Goal: Information Seeking & Learning: Learn about a topic

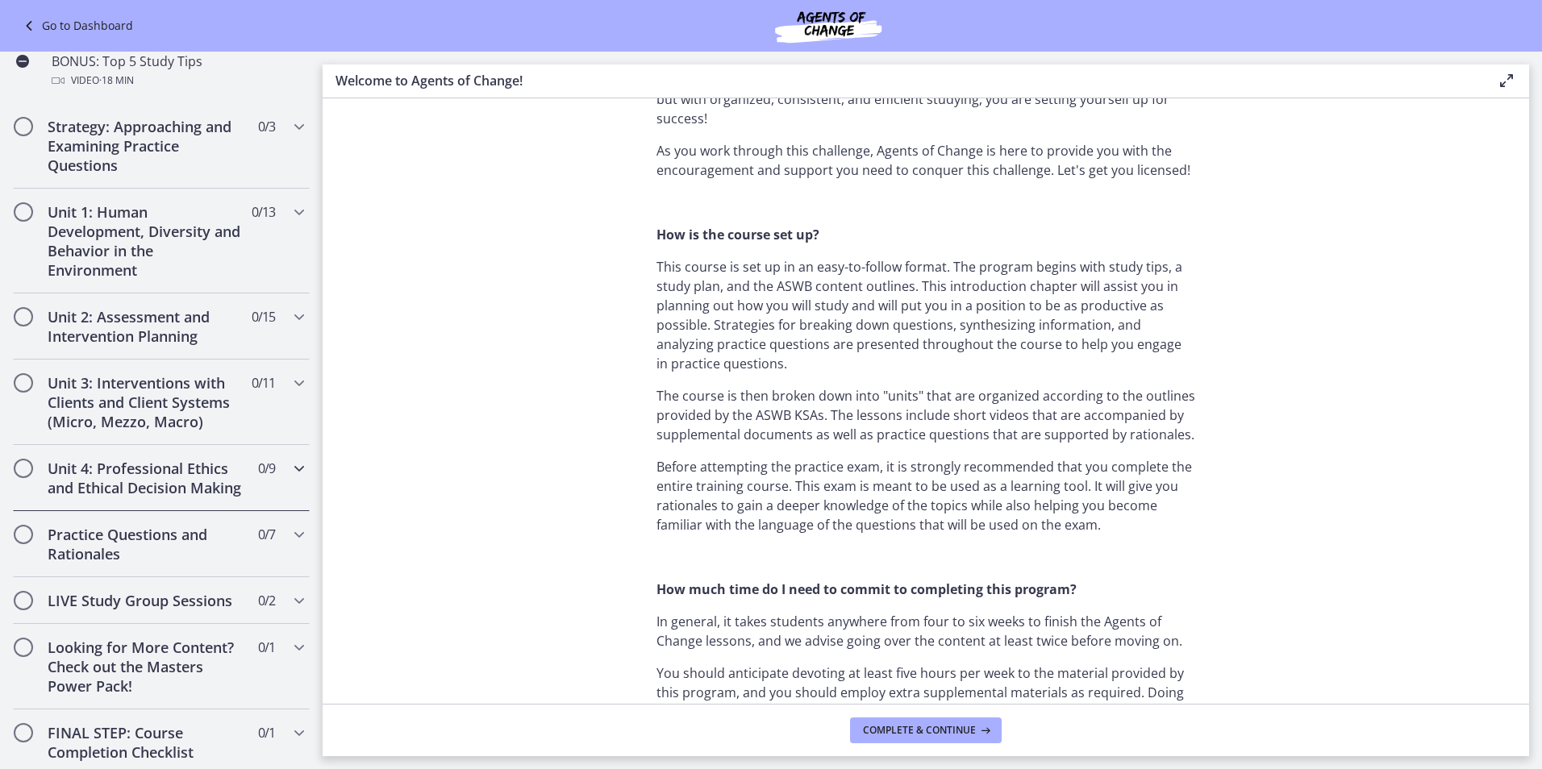
scroll to position [806, 0]
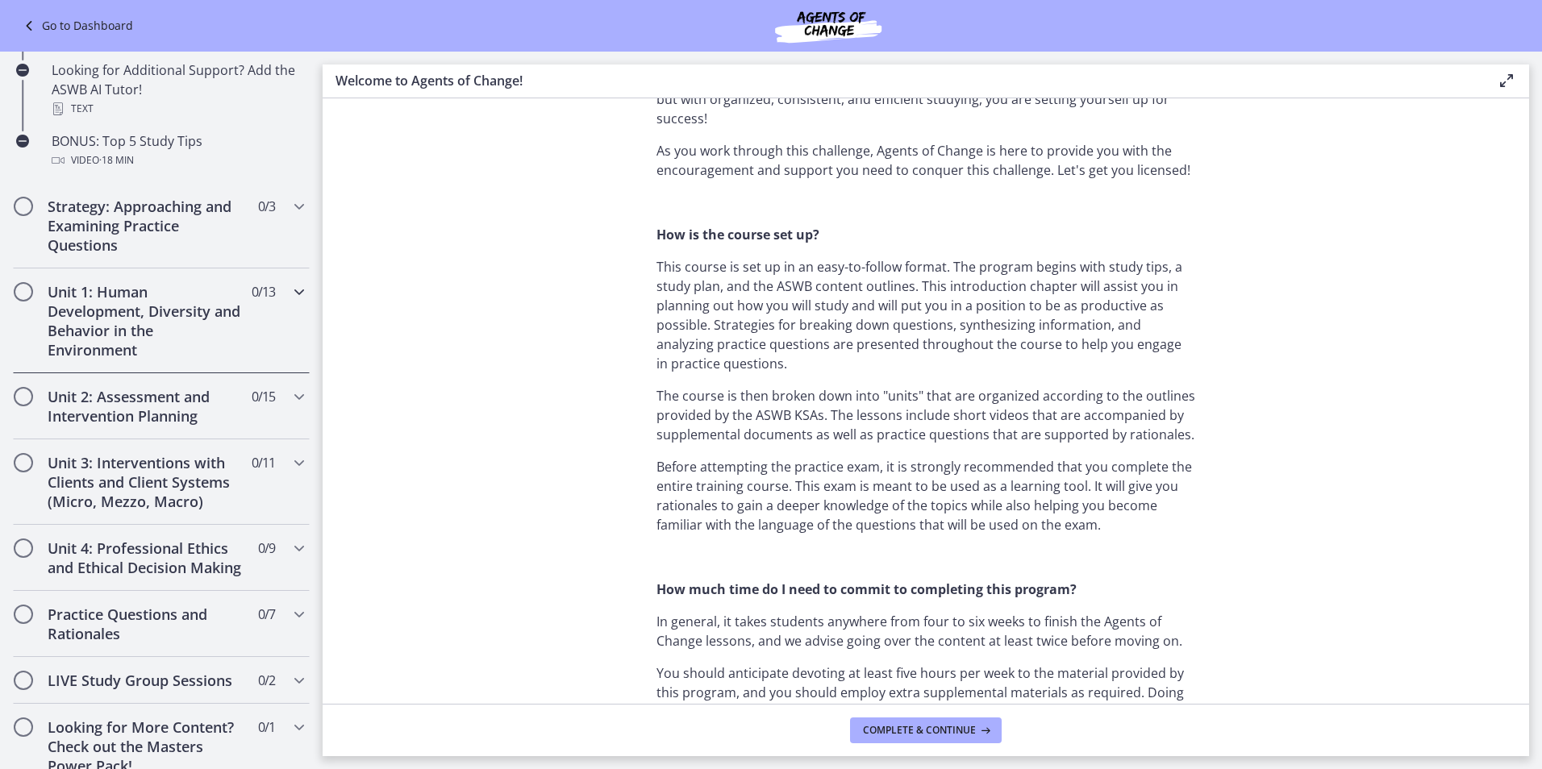
click at [220, 315] on h2 "Unit 1: Human Development, Diversity and Behavior in the Environment" at bounding box center [146, 320] width 197 height 77
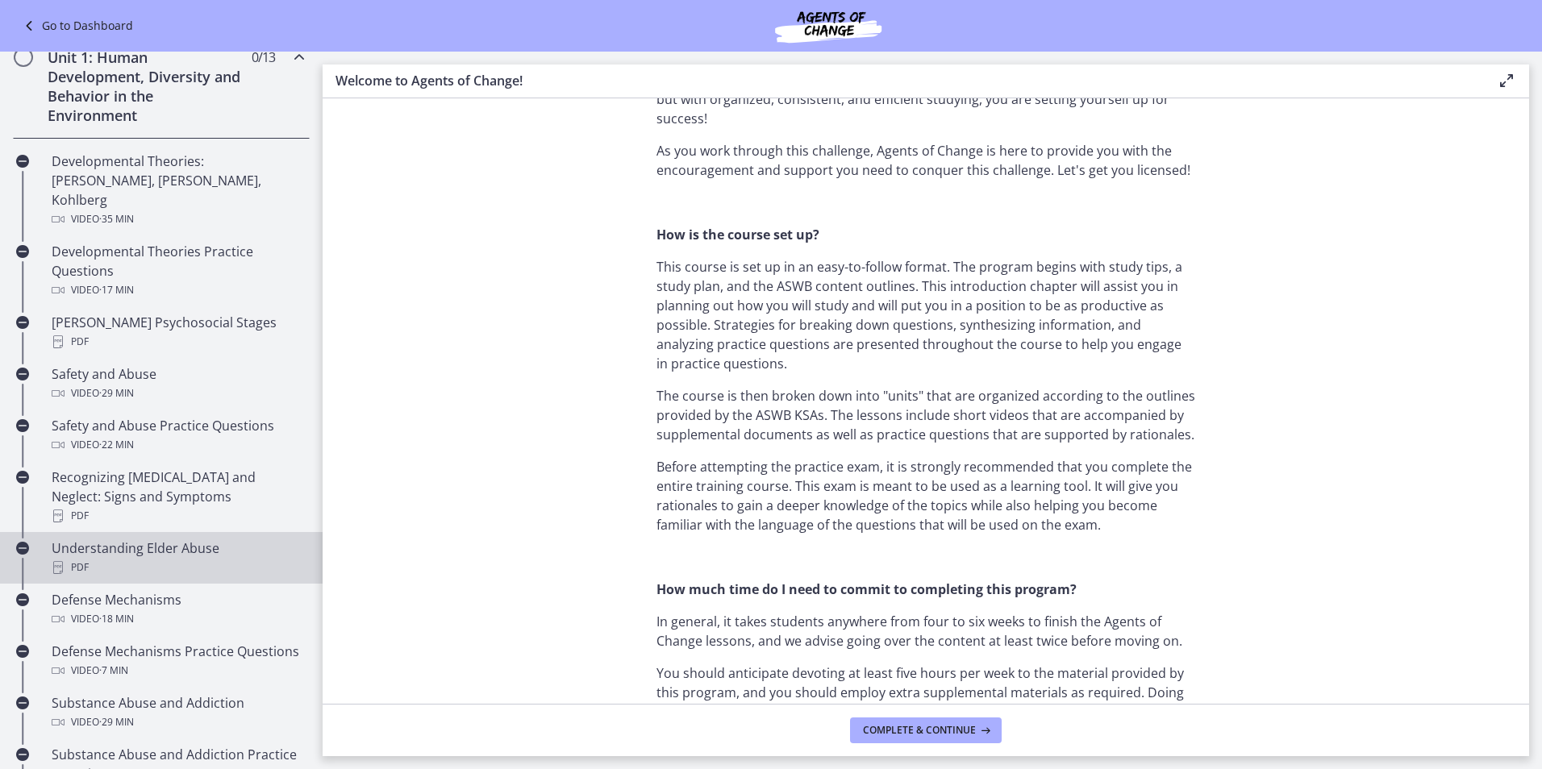
scroll to position [323, 0]
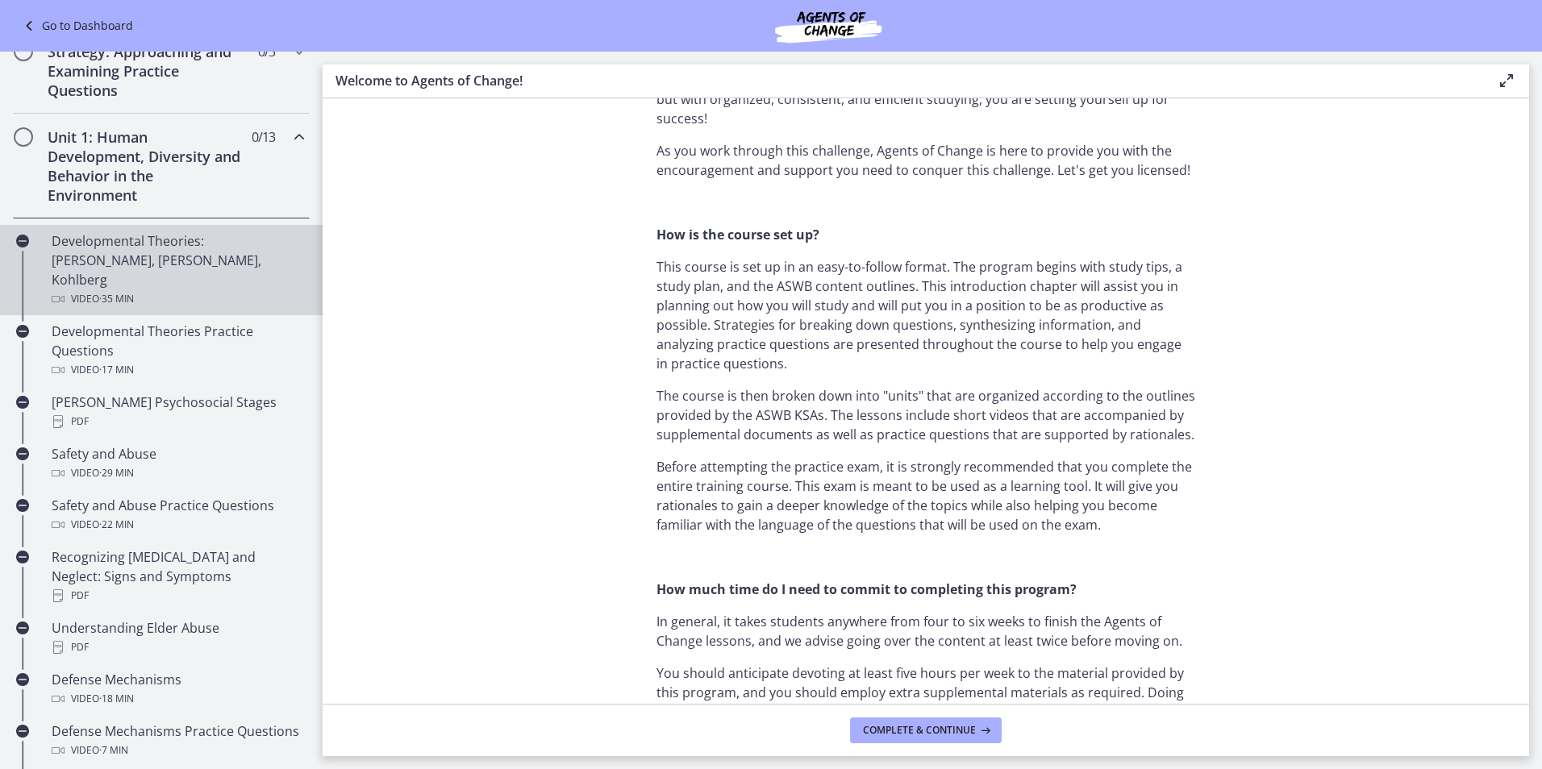
click at [187, 265] on div "Developmental Theories: Erikson, Piaget, Kohlberg Video · 35 min" at bounding box center [178, 269] width 252 height 77
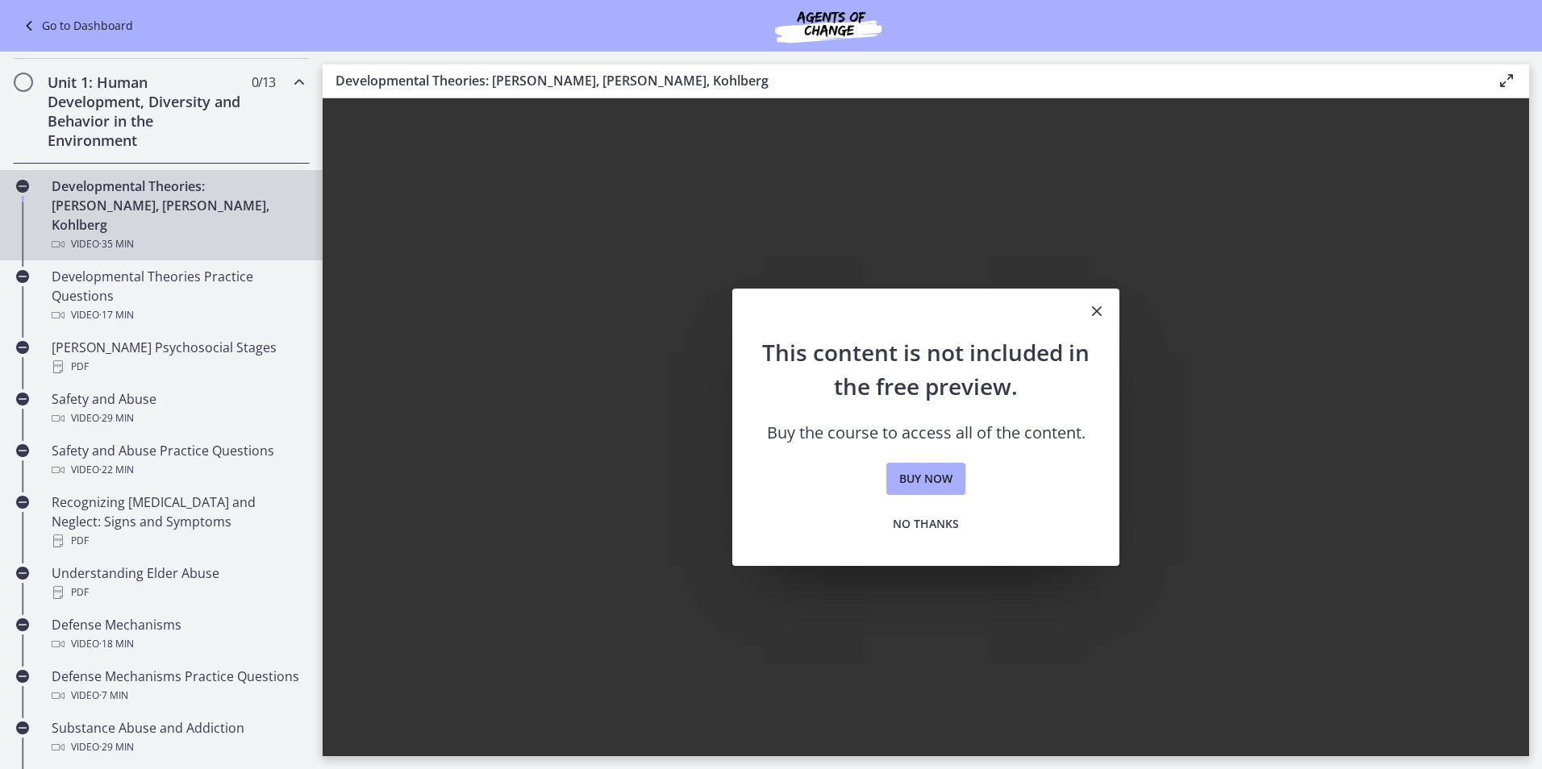
scroll to position [370, 0]
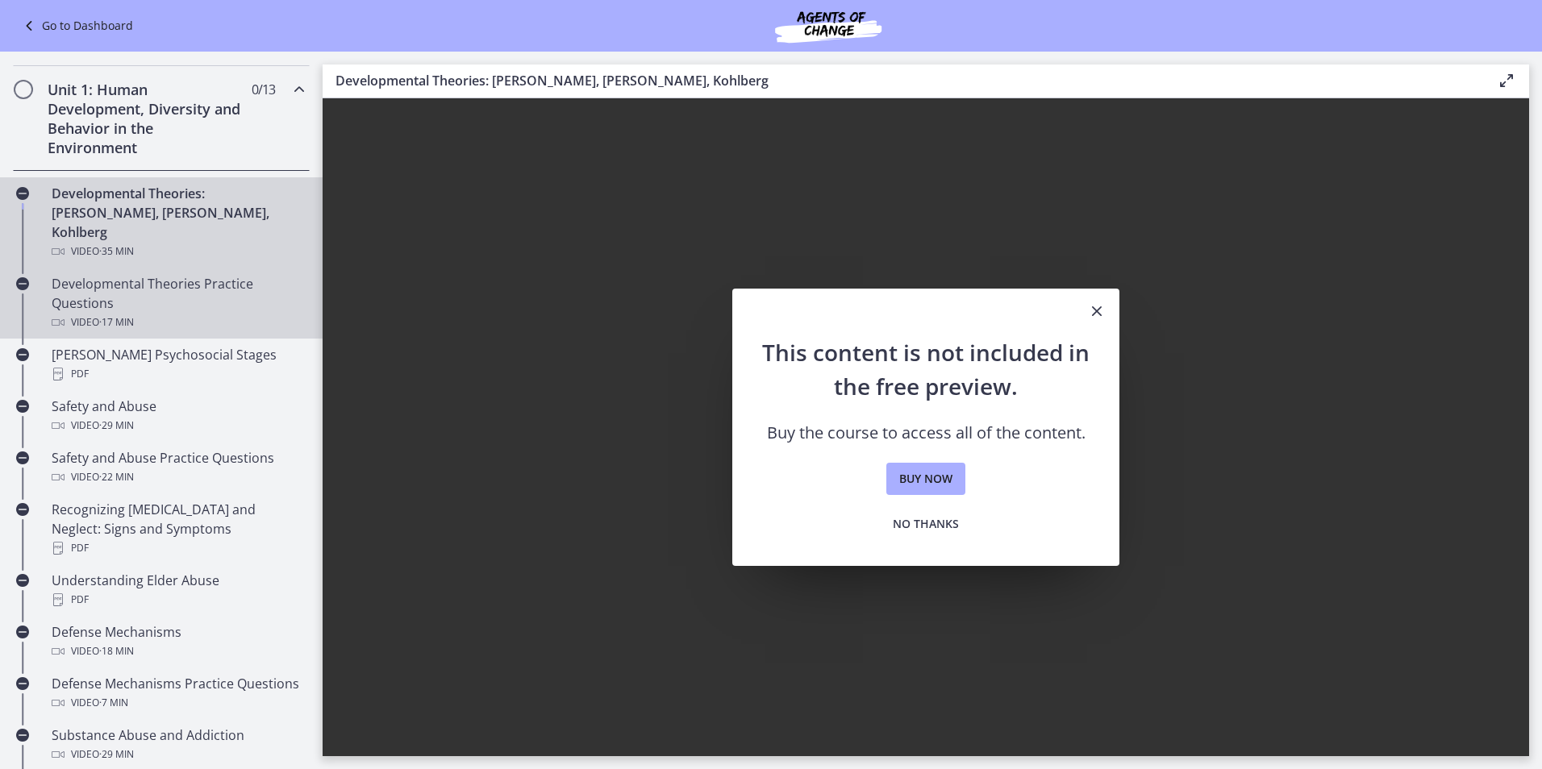
click at [175, 281] on div "Developmental Theories Practice Questions Video · 17 min" at bounding box center [178, 303] width 252 height 58
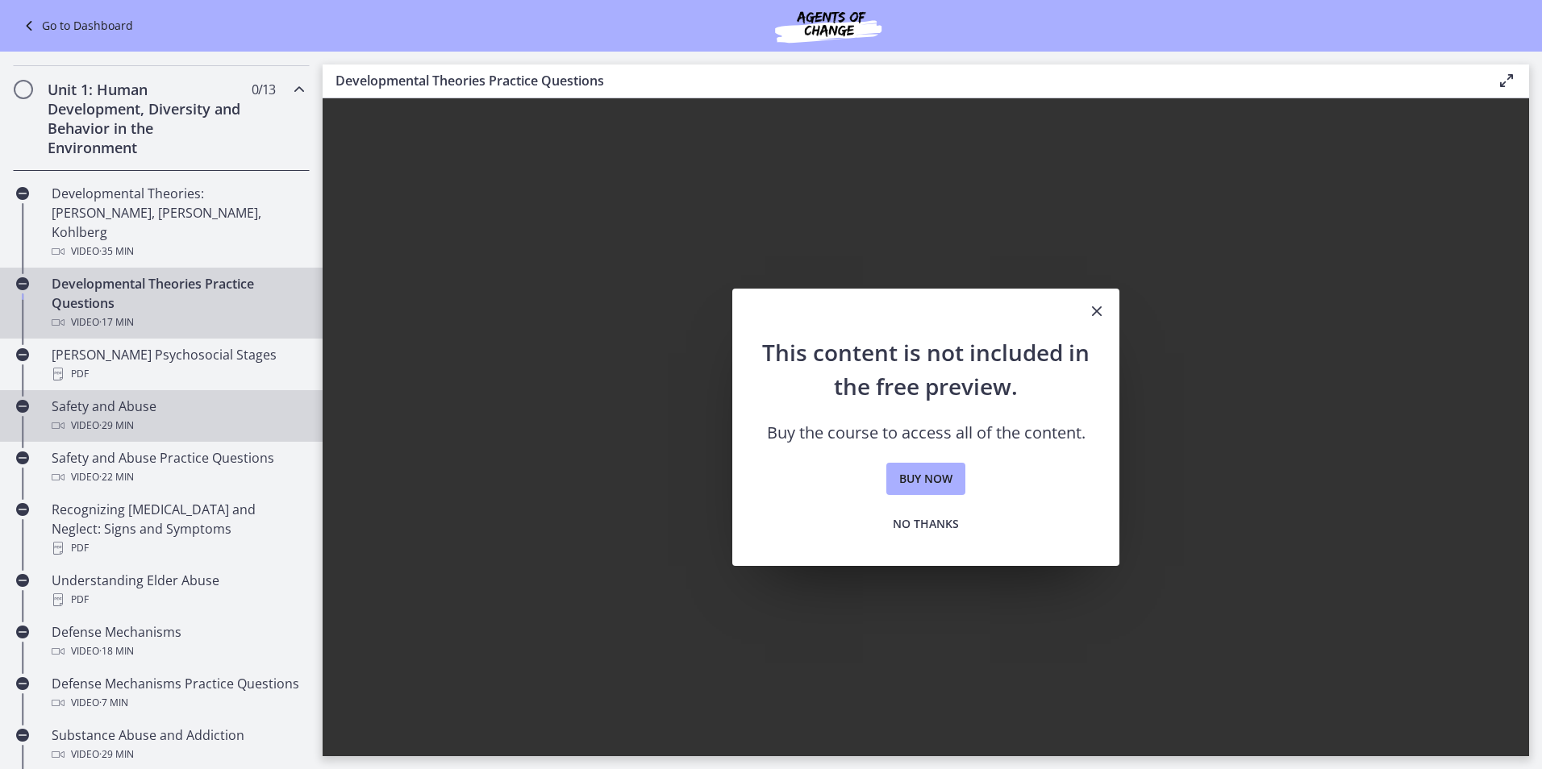
click at [166, 390] on link "Safety and Abuse Video · 29 min" at bounding box center [161, 416] width 323 height 52
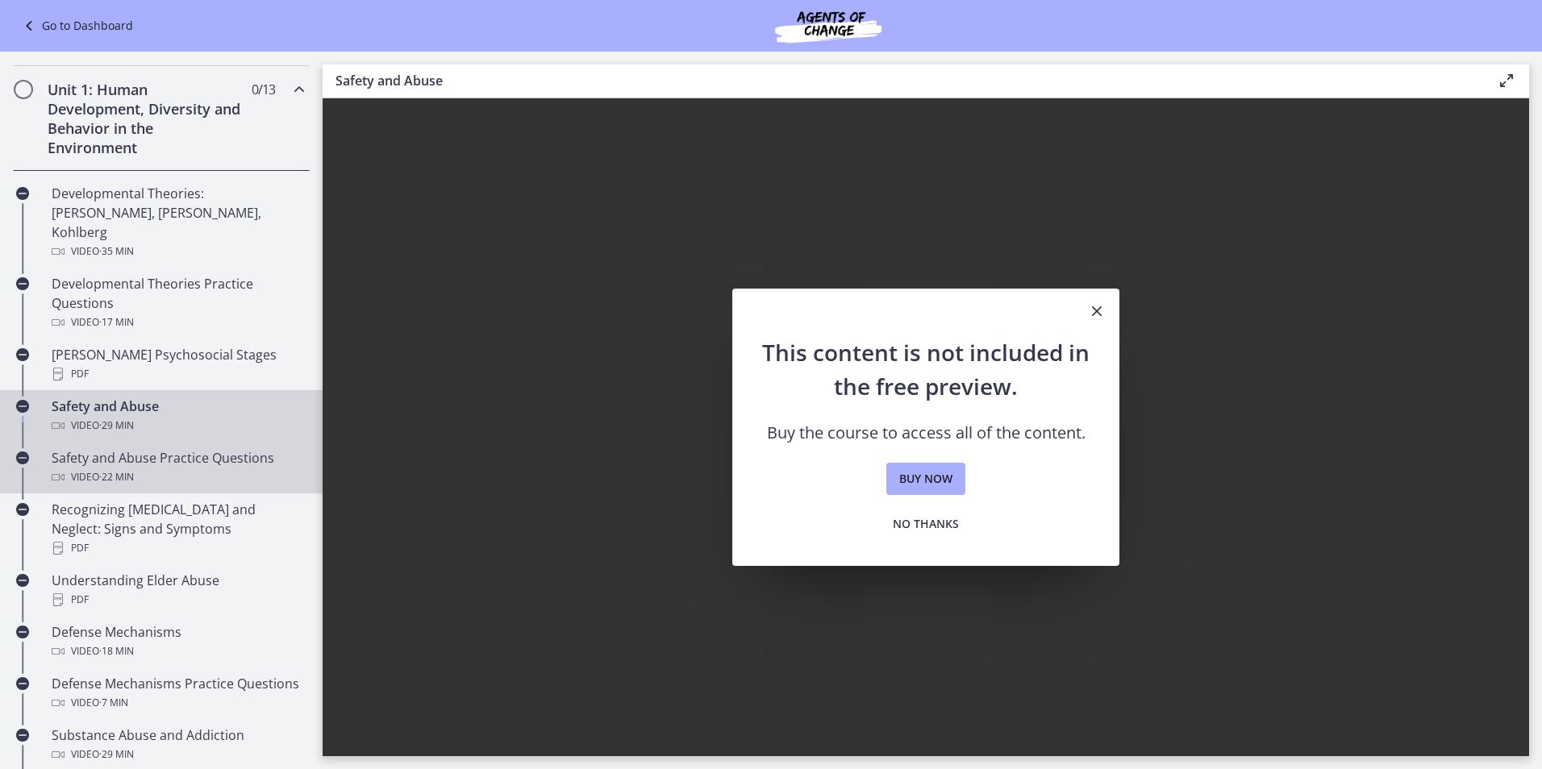
click at [165, 442] on link "Safety and Abuse Practice Questions Video · 22 min" at bounding box center [161, 468] width 323 height 52
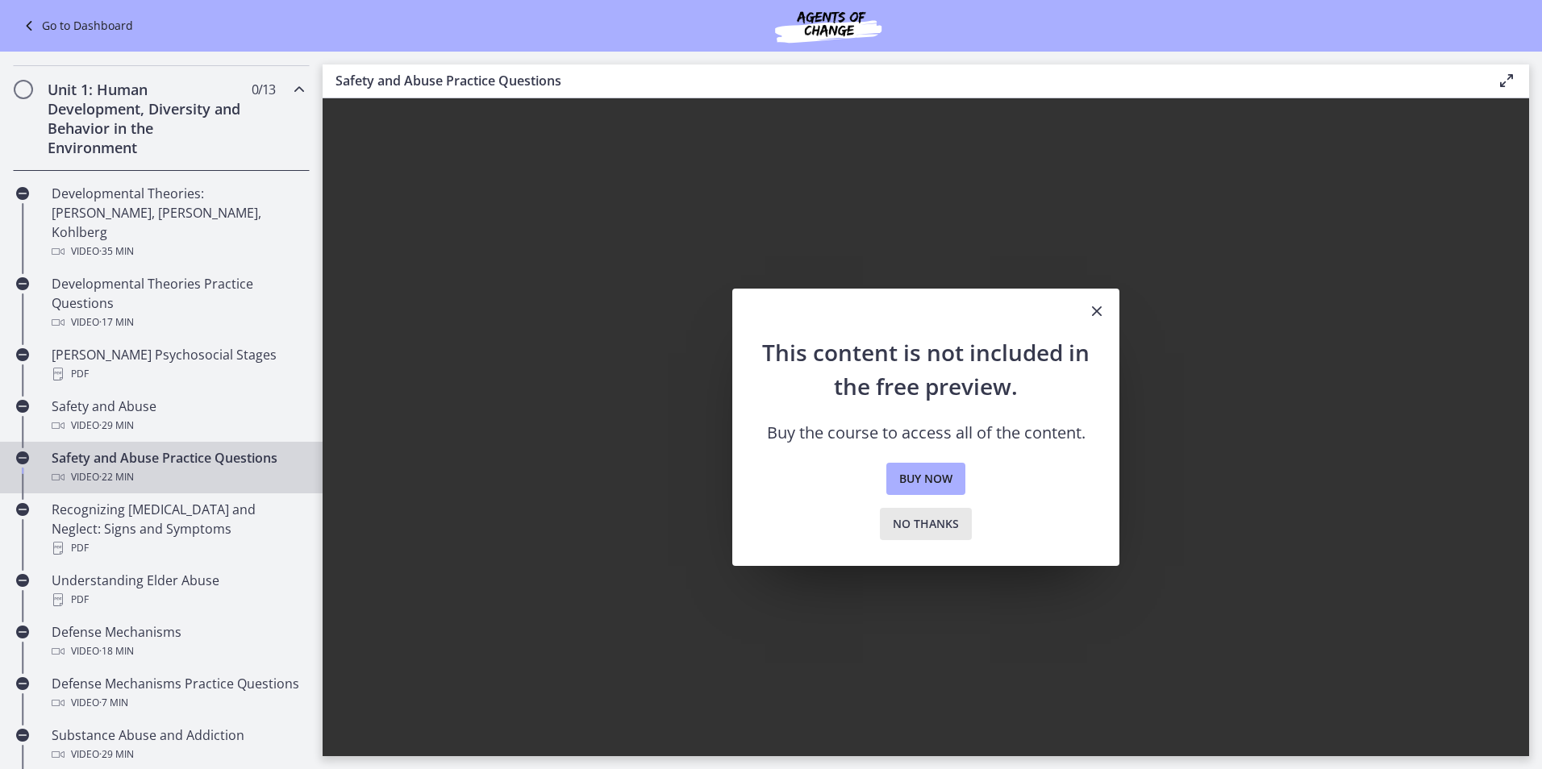
click at [902, 528] on span "No thanks" at bounding box center [926, 523] width 66 height 19
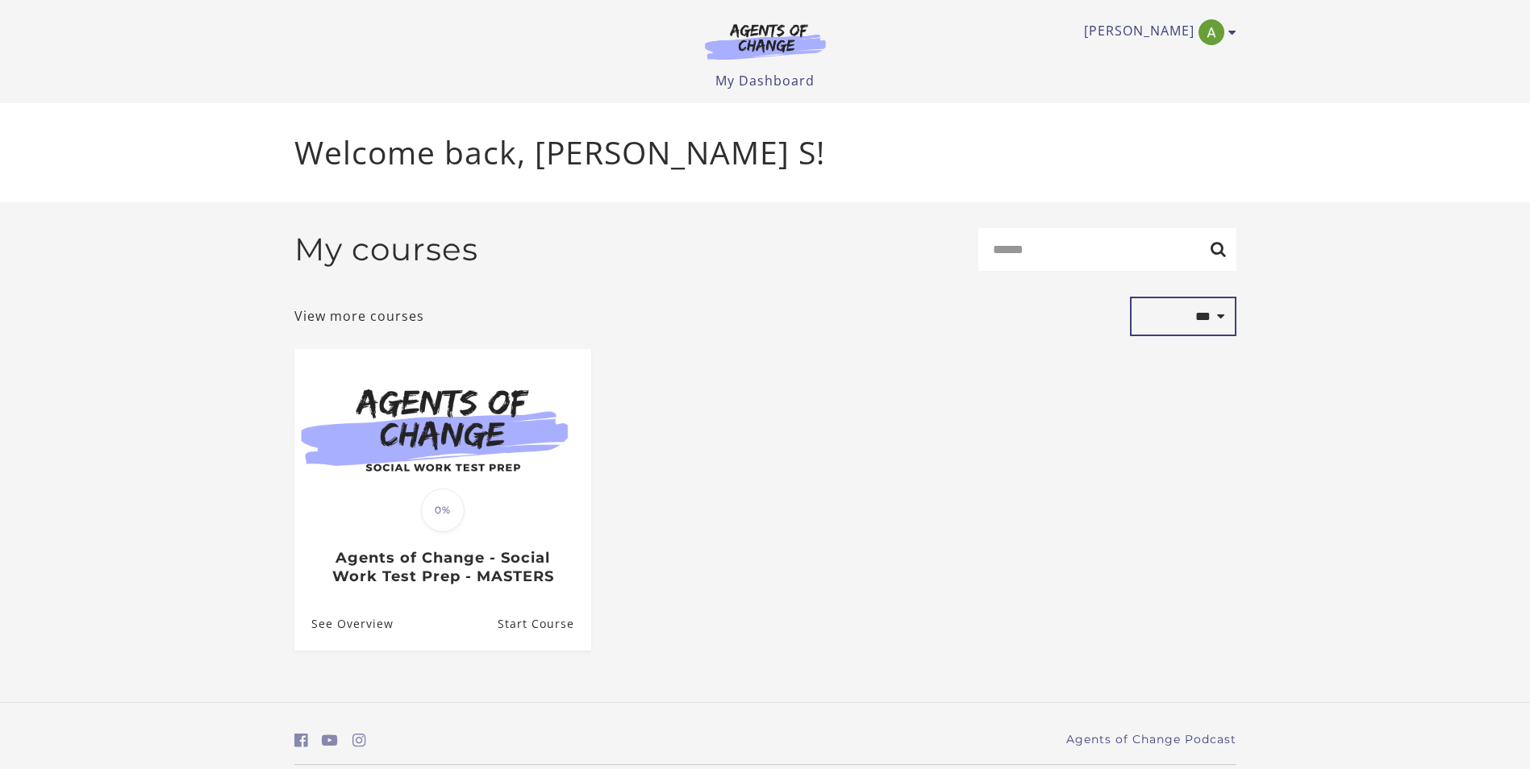
click at [1212, 318] on select "**********" at bounding box center [1183, 317] width 106 height 40
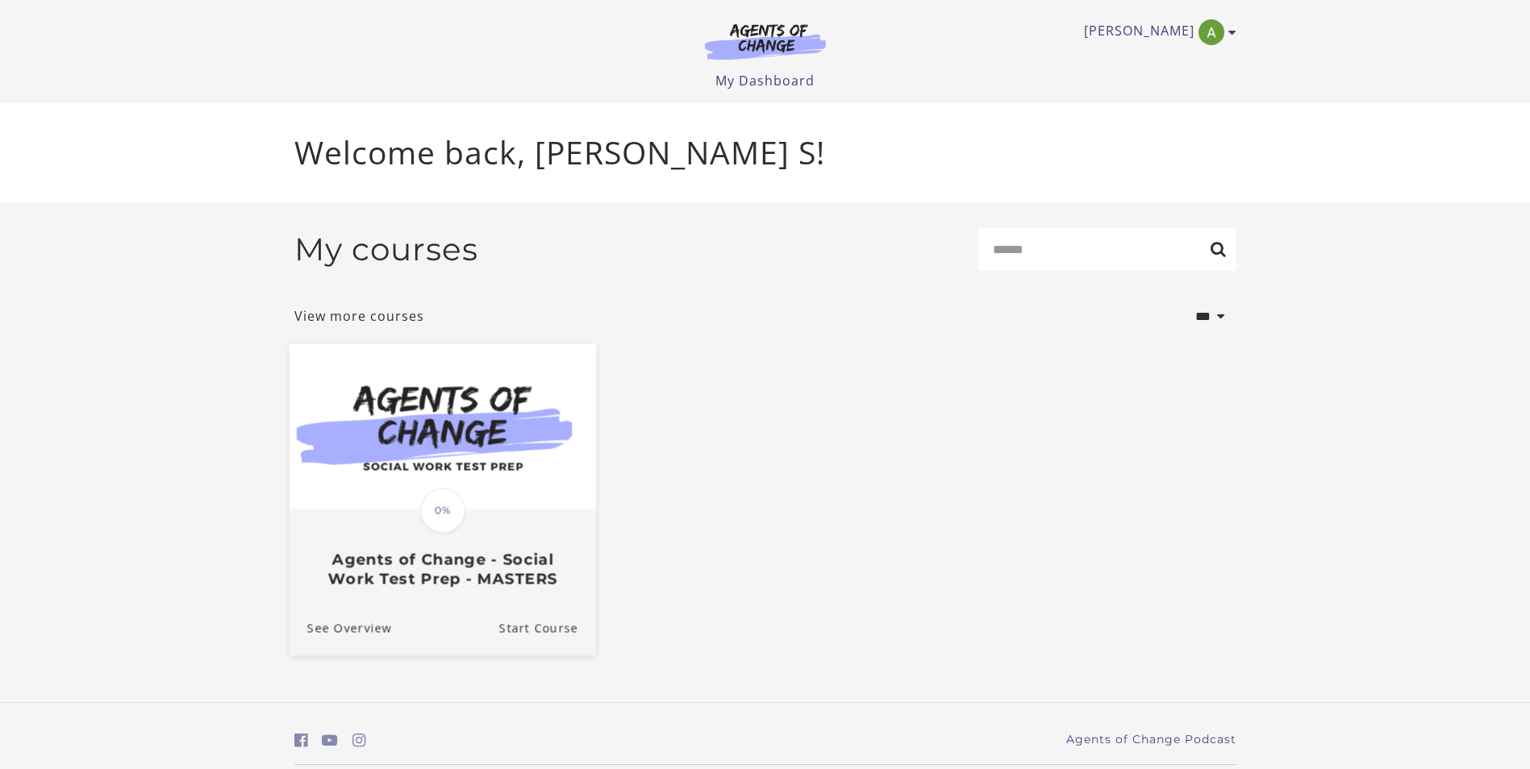
click at [479, 518] on div "Translation missing: en.liquid.partials.dashboard_course_card.progress_descript…" at bounding box center [442, 548] width 306 height 77
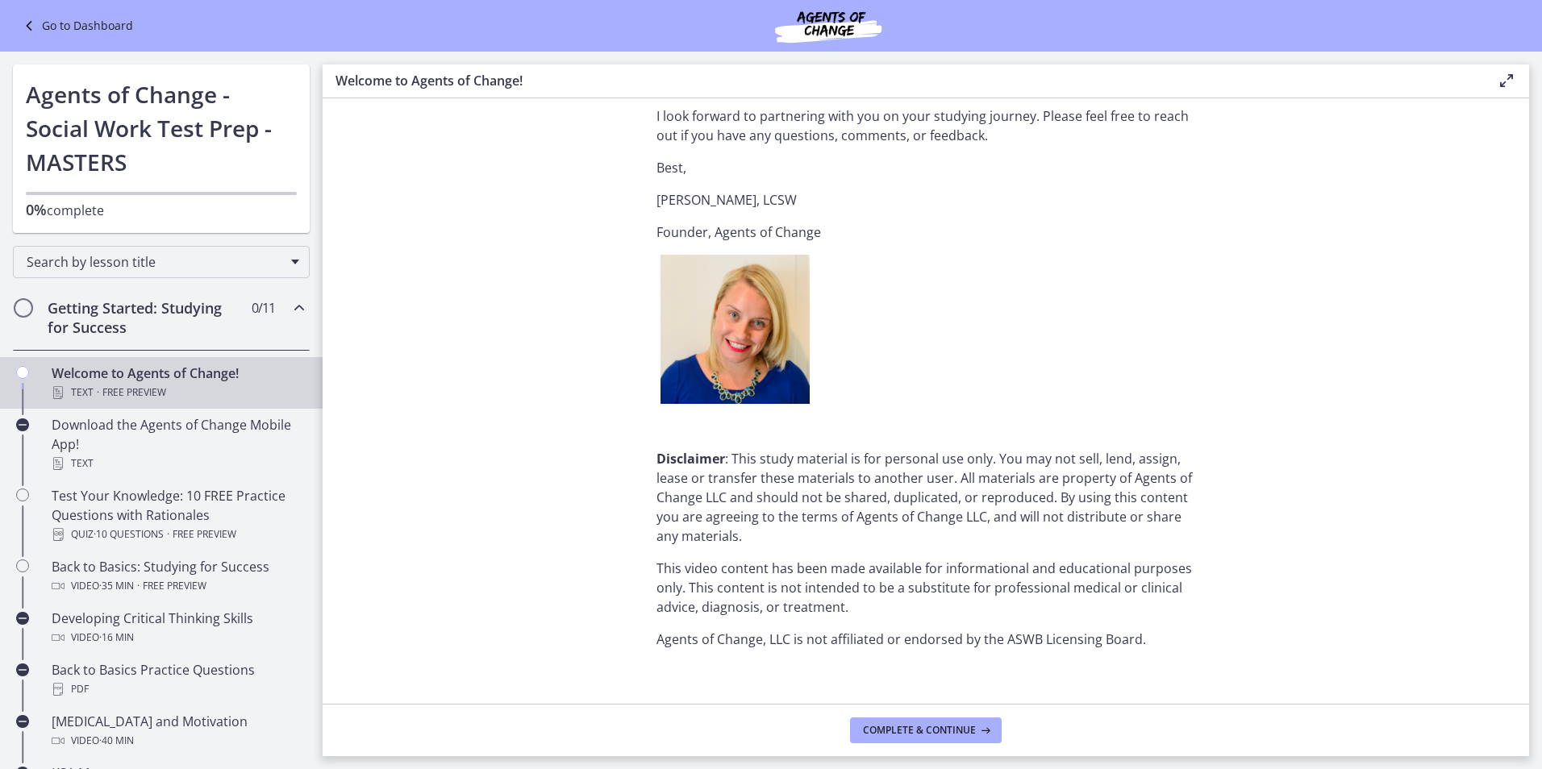
scroll to position [1920, 0]
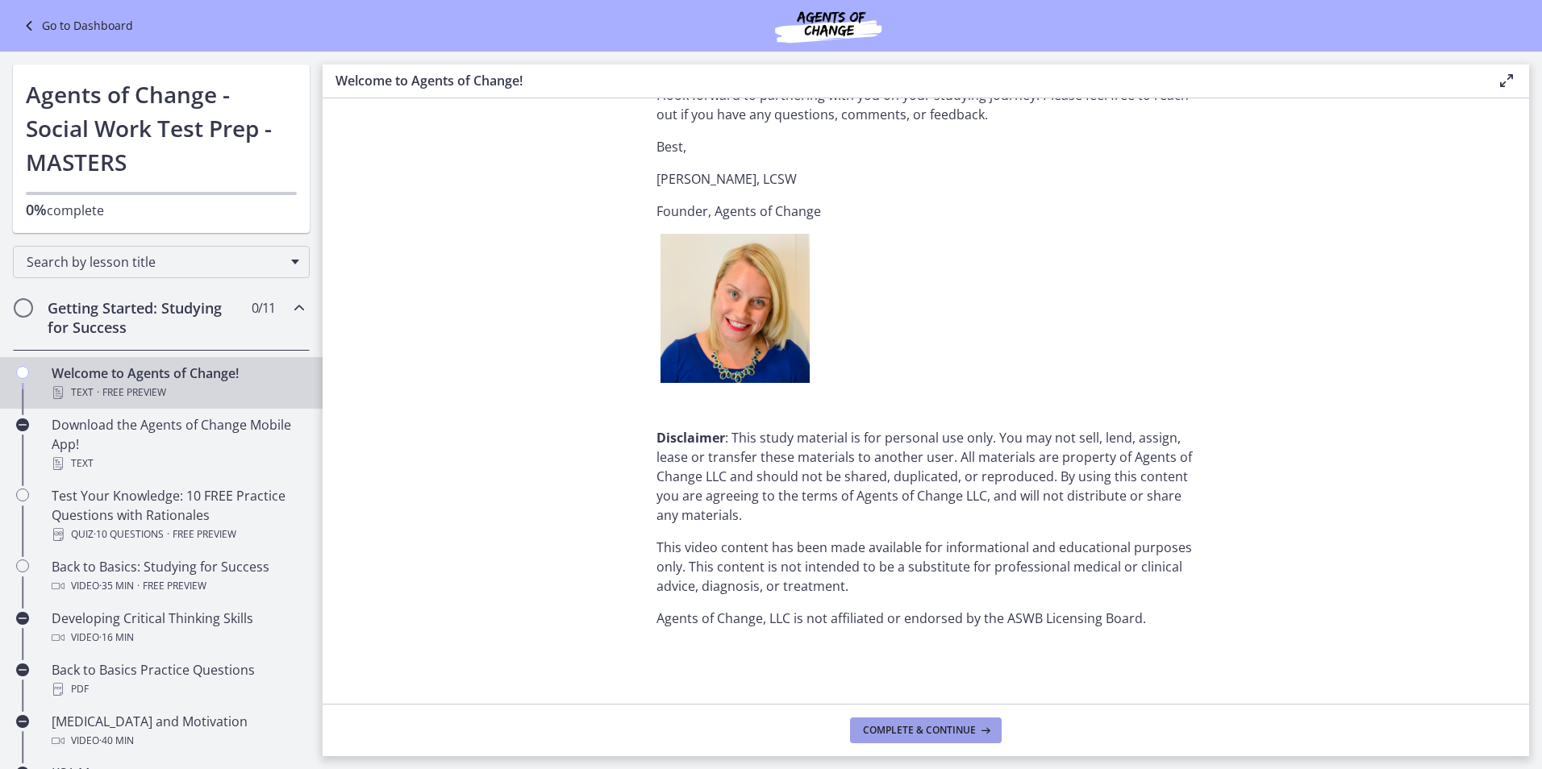
click at [914, 733] on span "Complete & continue" at bounding box center [919, 730] width 113 height 13
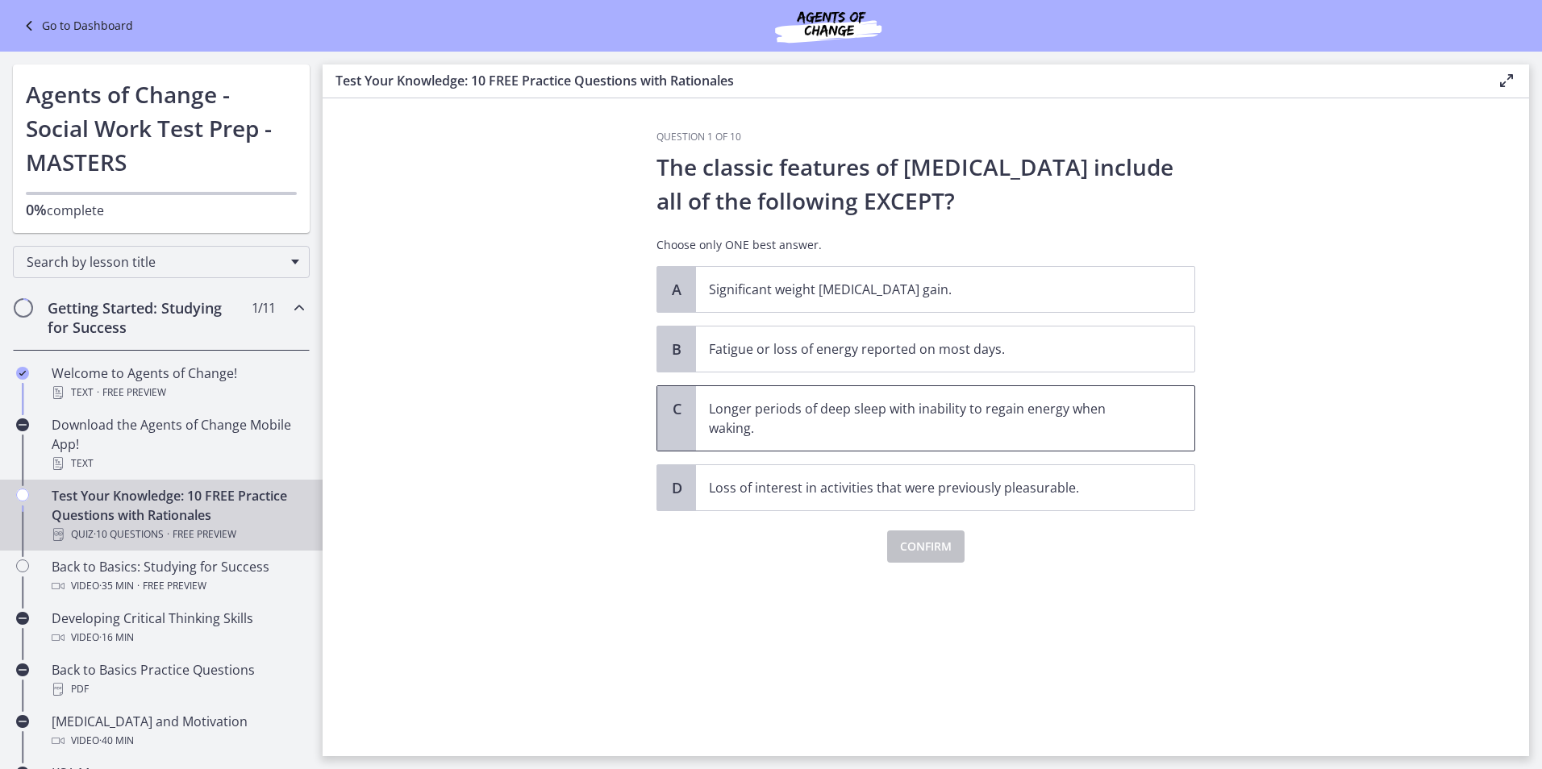
click at [760, 414] on p "Longer periods of deep sleep with inability to regain energy when waking." at bounding box center [929, 418] width 440 height 39
click at [906, 549] on span "Confirm" at bounding box center [926, 546] width 52 height 19
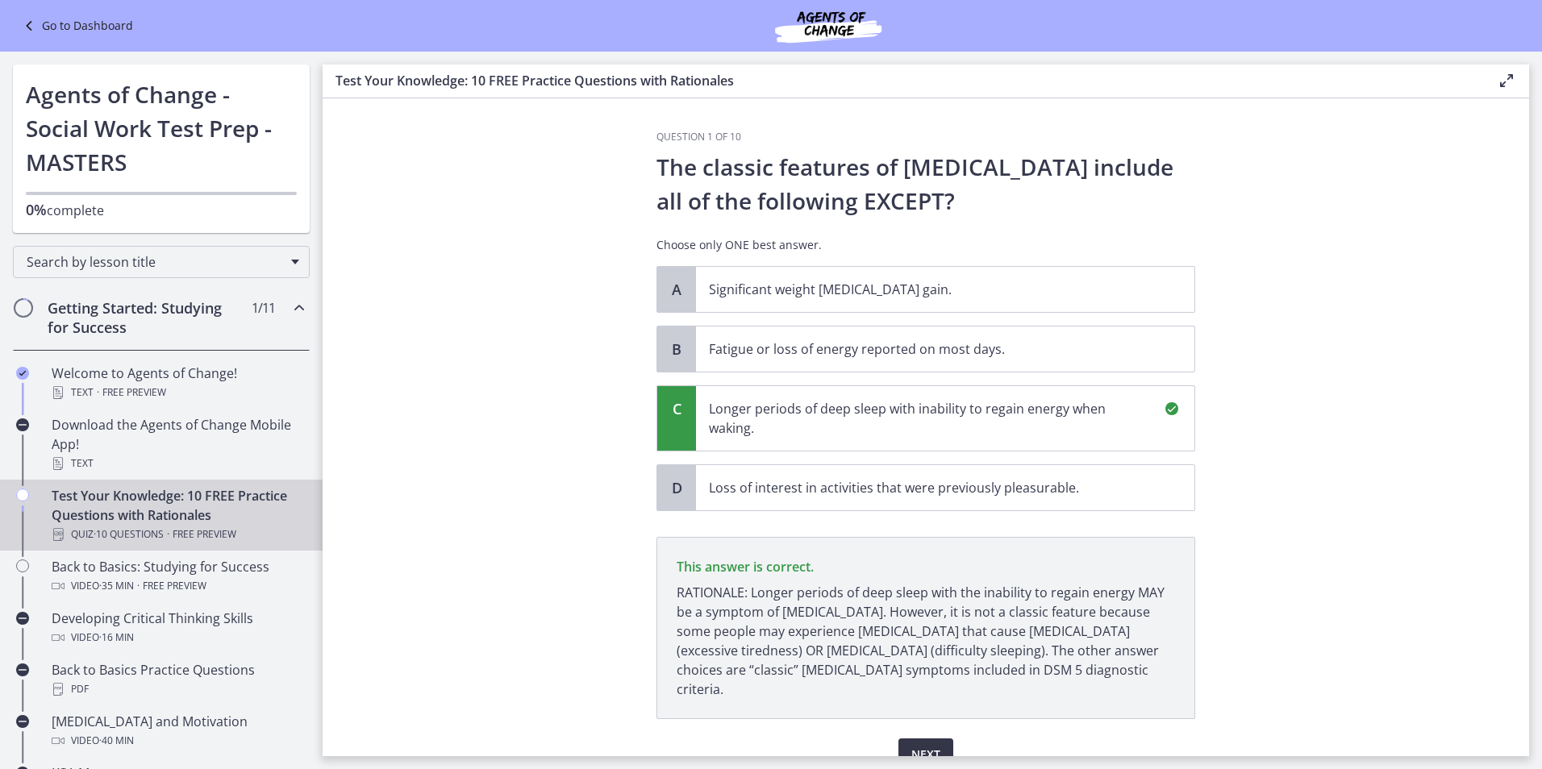
scroll to position [60, 0]
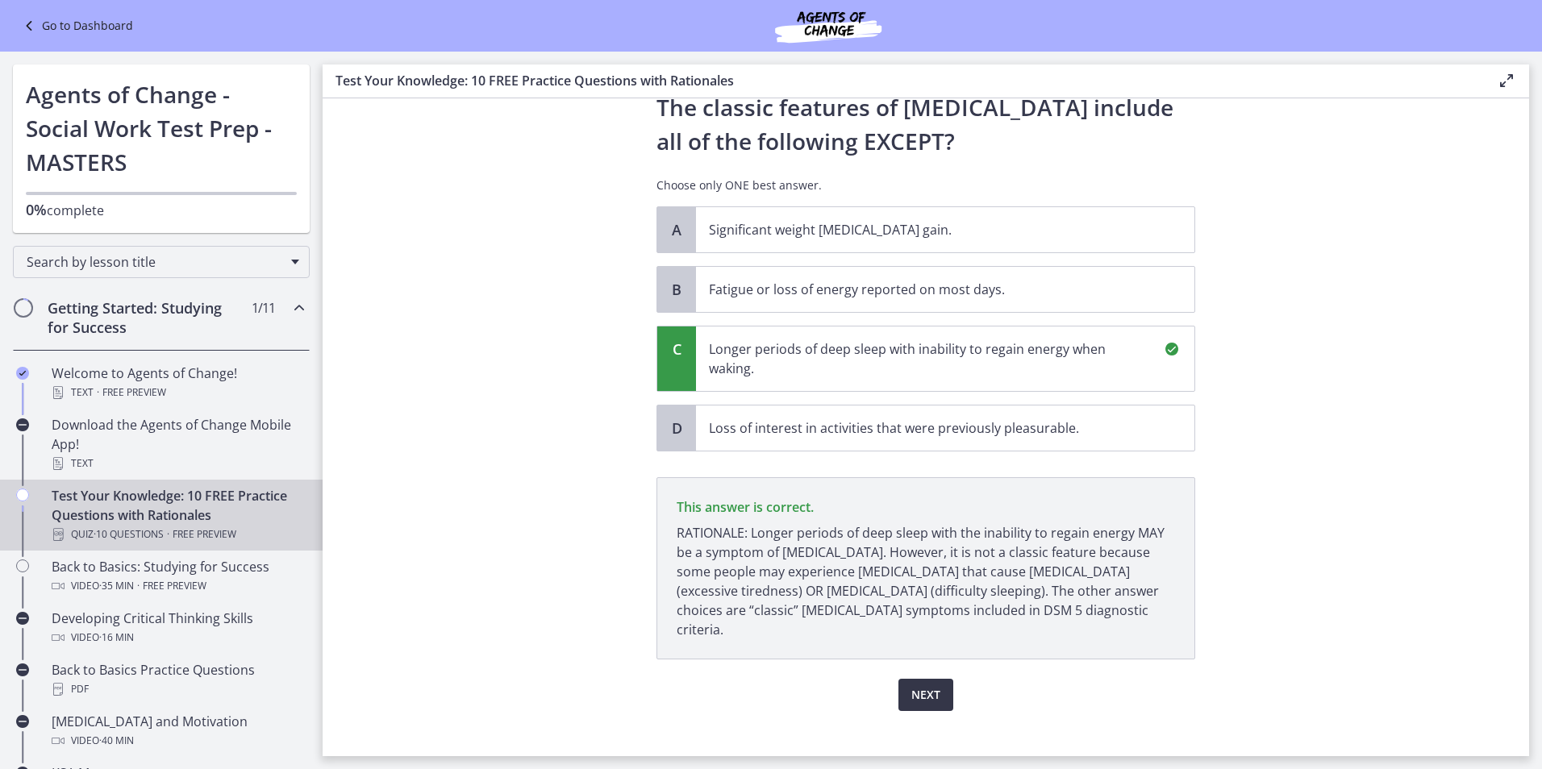
click at [916, 685] on span "Next" at bounding box center [925, 694] width 29 height 19
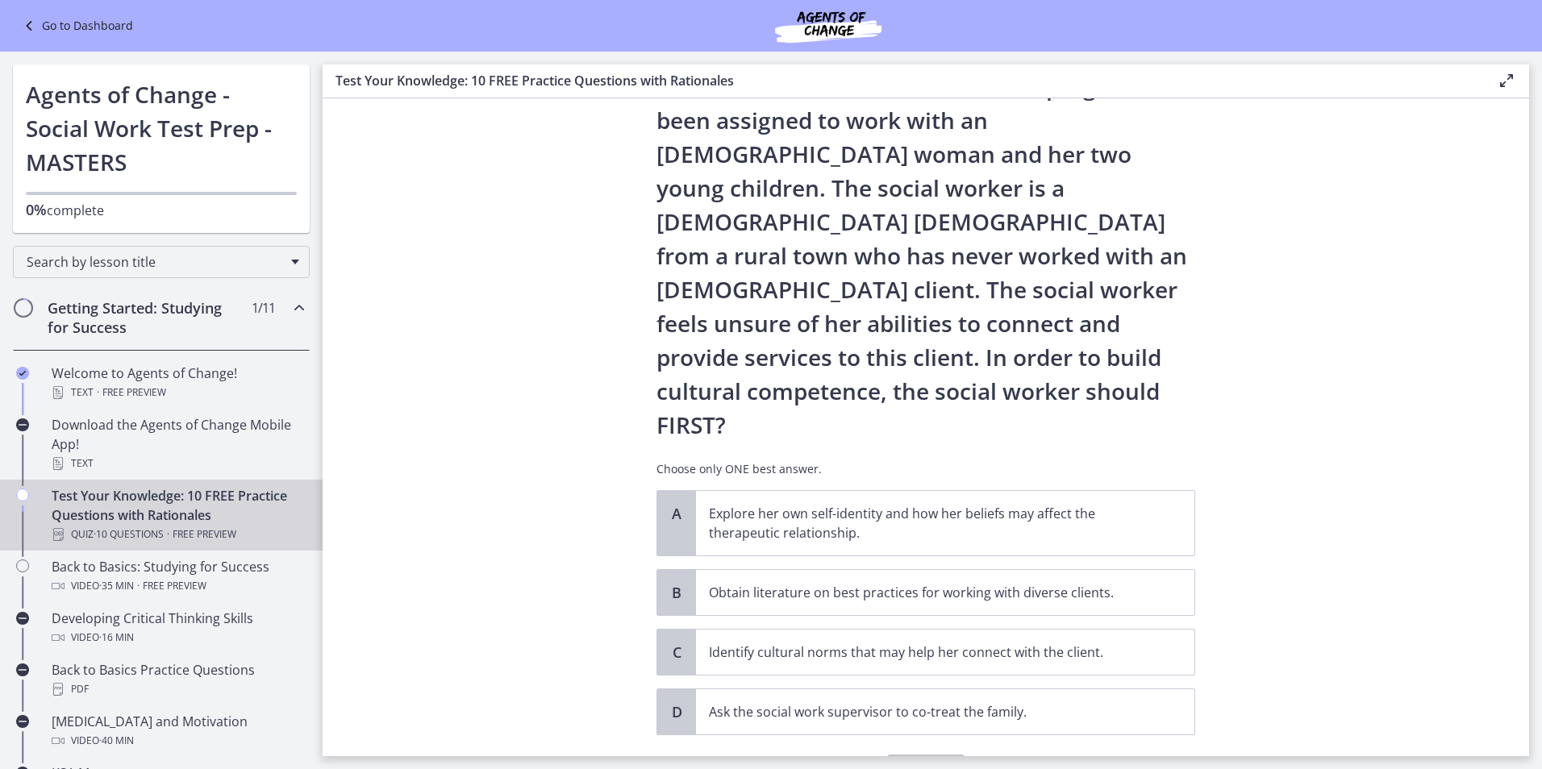
scroll to position [108, 0]
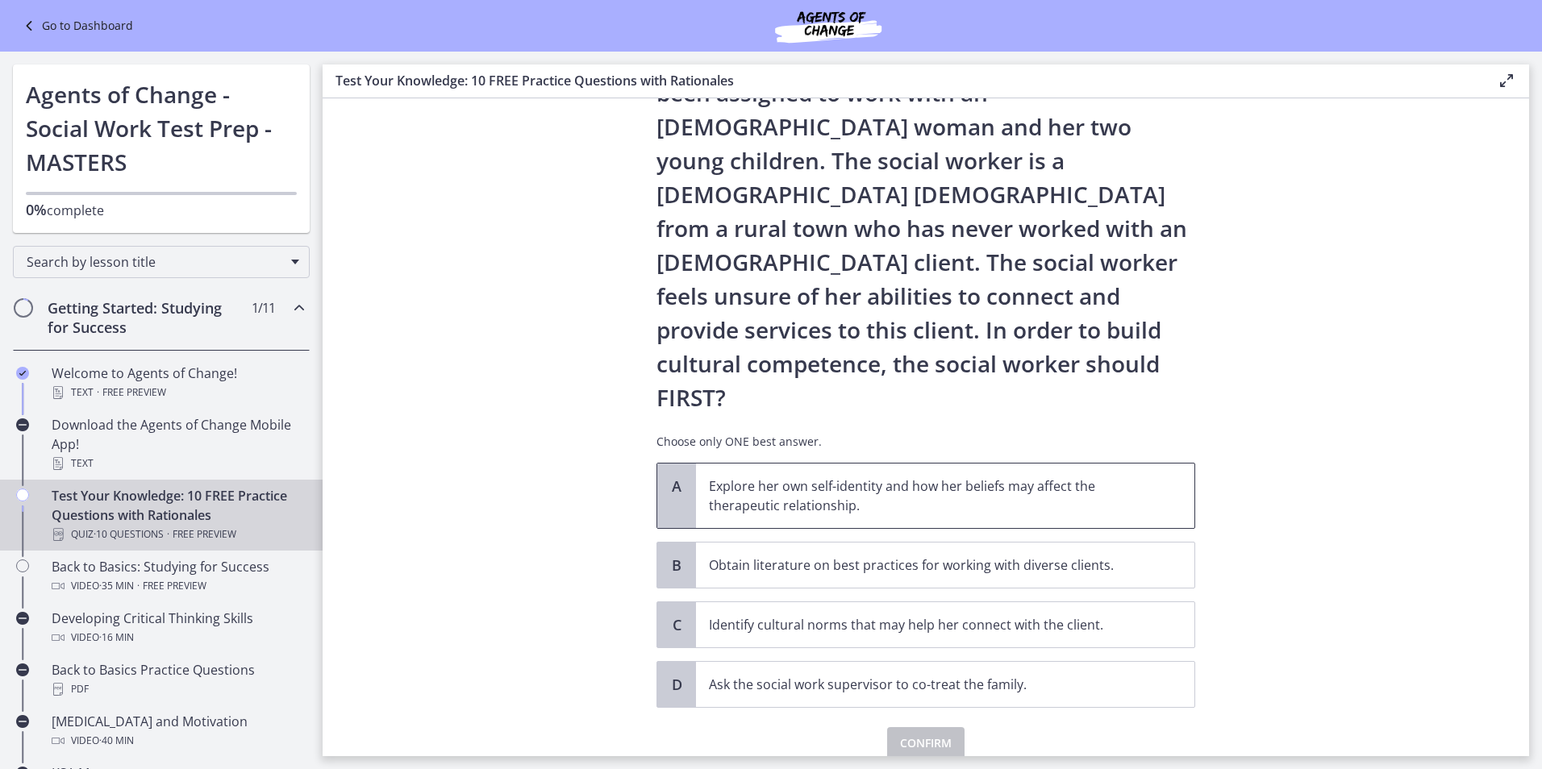
click at [1094, 464] on span "Explore her own self-identity and how her beliefs may affect the therapeutic re…" at bounding box center [945, 496] width 498 height 65
click at [931, 734] on span "Confirm" at bounding box center [926, 743] width 52 height 19
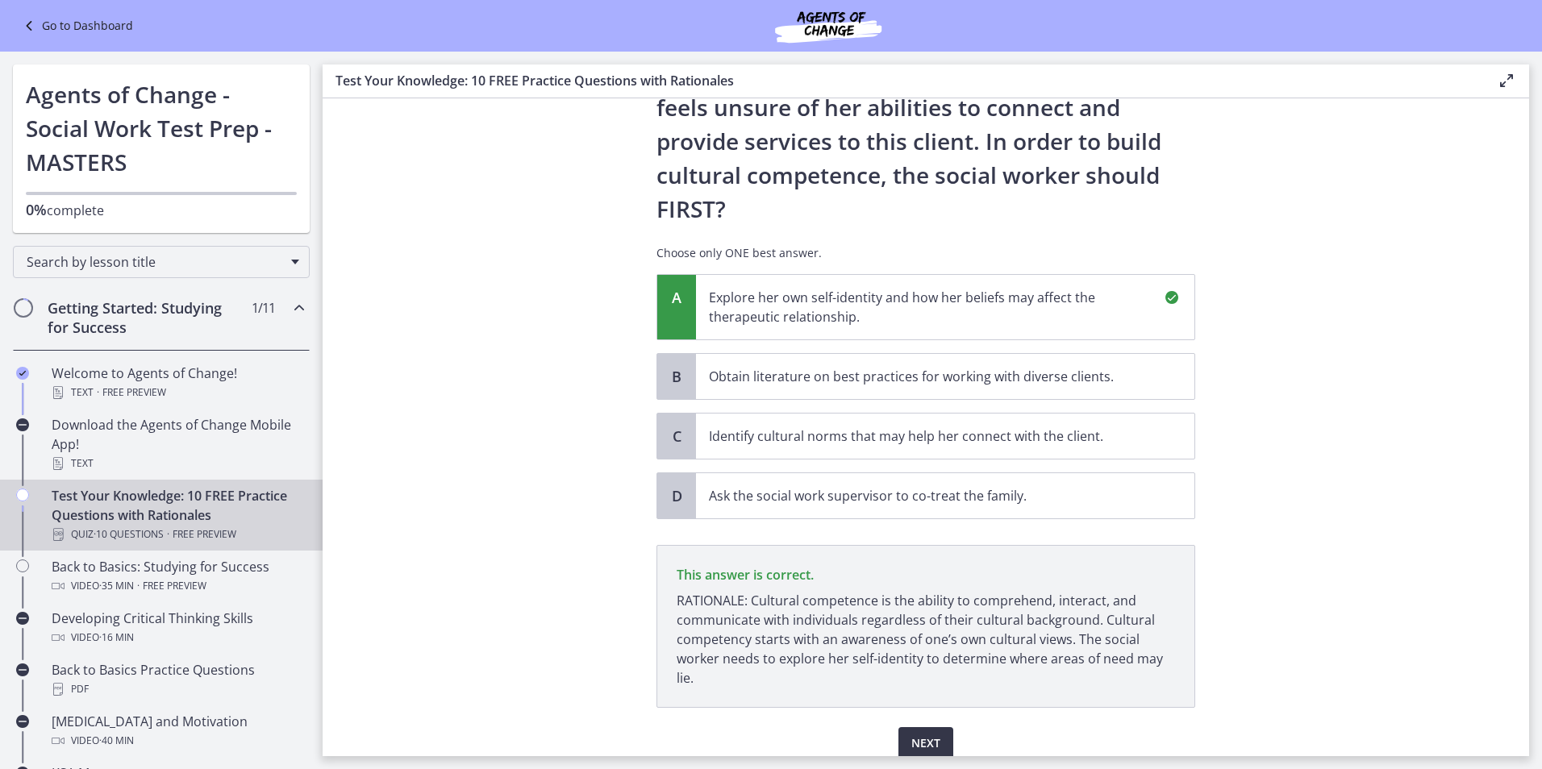
click at [941, 727] on button "Next" at bounding box center [925, 743] width 55 height 32
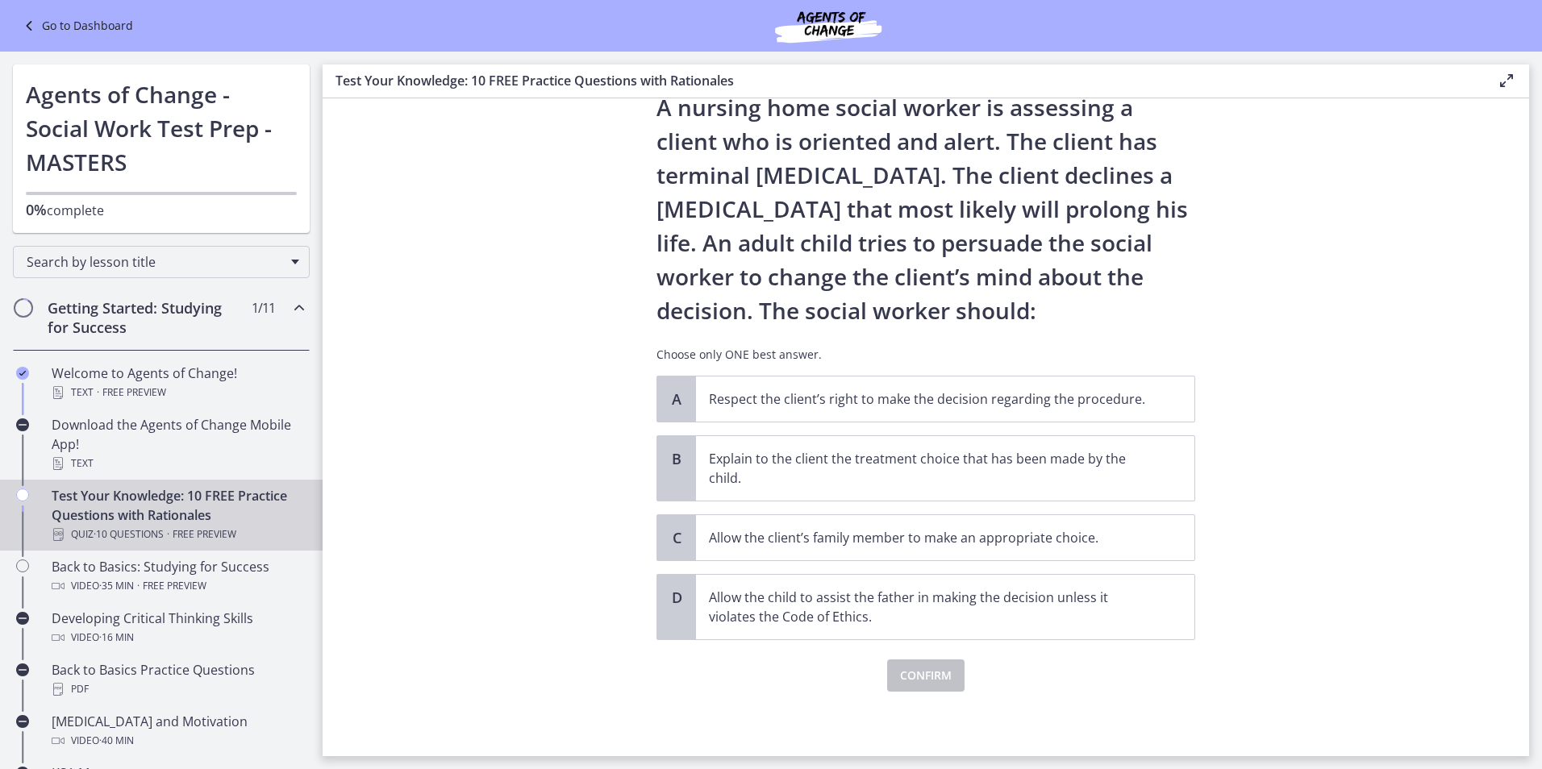
scroll to position [0, 0]
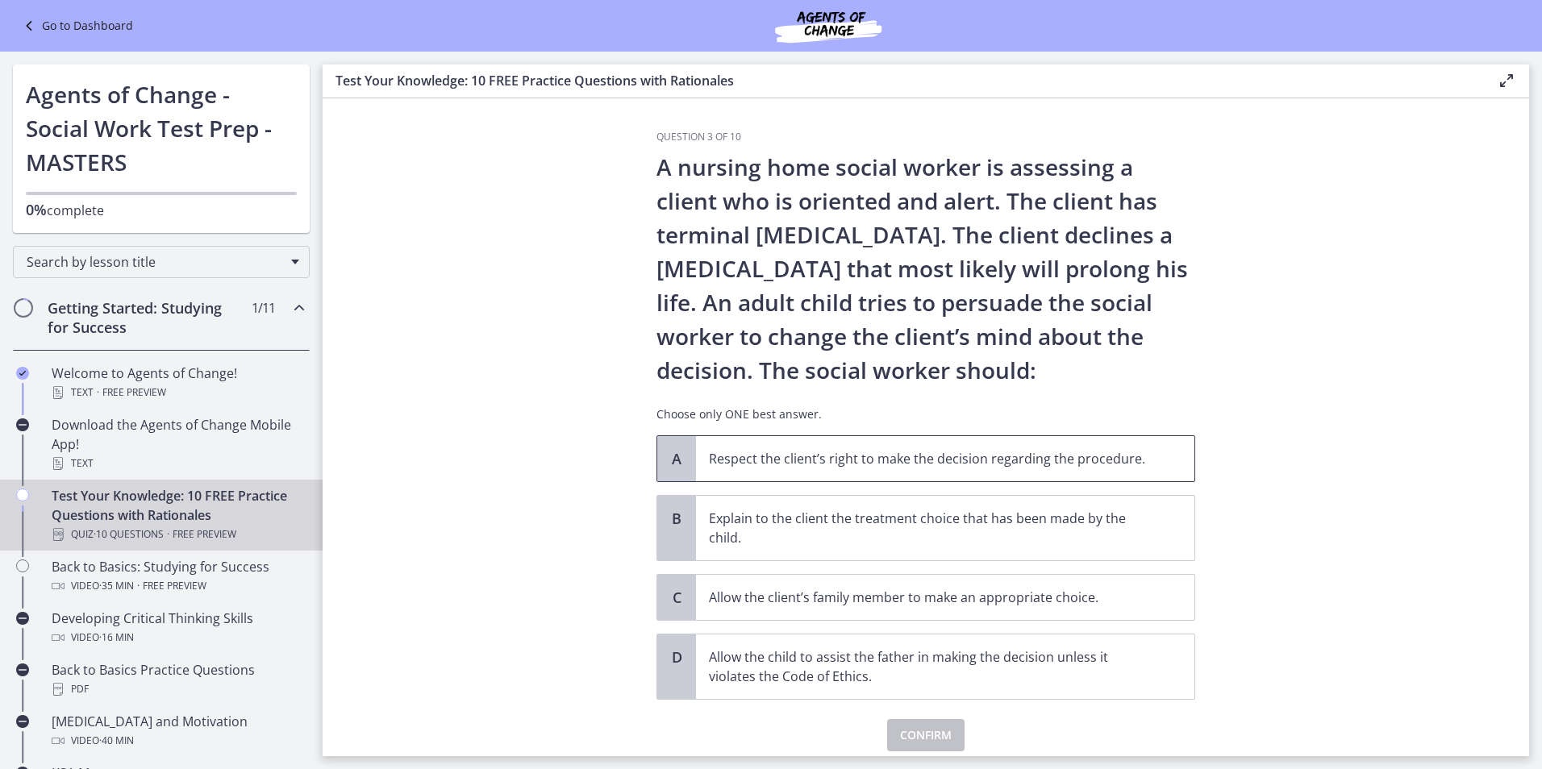
click at [798, 453] on p "Respect the client’s right to make the decision regarding the procedure." at bounding box center [929, 458] width 440 height 19
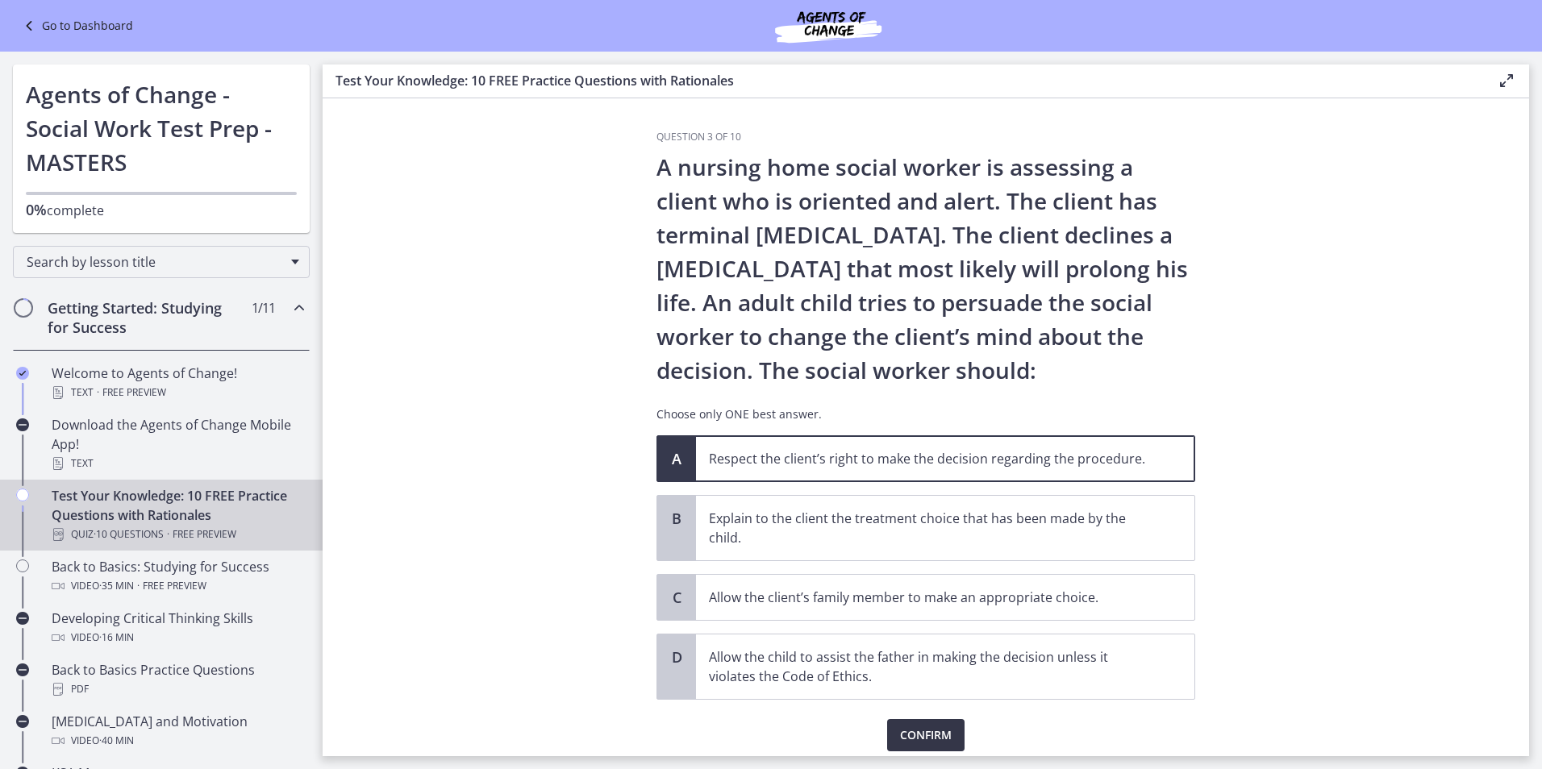
click at [918, 735] on span "Confirm" at bounding box center [926, 735] width 52 height 19
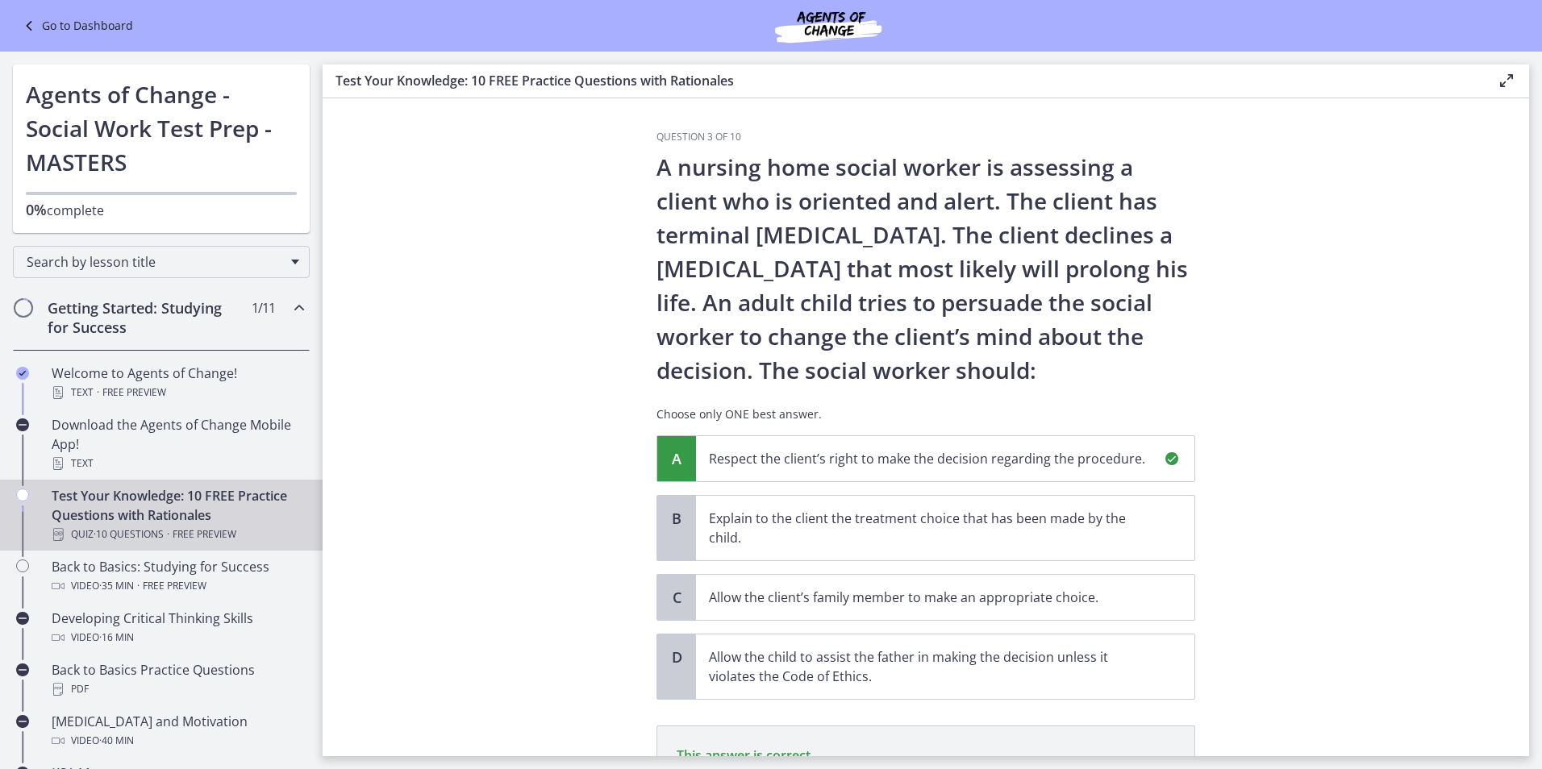
scroll to position [229, 0]
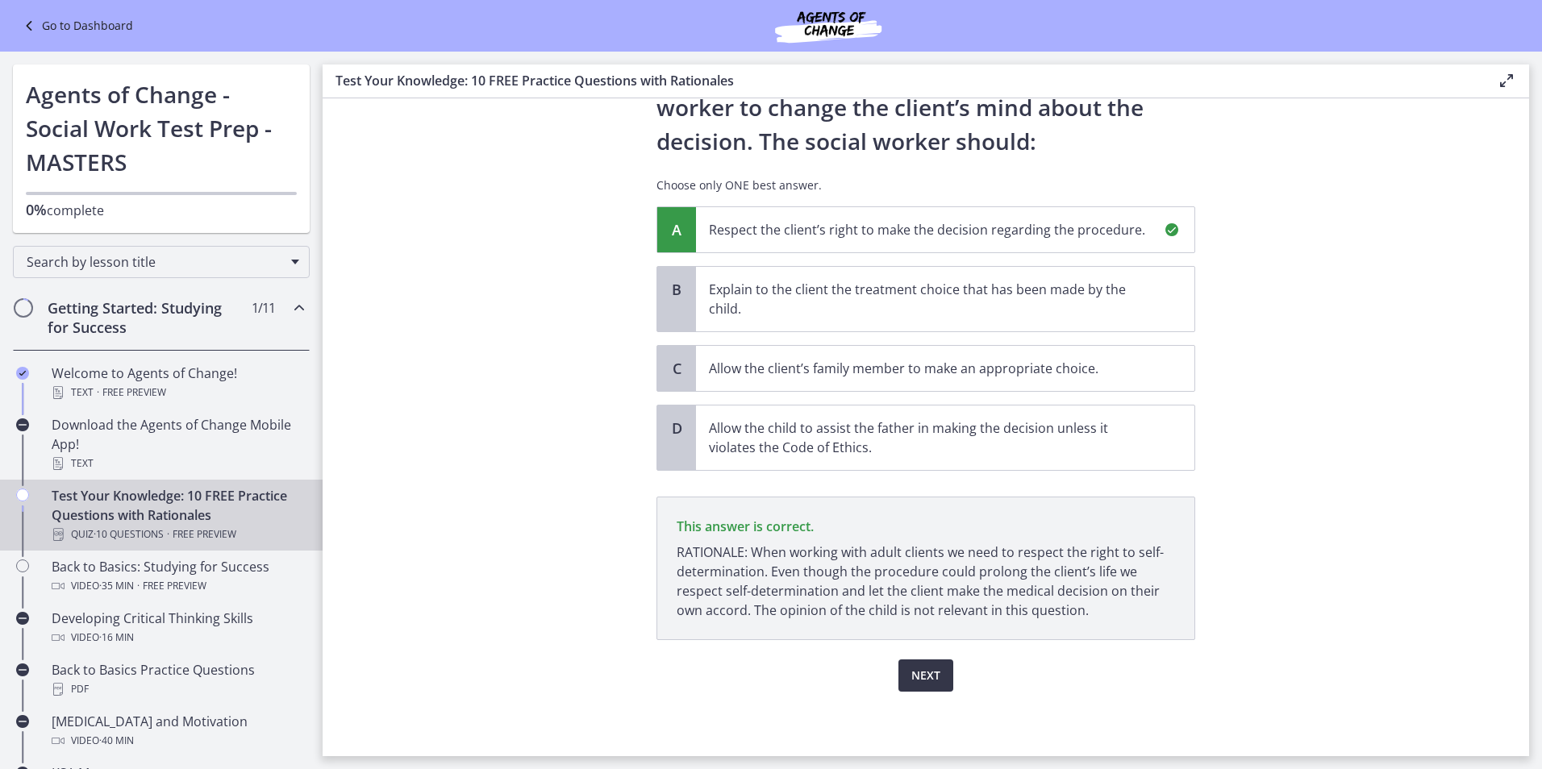
click at [911, 671] on span "Next" at bounding box center [925, 675] width 29 height 19
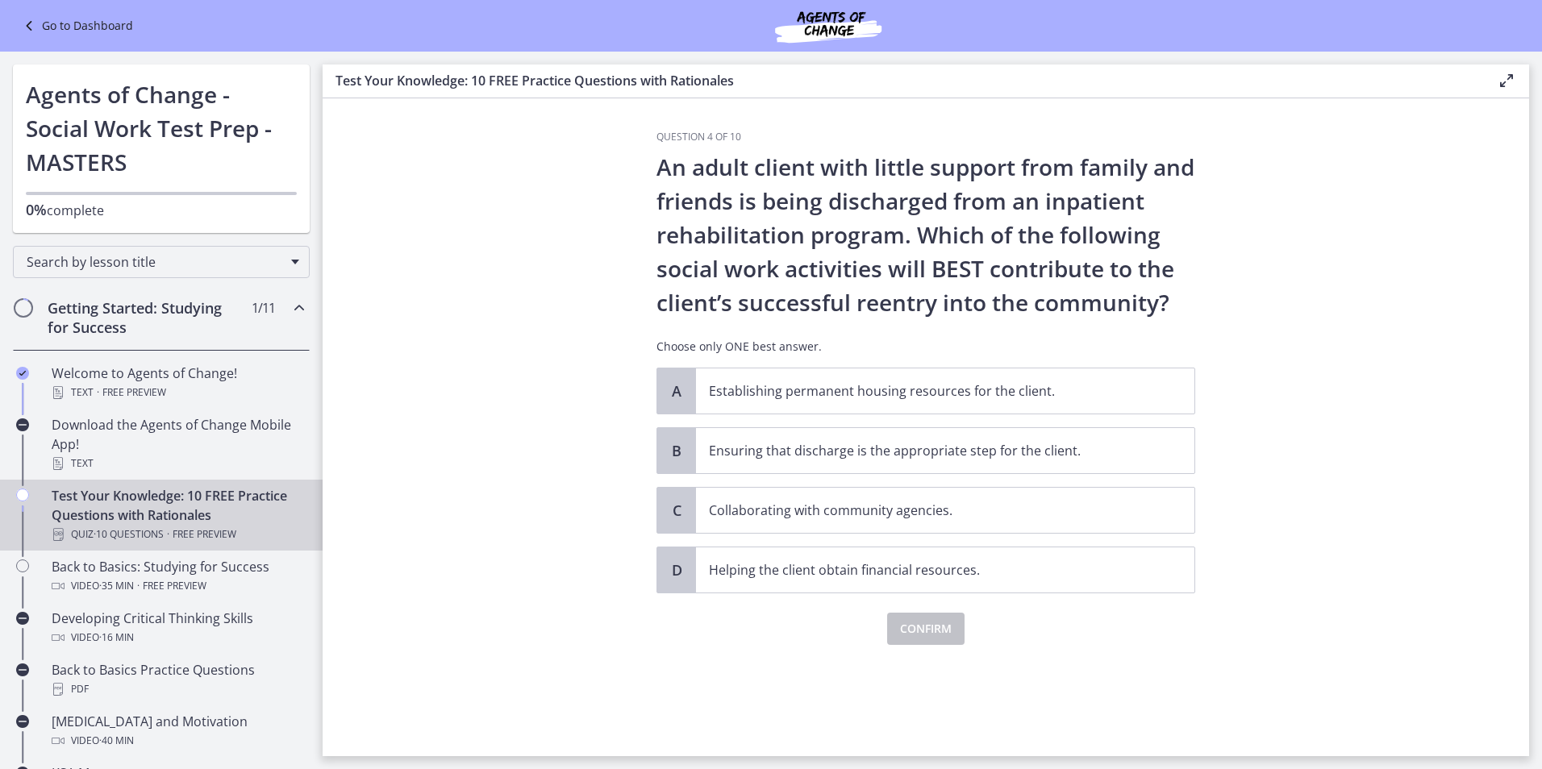
scroll to position [0, 0]
click at [689, 456] on div "B" at bounding box center [676, 450] width 39 height 45
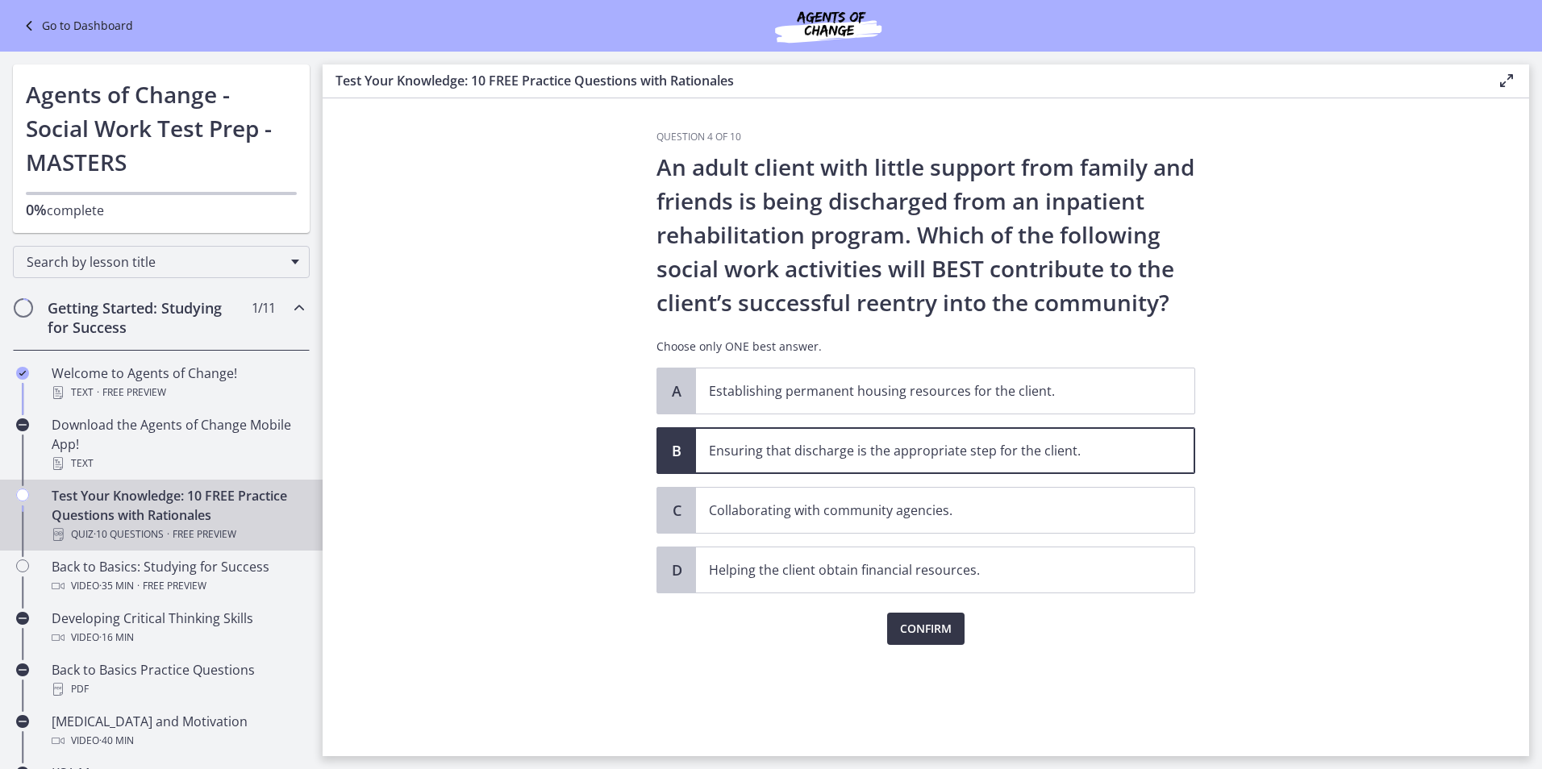
click at [940, 636] on span "Confirm" at bounding box center [926, 628] width 52 height 19
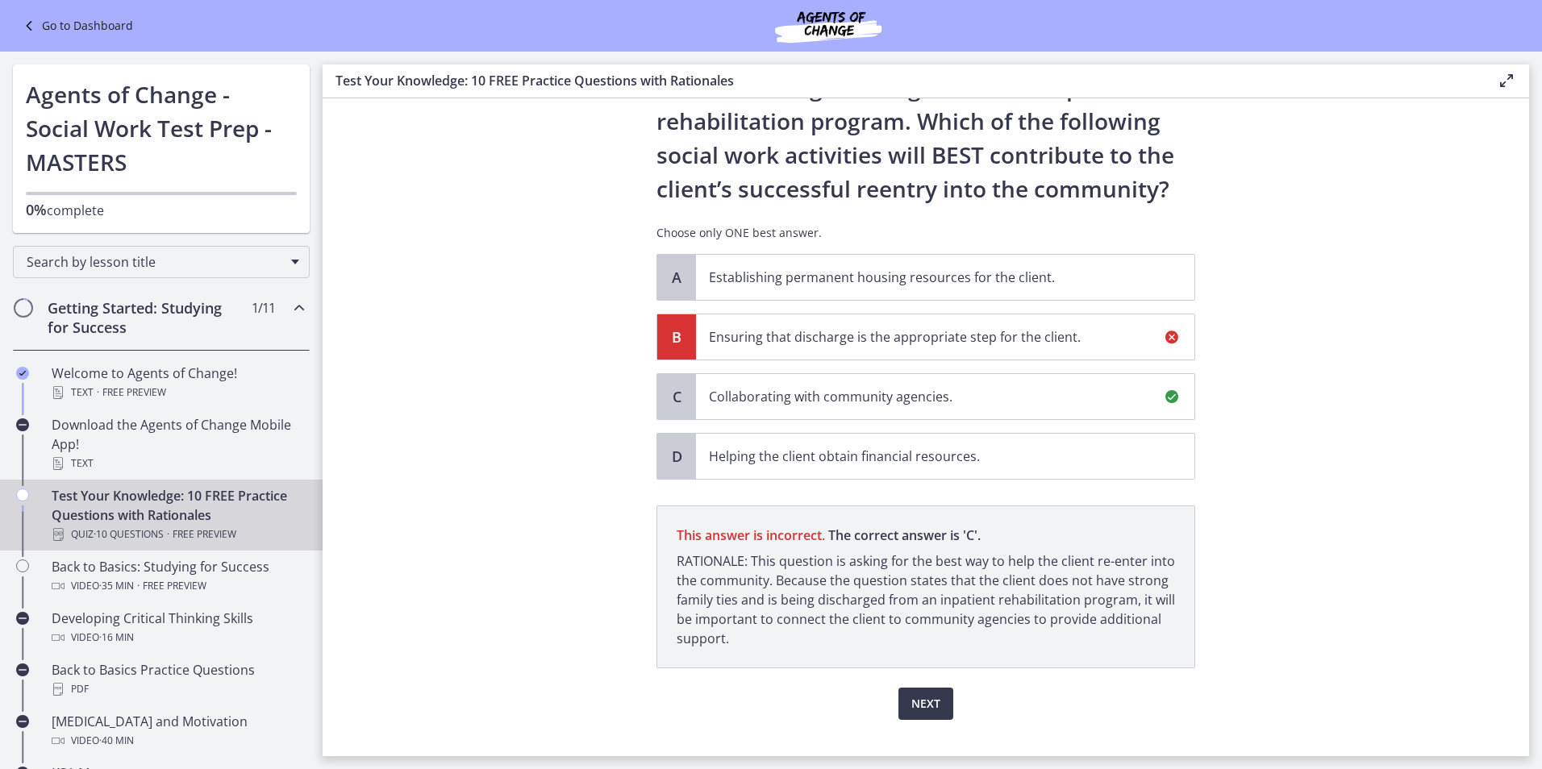
scroll to position [142, 0]
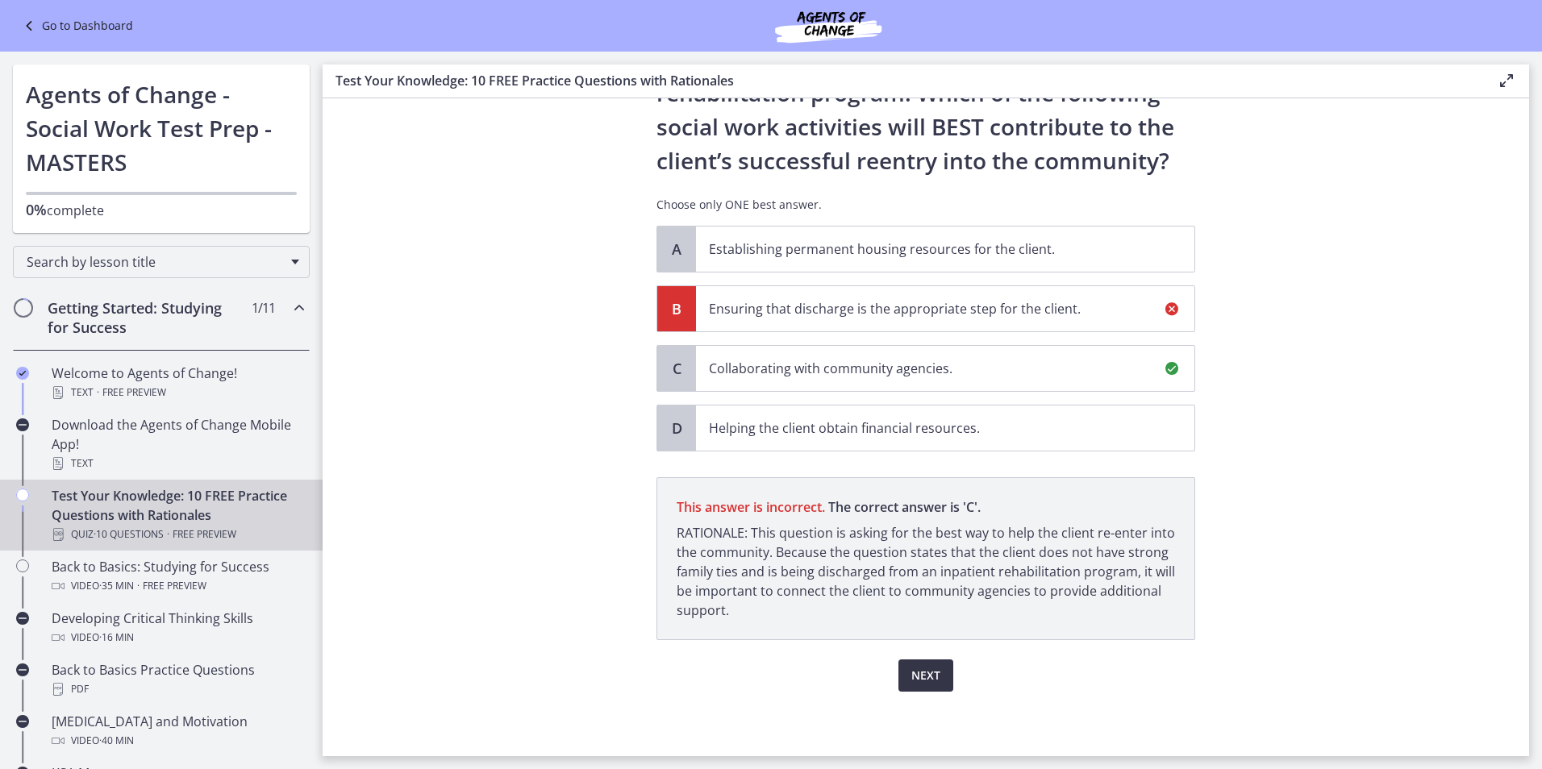
click at [928, 673] on span "Next" at bounding box center [925, 675] width 29 height 19
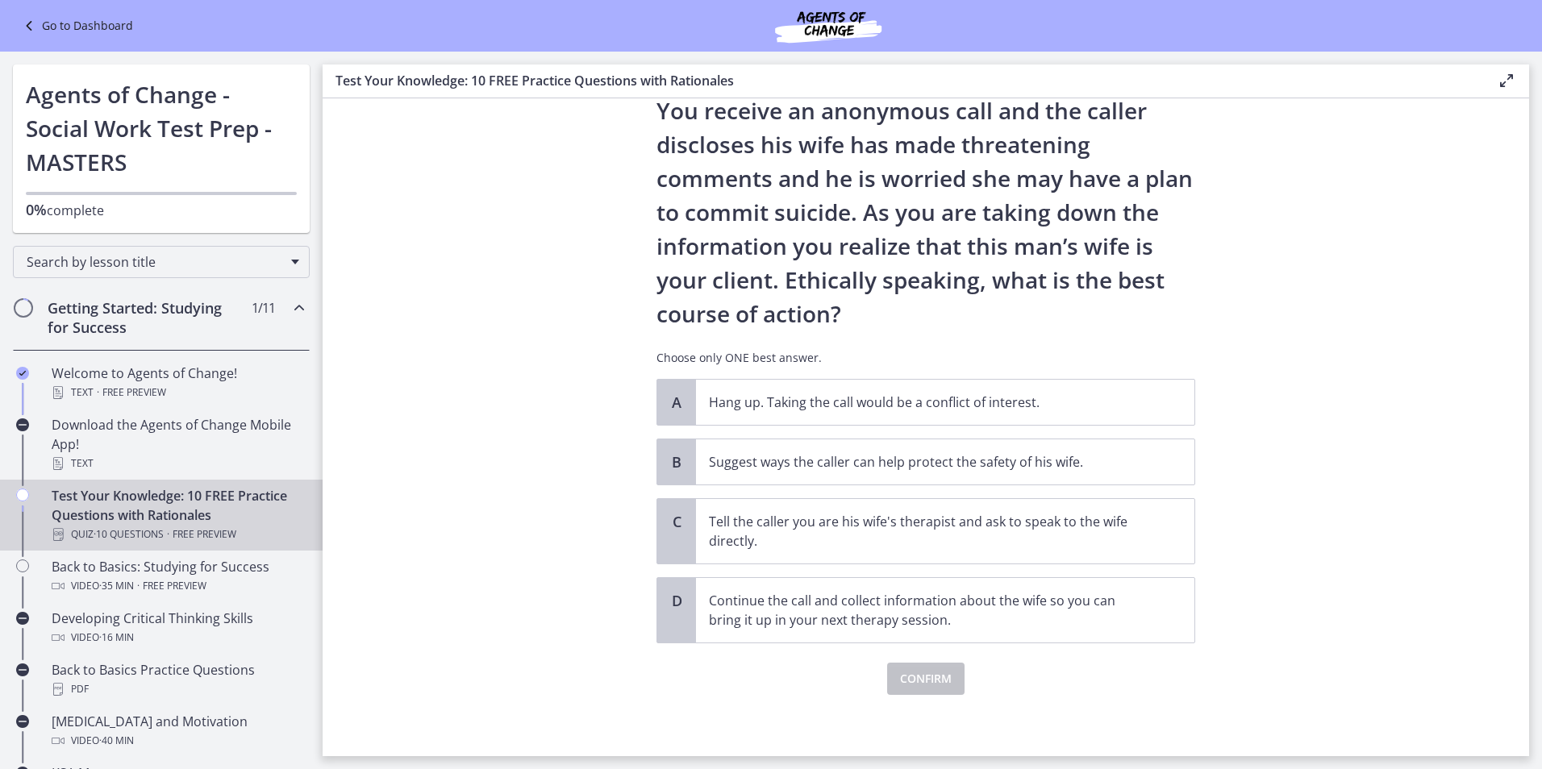
scroll to position [94, 0]
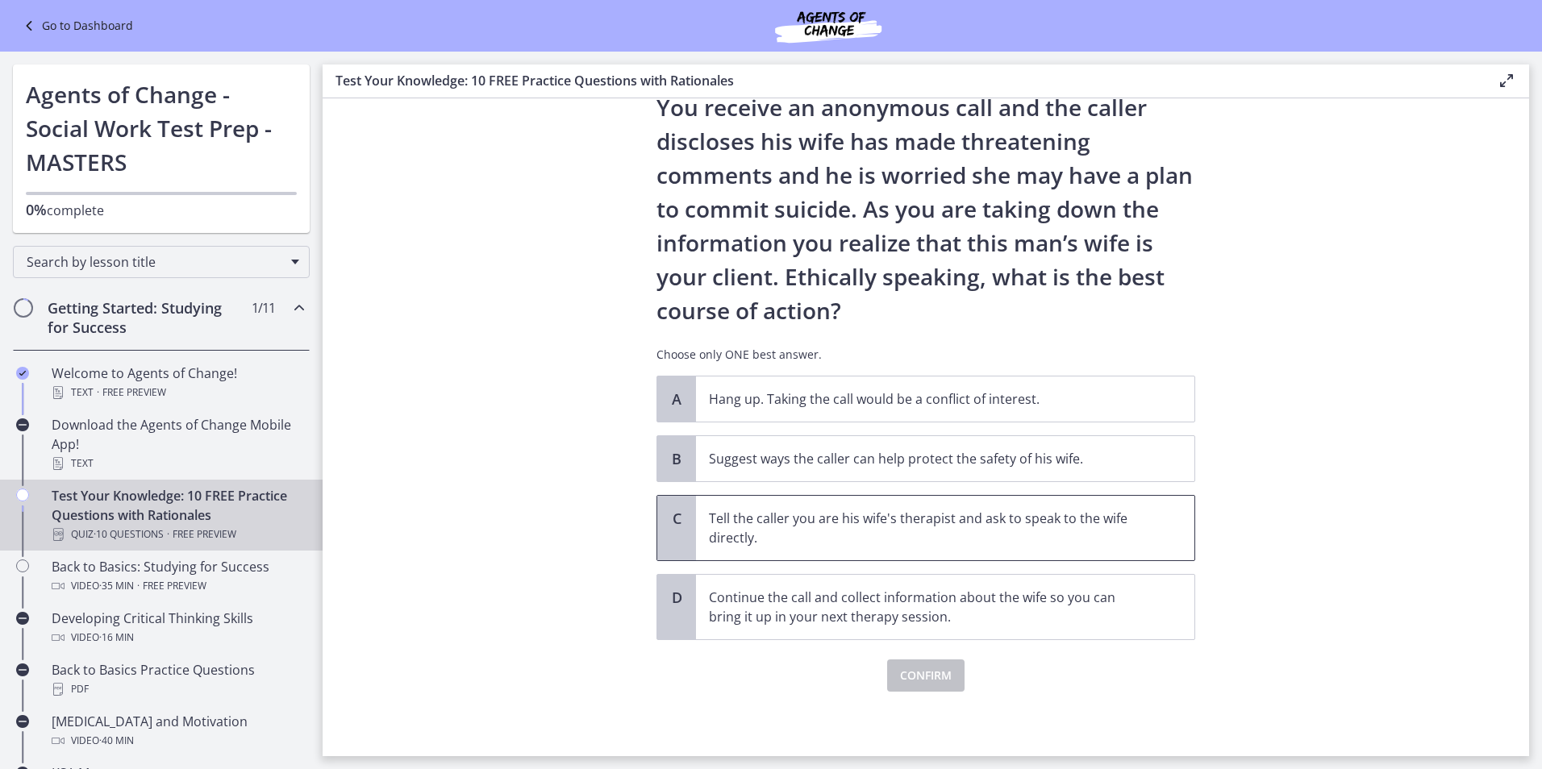
click at [1162, 512] on span "Tell the caller you are his wife's therapist and ask to speak to the wife direc…" at bounding box center [945, 528] width 498 height 65
click at [940, 684] on span "Confirm" at bounding box center [926, 675] width 52 height 19
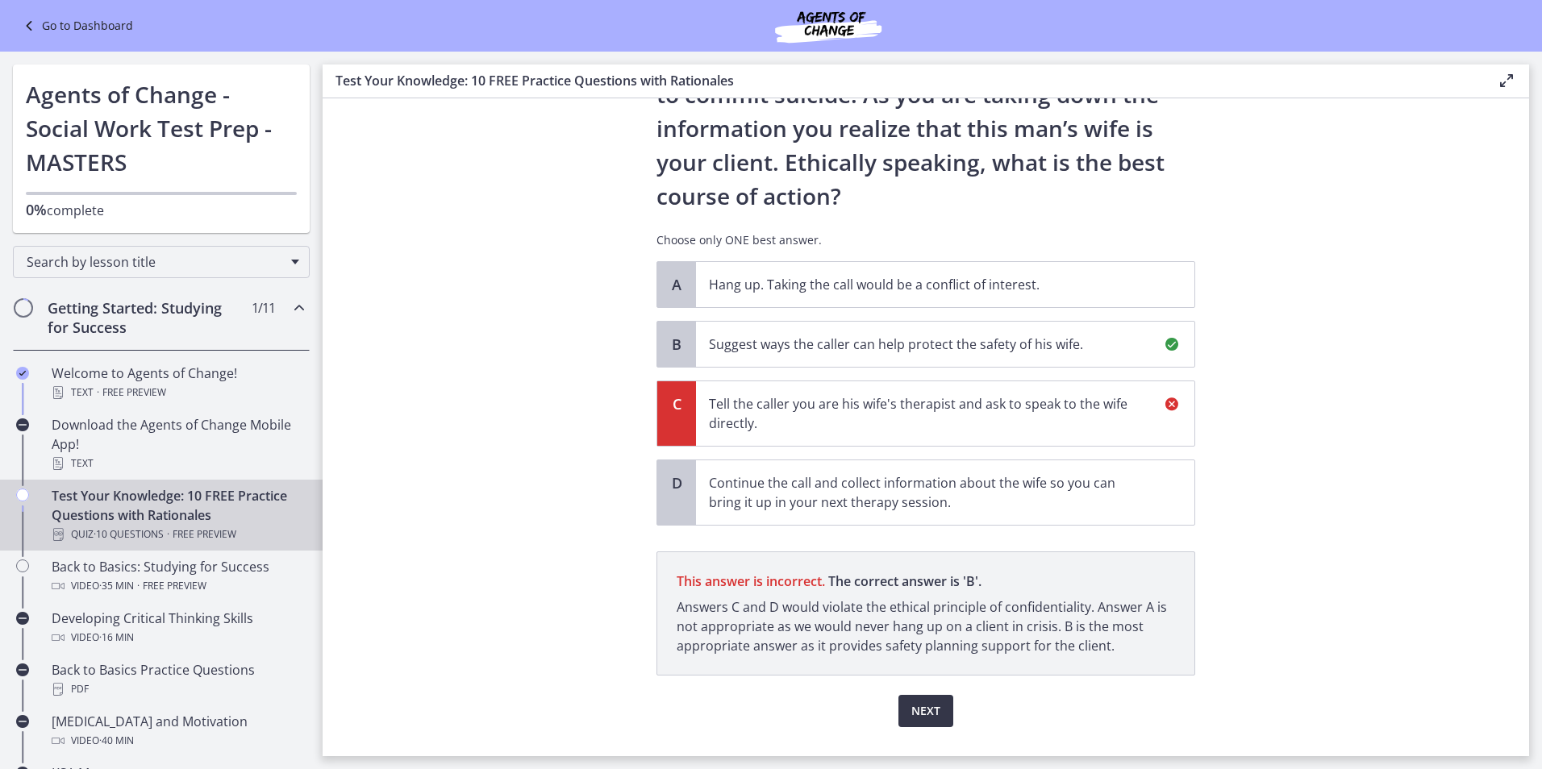
scroll to position [244, 0]
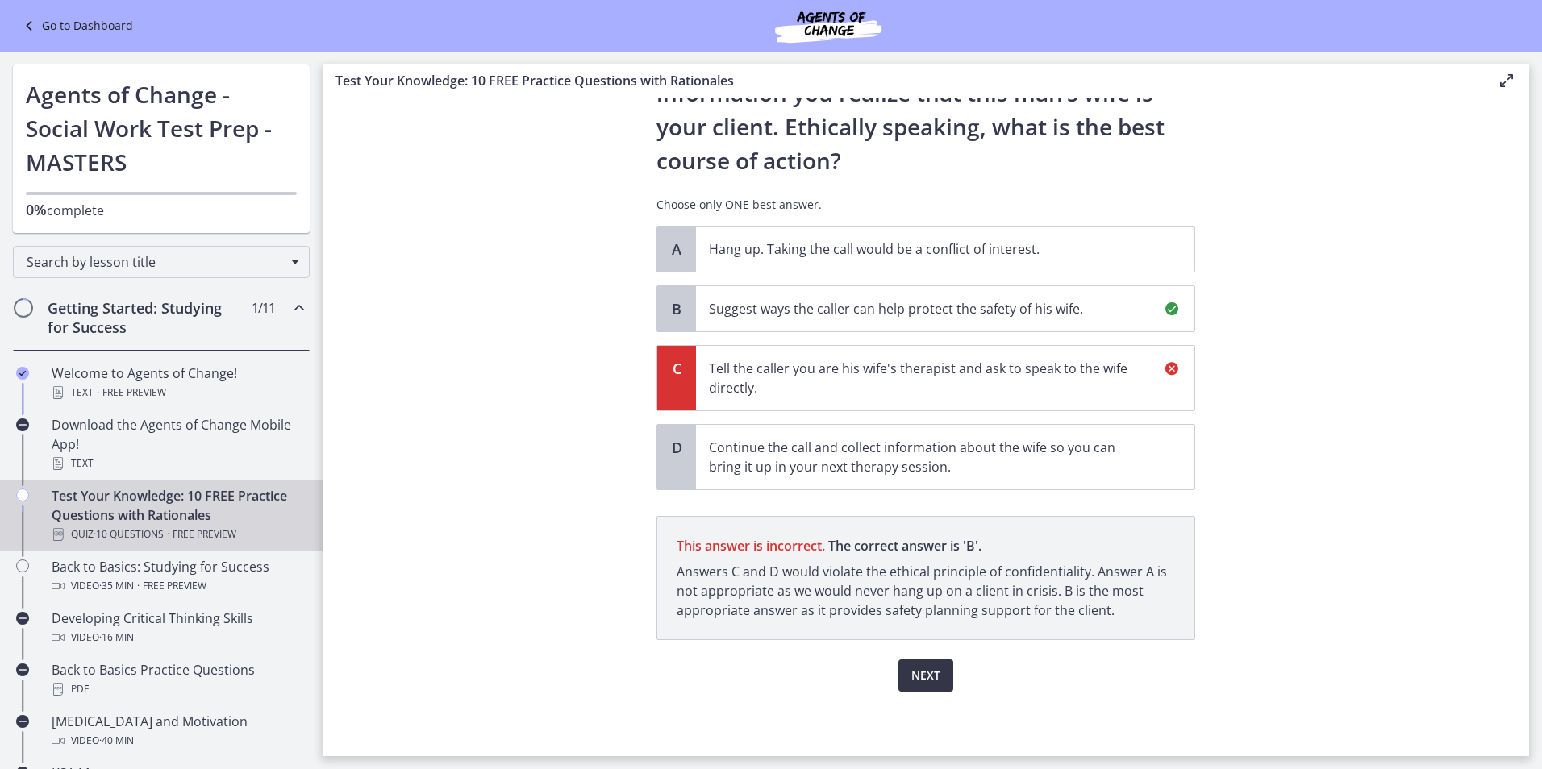
click at [939, 678] on button "Next" at bounding box center [925, 676] width 55 height 32
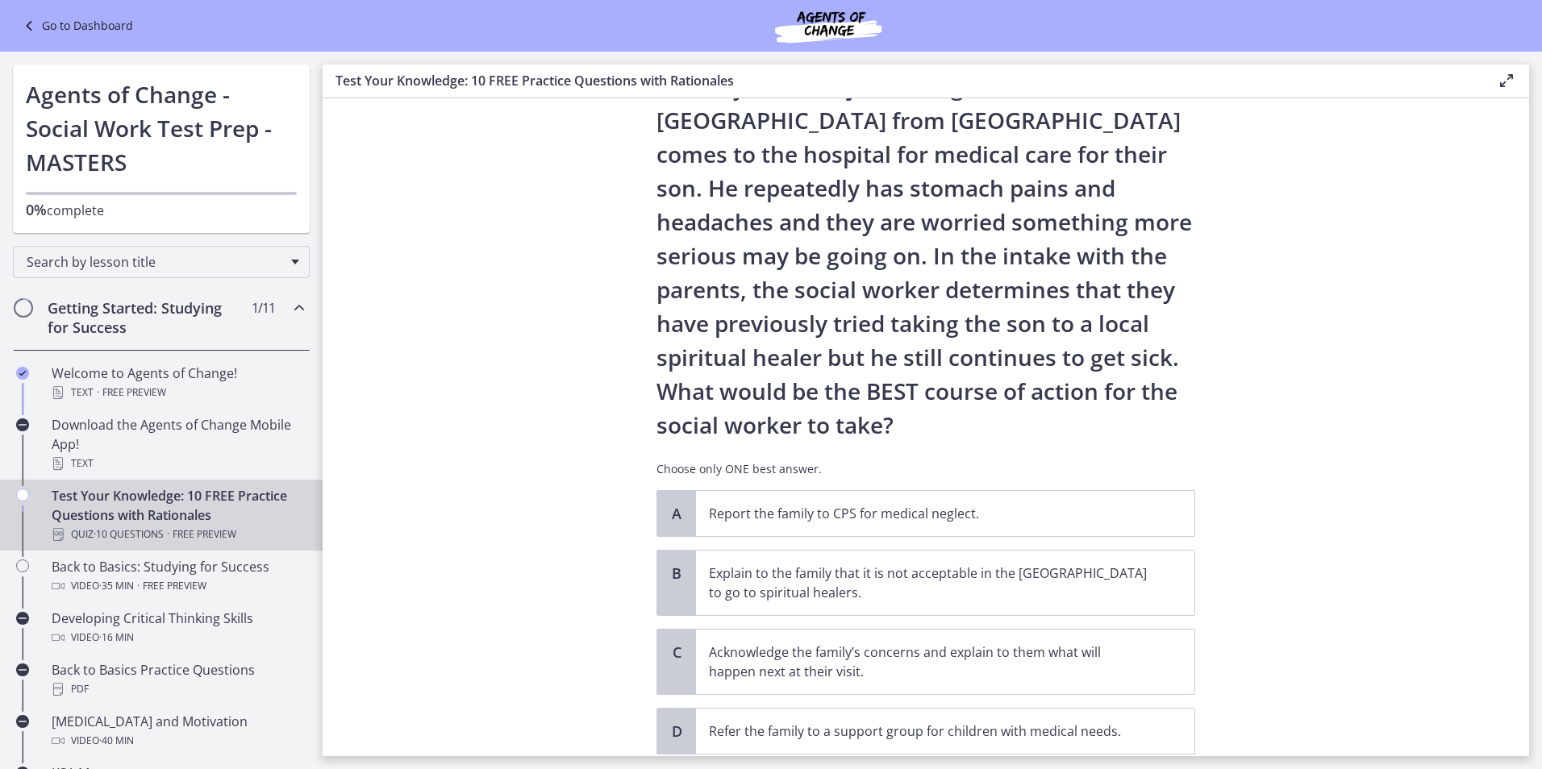
scroll to position [161, 0]
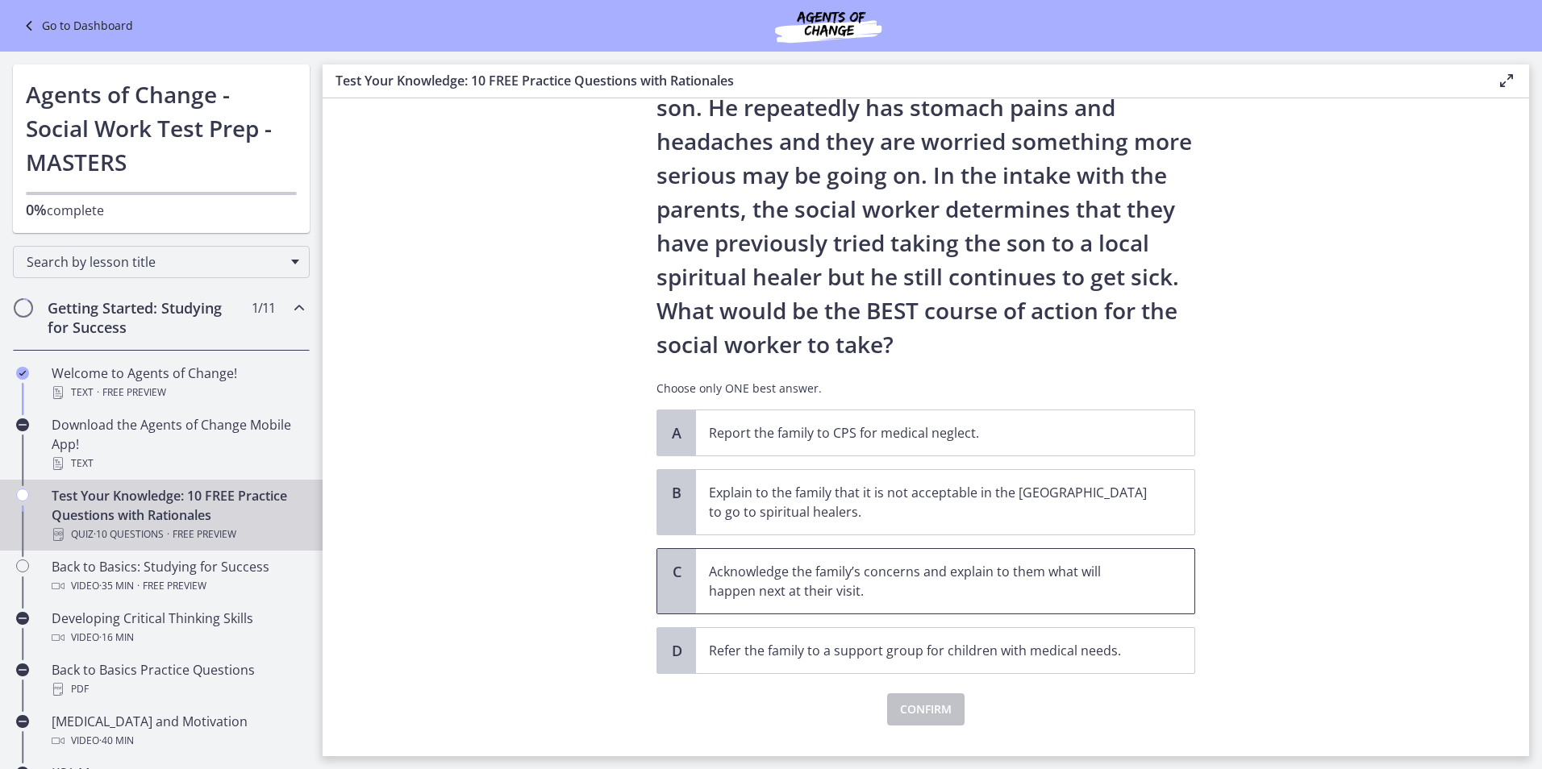
click at [735, 591] on p "Acknowledge the family’s concerns and explain to them what will happen next at …" at bounding box center [929, 581] width 440 height 39
click at [920, 714] on span "Confirm" at bounding box center [926, 709] width 52 height 19
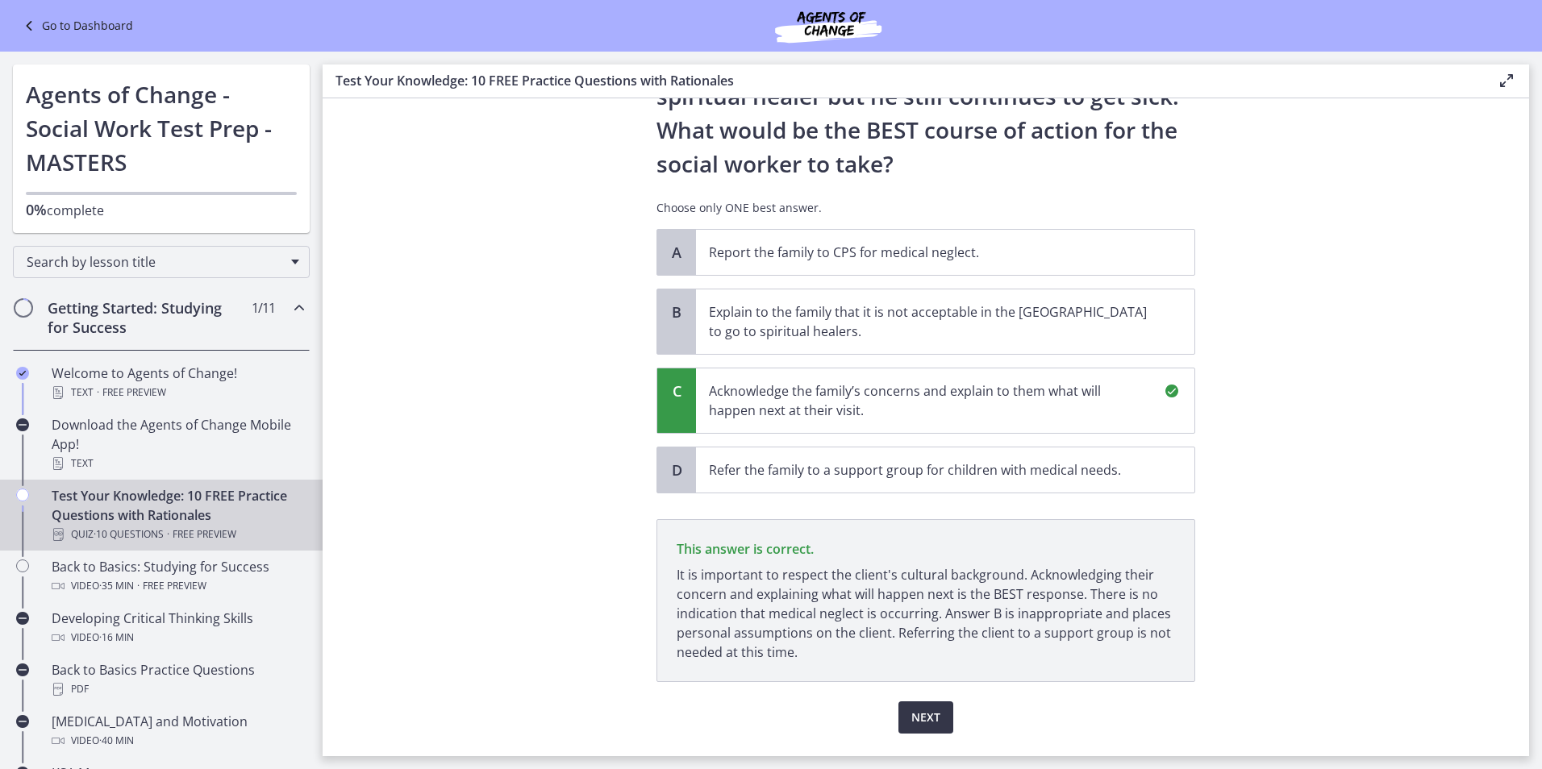
scroll to position [384, 0]
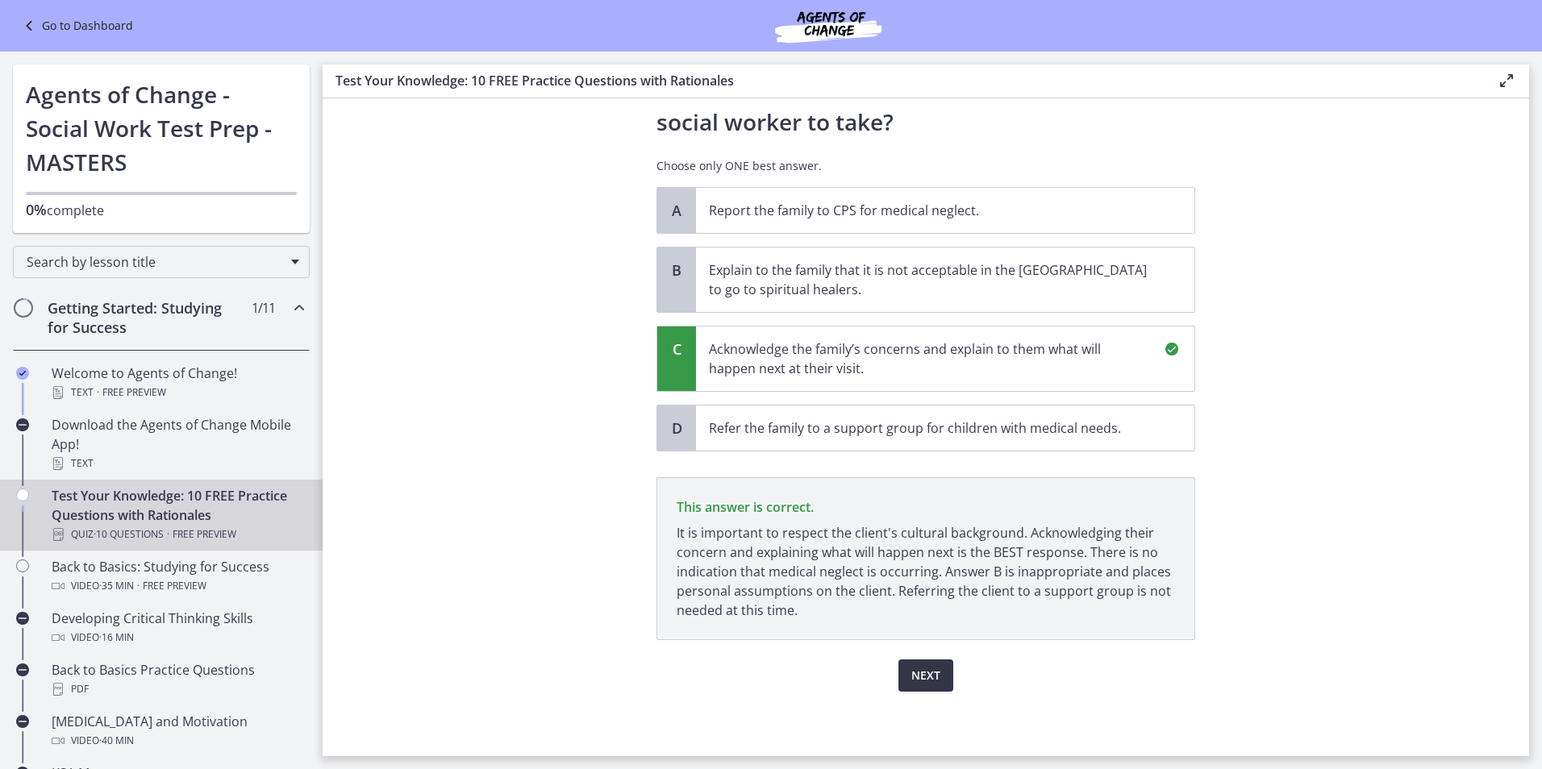
click at [914, 679] on span "Next" at bounding box center [925, 675] width 29 height 19
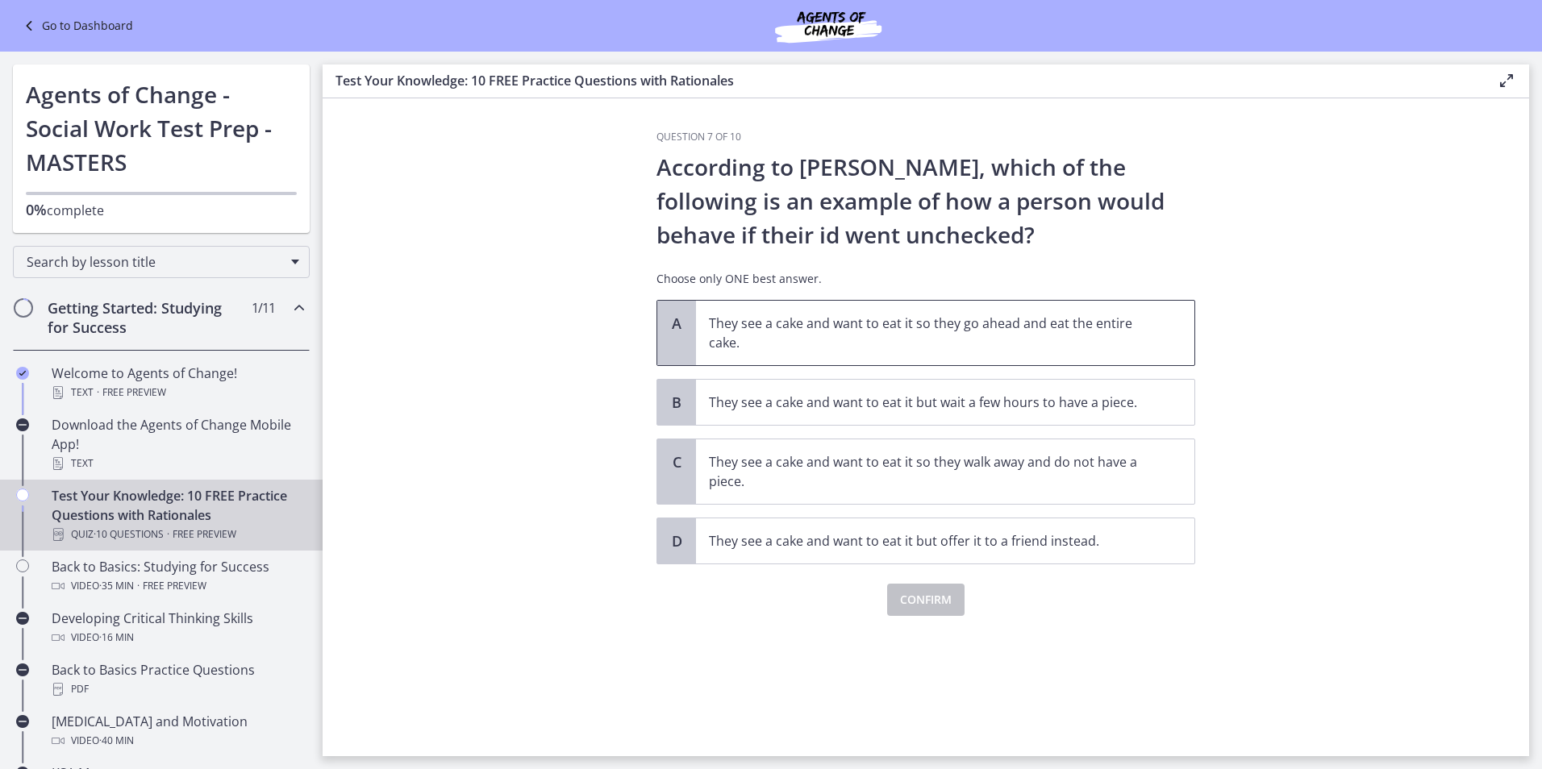
click at [758, 343] on p "They see a cake and want to eat it so they go ahead and eat the entire cake." at bounding box center [929, 333] width 440 height 39
click at [918, 594] on span "Confirm" at bounding box center [926, 599] width 52 height 19
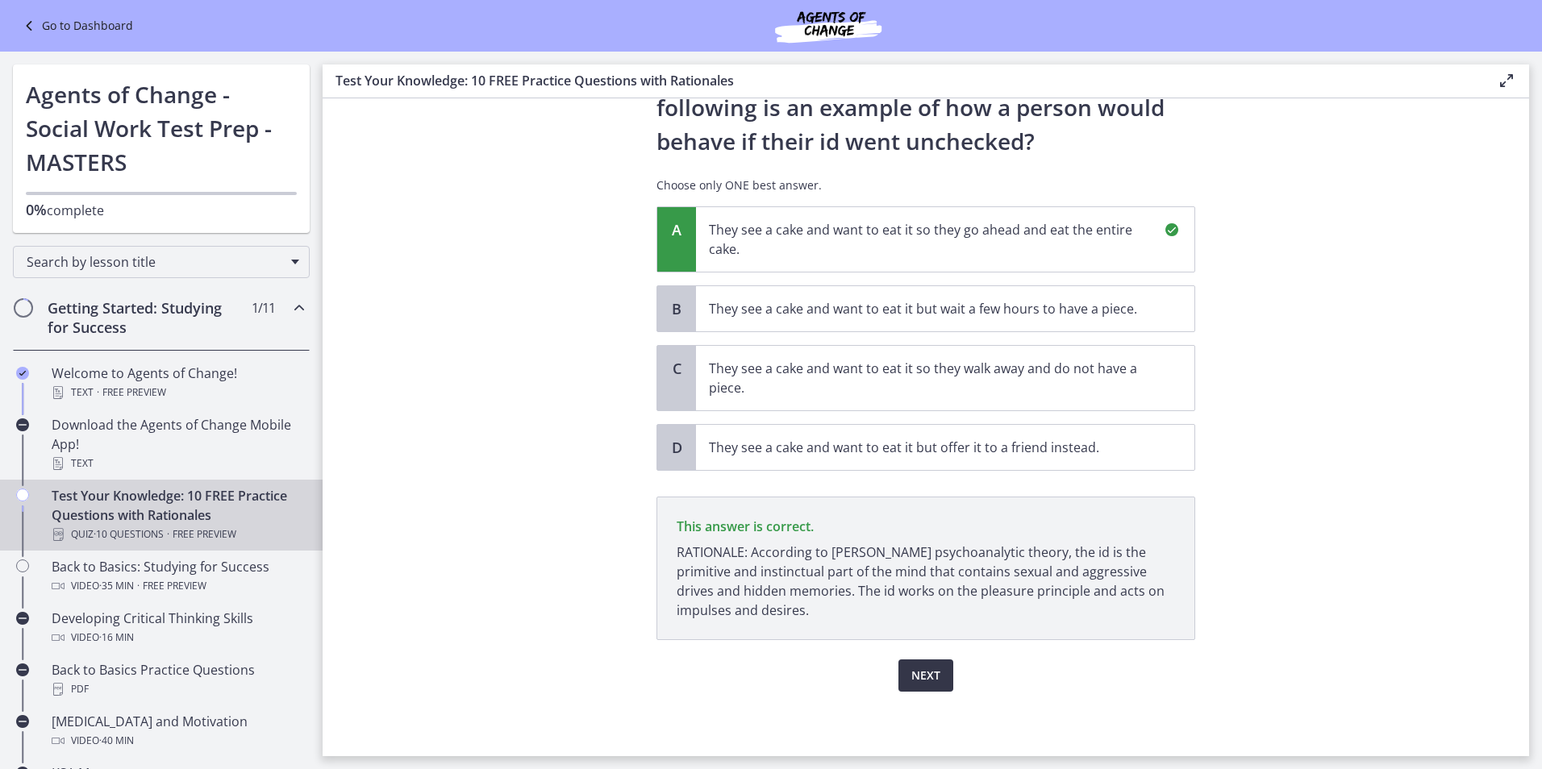
scroll to position [94, 0]
click at [912, 673] on span "Next" at bounding box center [925, 675] width 29 height 19
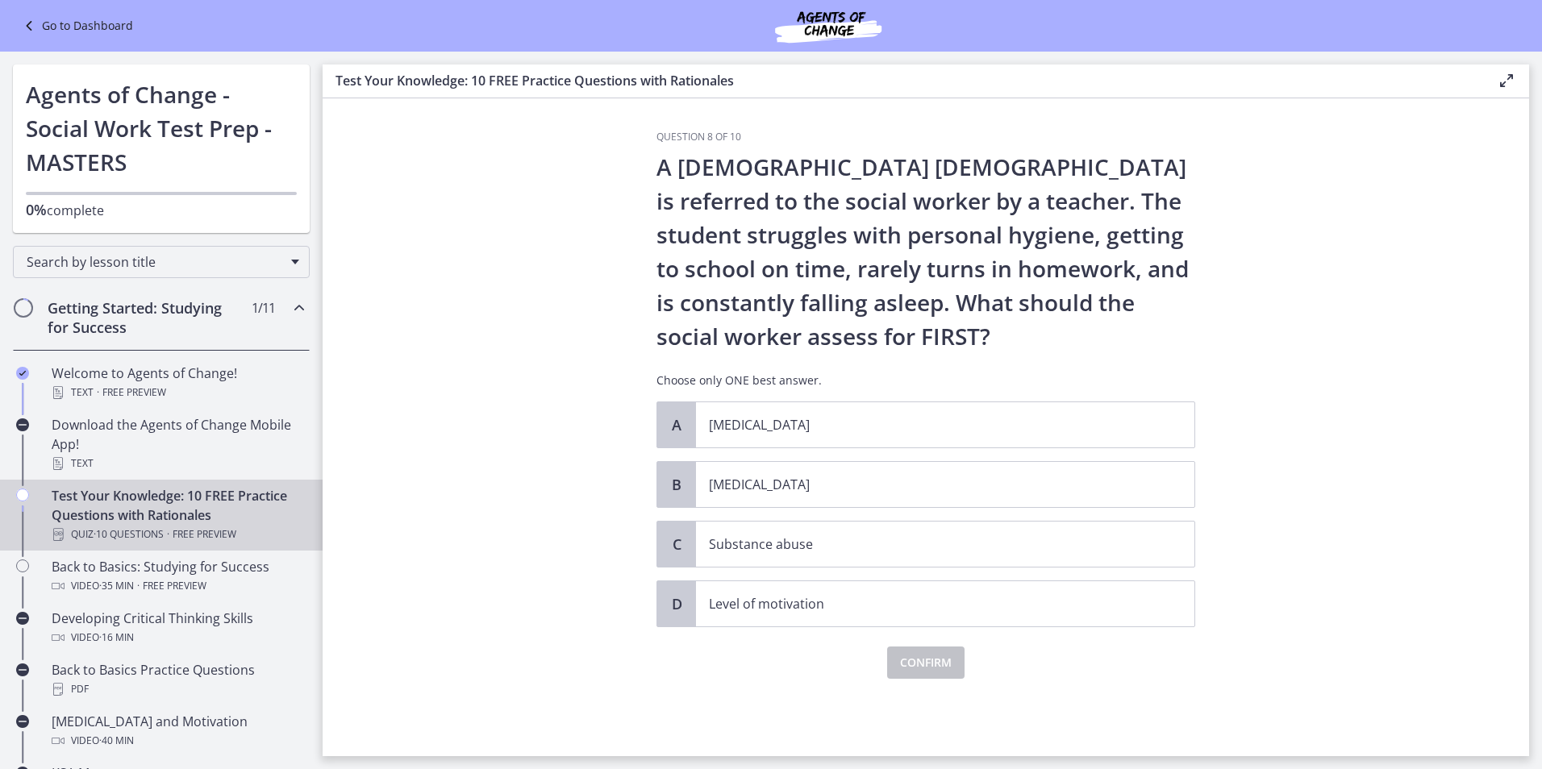
scroll to position [0, 0]
click at [760, 498] on span "Child neglect" at bounding box center [945, 484] width 498 height 45
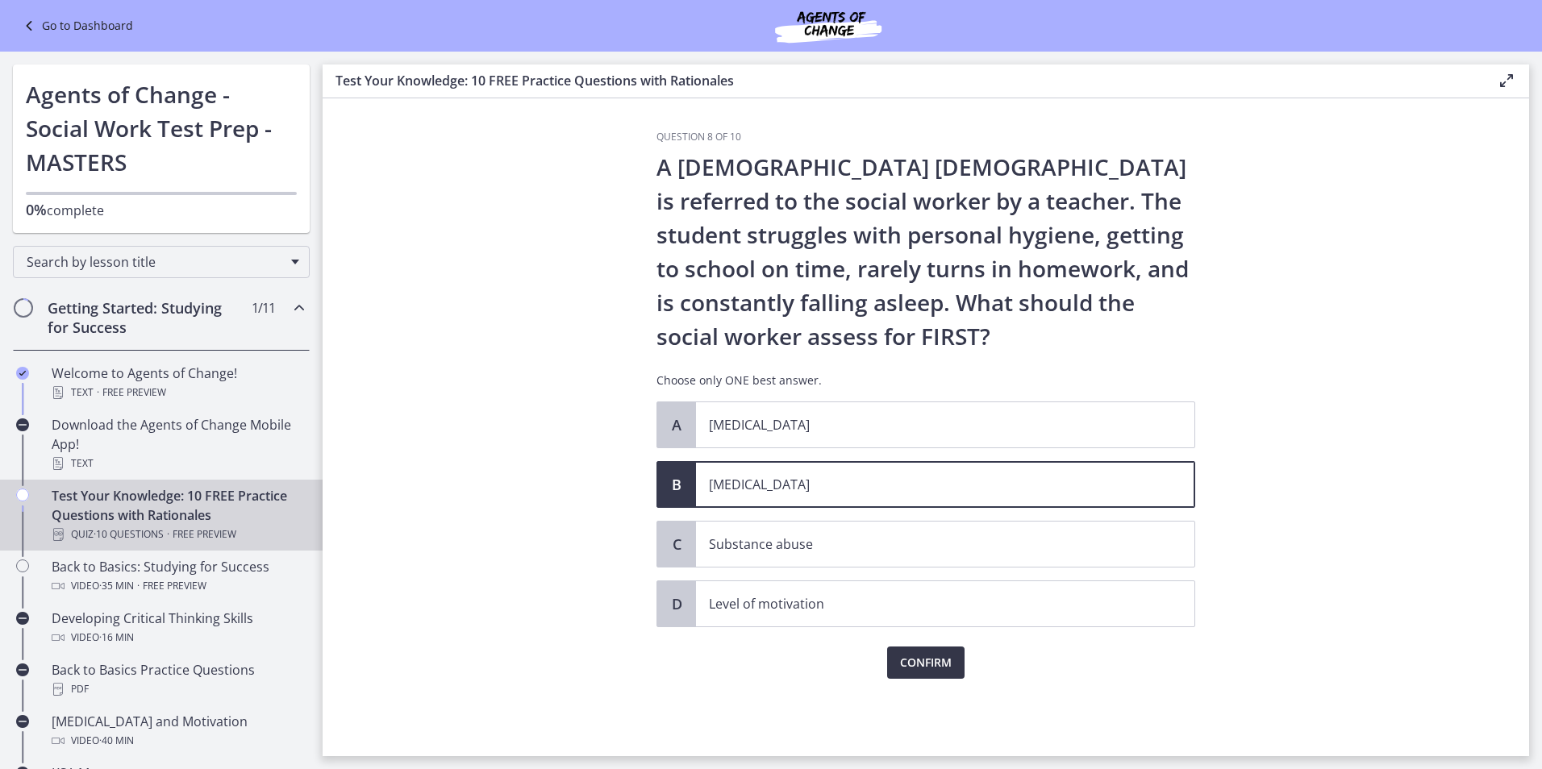
click at [915, 653] on span "Confirm" at bounding box center [926, 662] width 52 height 19
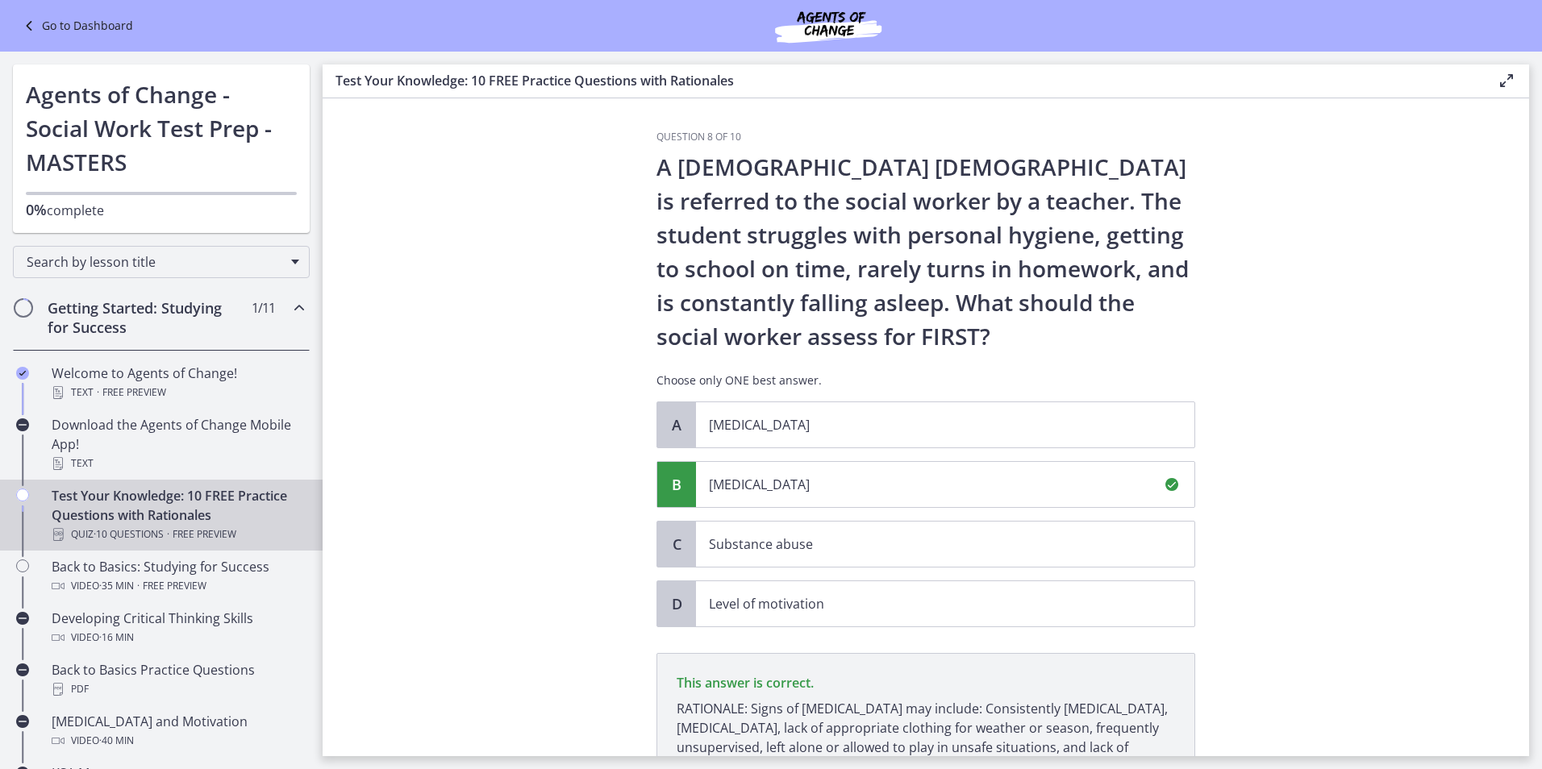
scroll to position [176, 0]
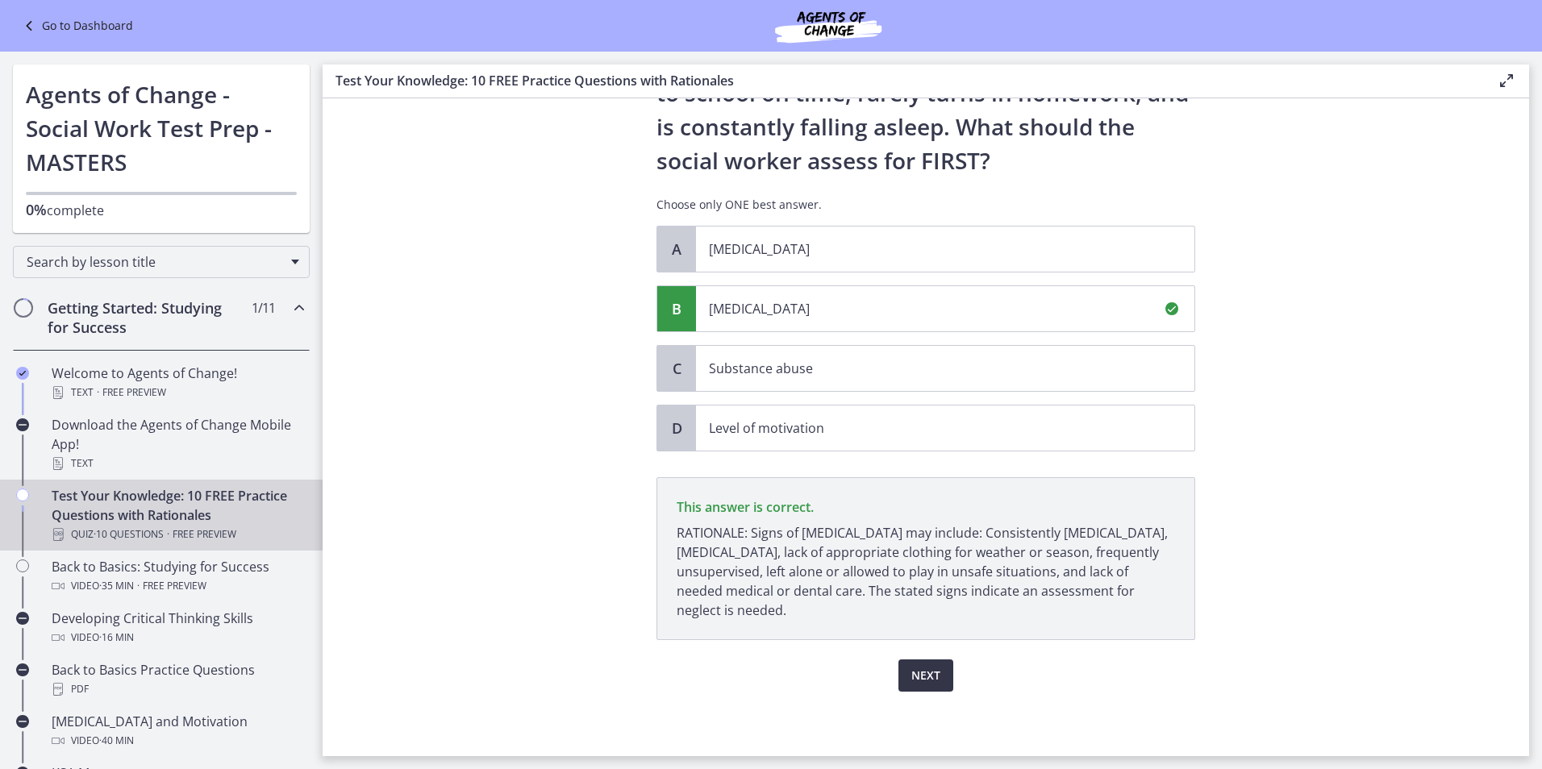
click at [911, 682] on span "Next" at bounding box center [925, 675] width 29 height 19
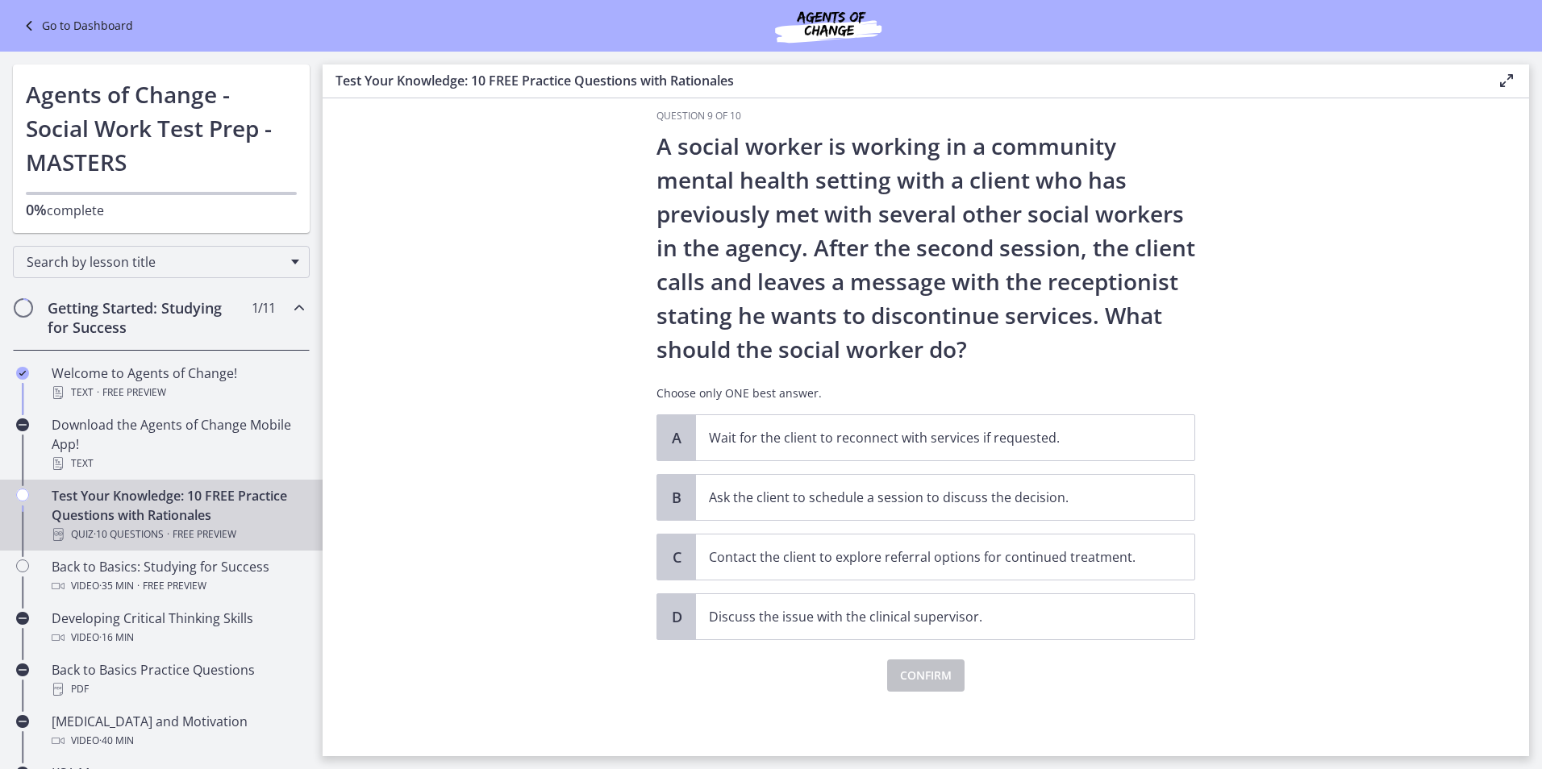
scroll to position [0, 0]
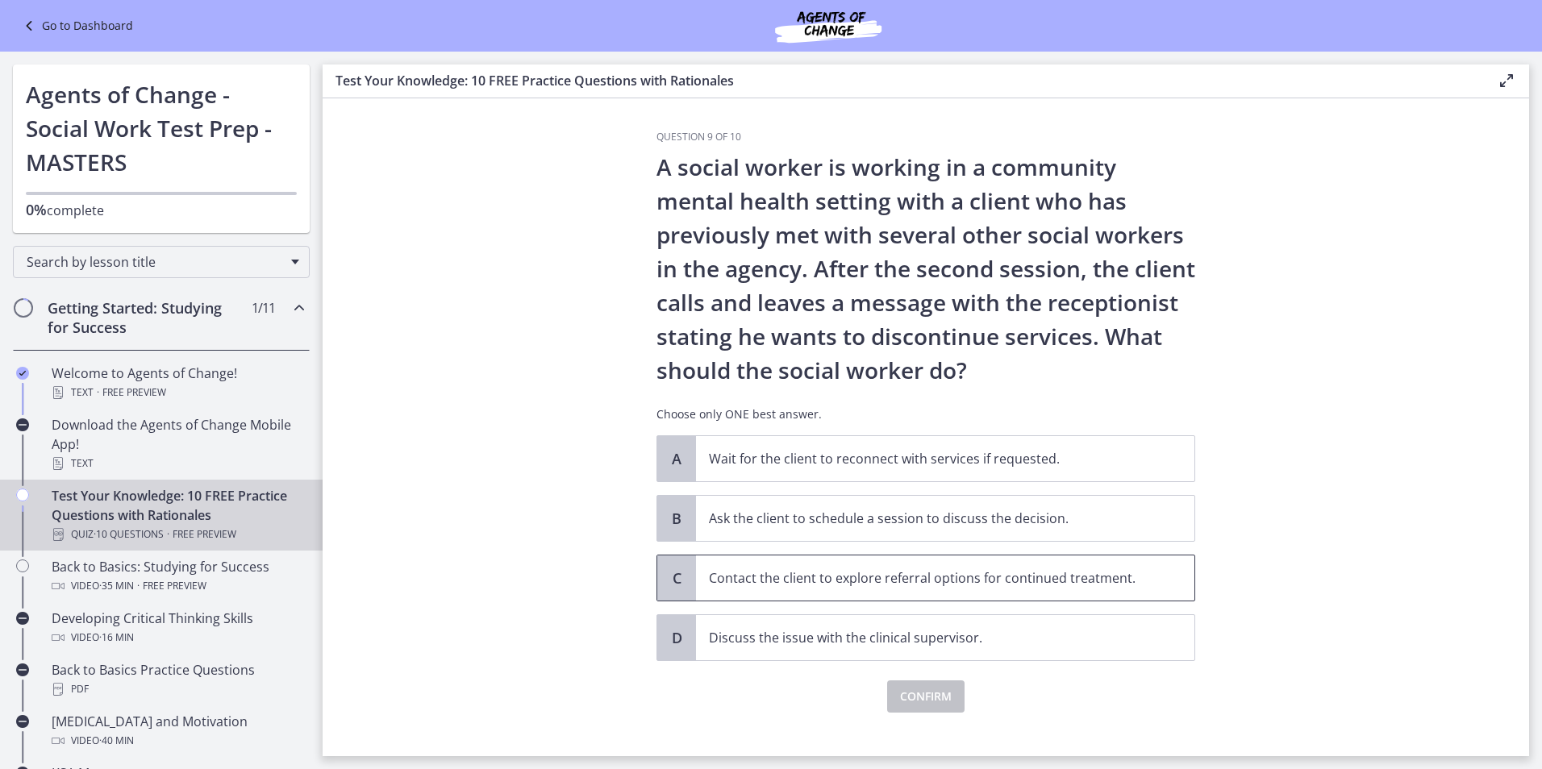
click at [810, 582] on p "Contact the client to explore referral options for continued treatment." at bounding box center [929, 578] width 440 height 19
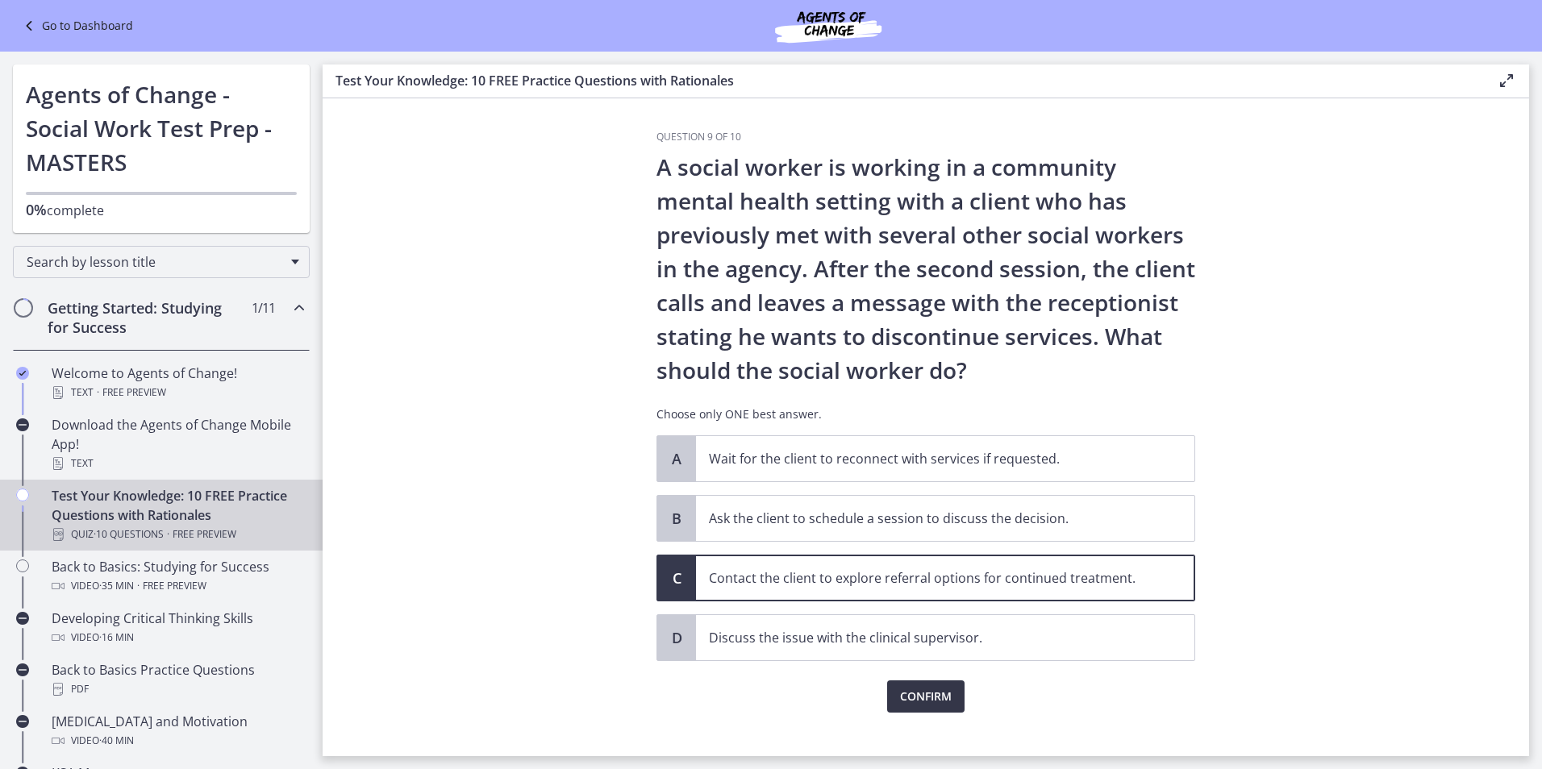
click at [927, 700] on span "Confirm" at bounding box center [926, 696] width 52 height 19
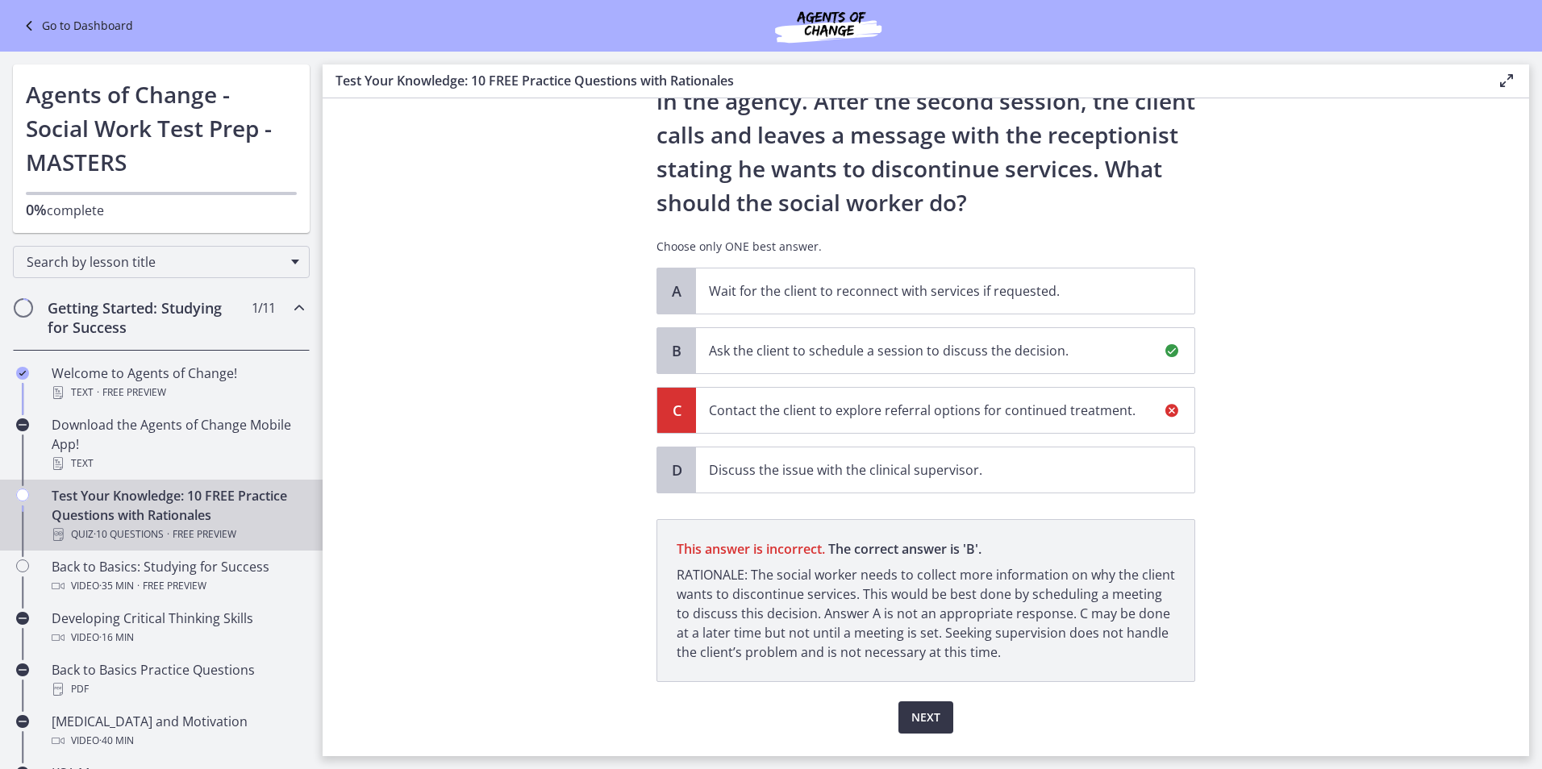
scroll to position [210, 0]
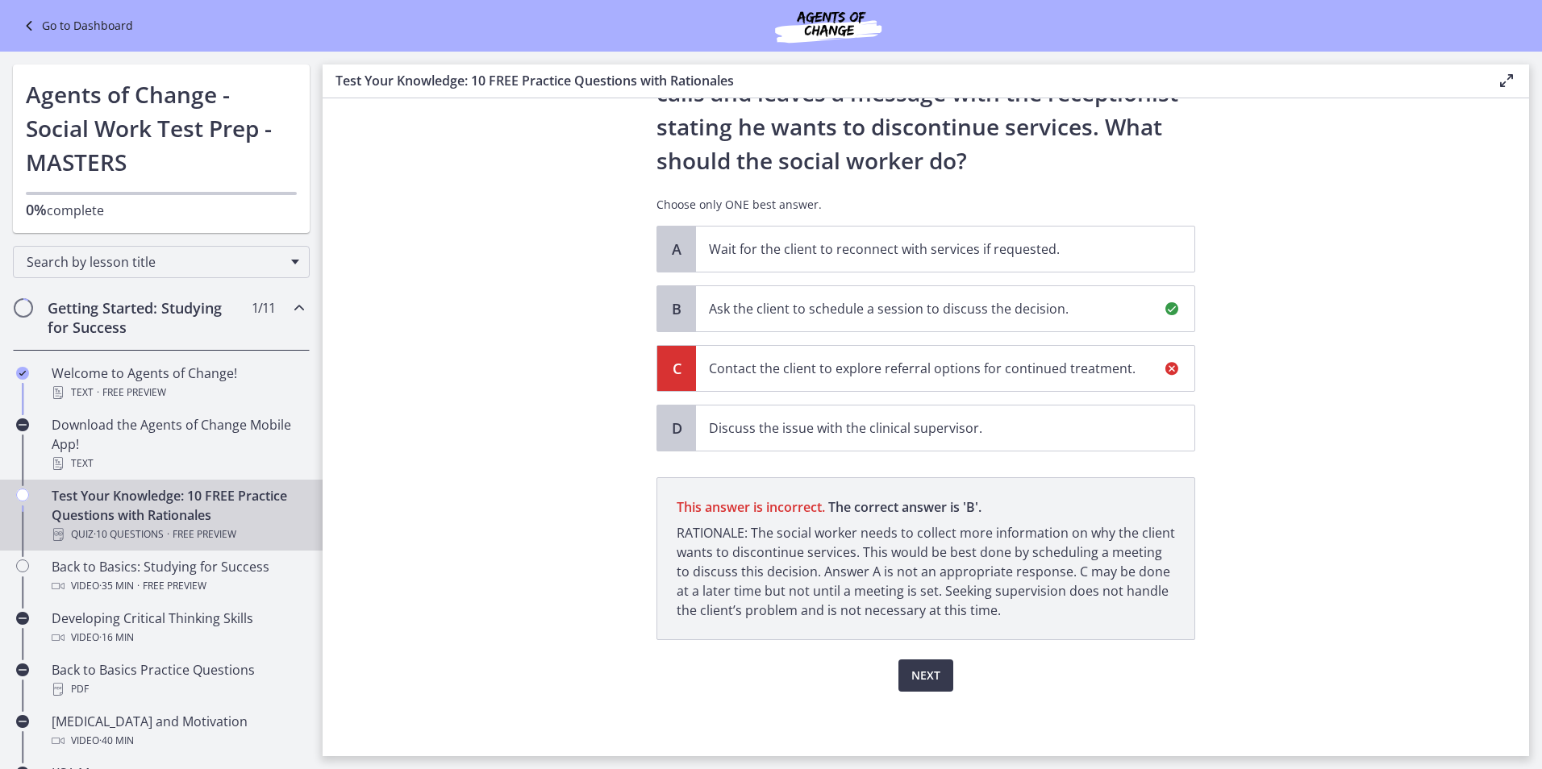
click at [919, 547] on div "Question 9 of 10 A social worker is working in a community mental health settin…" at bounding box center [926, 234] width 564 height 626
click at [933, 671] on span "Next" at bounding box center [925, 675] width 29 height 19
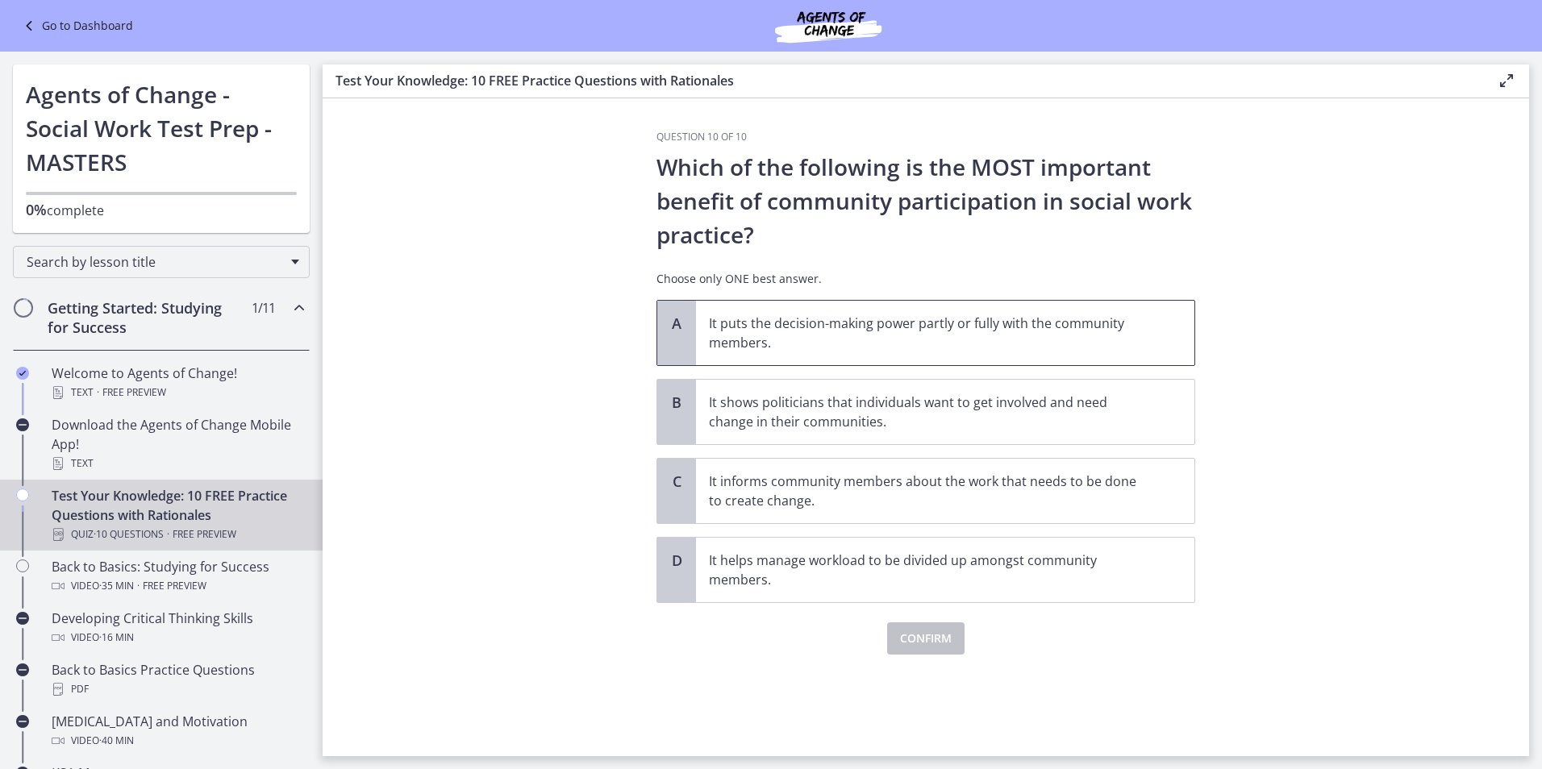
click at [776, 323] on p "It puts the decision-making power partly or fully with the community members." at bounding box center [929, 333] width 440 height 39
click at [929, 644] on span "Confirm" at bounding box center [926, 638] width 52 height 19
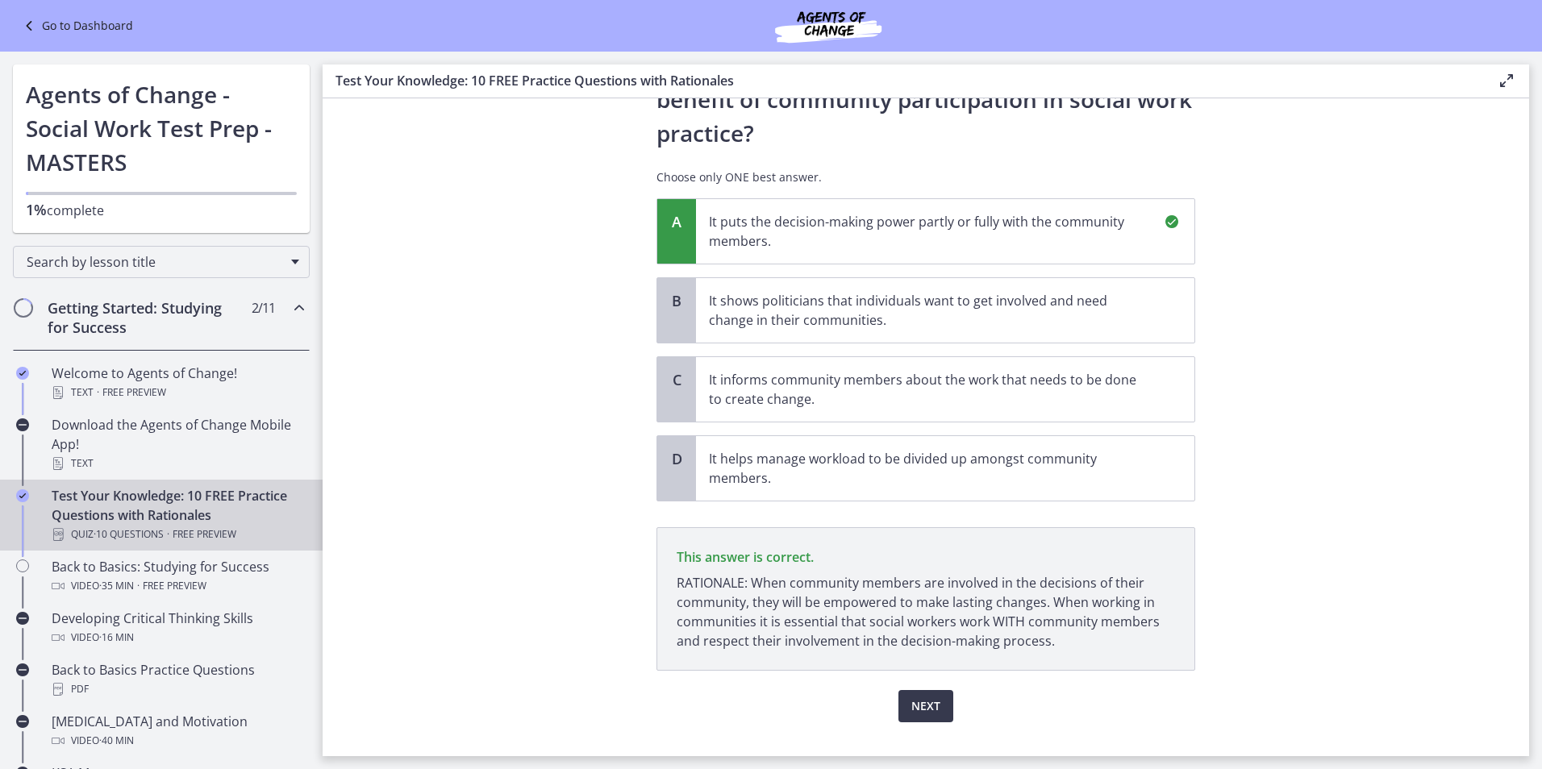
scroll to position [132, 0]
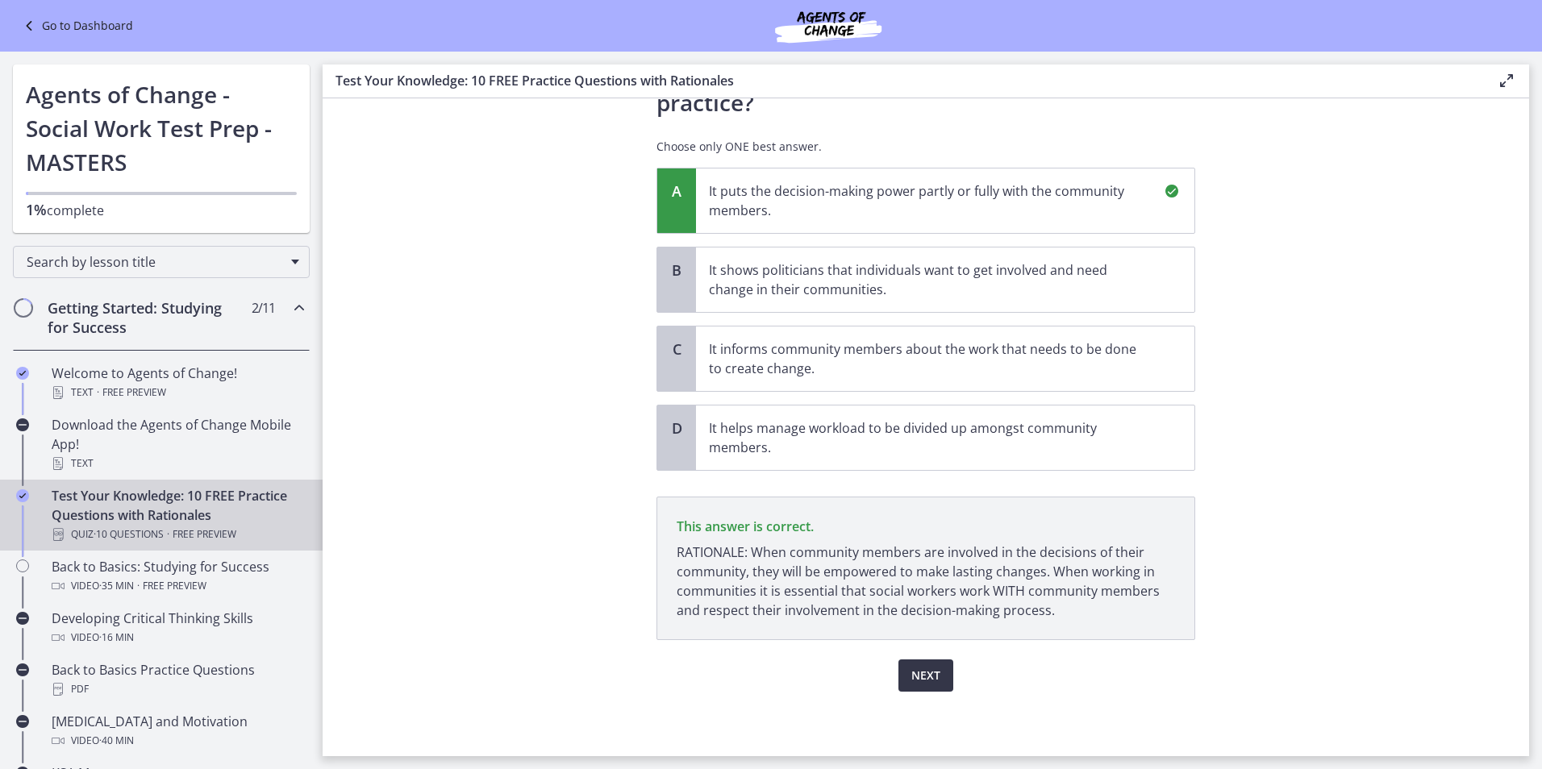
click at [919, 677] on span "Next" at bounding box center [925, 675] width 29 height 19
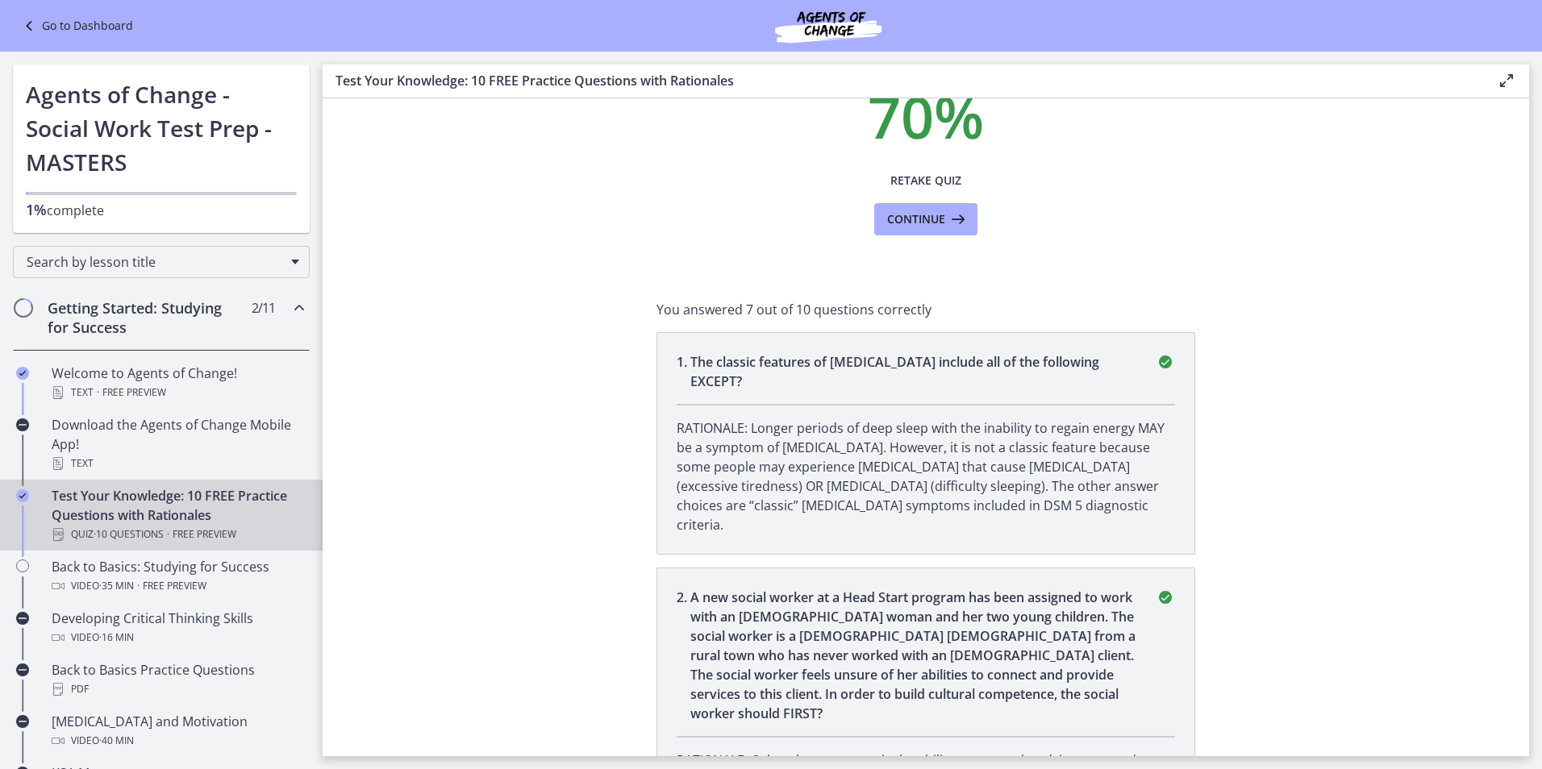
scroll to position [0, 0]
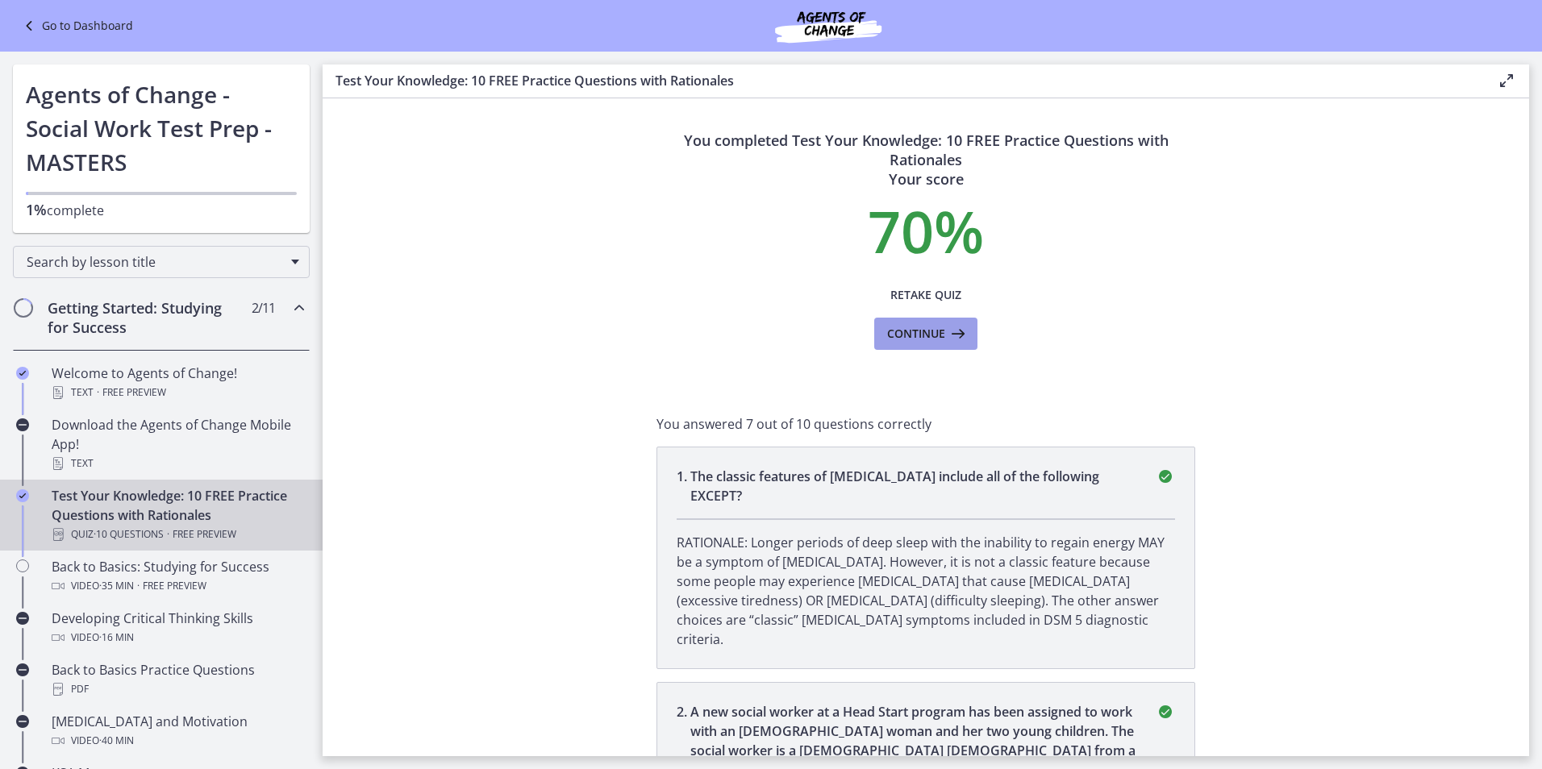
click at [926, 333] on span "Continue" at bounding box center [916, 333] width 58 height 19
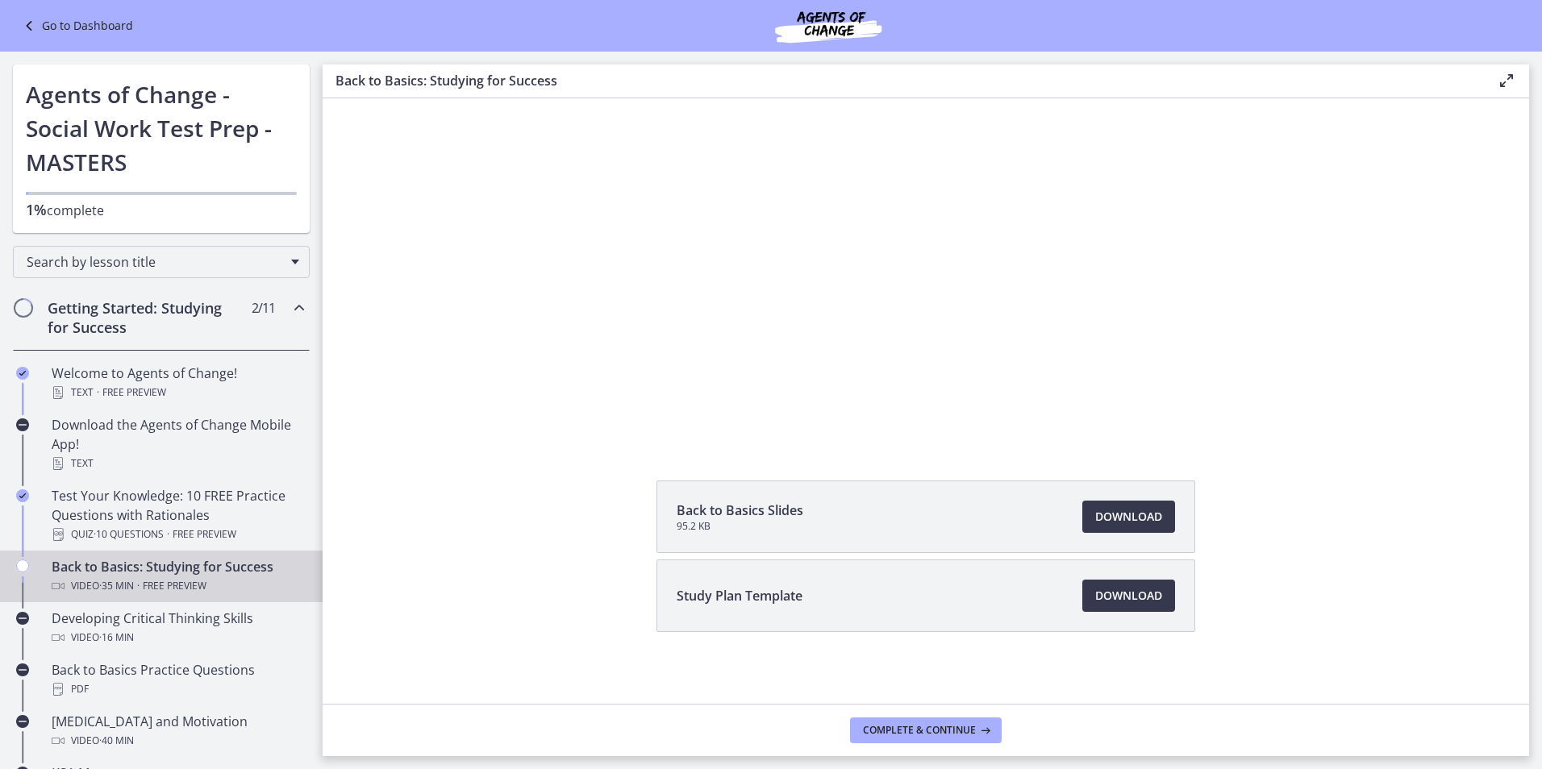
scroll to position [141, 0]
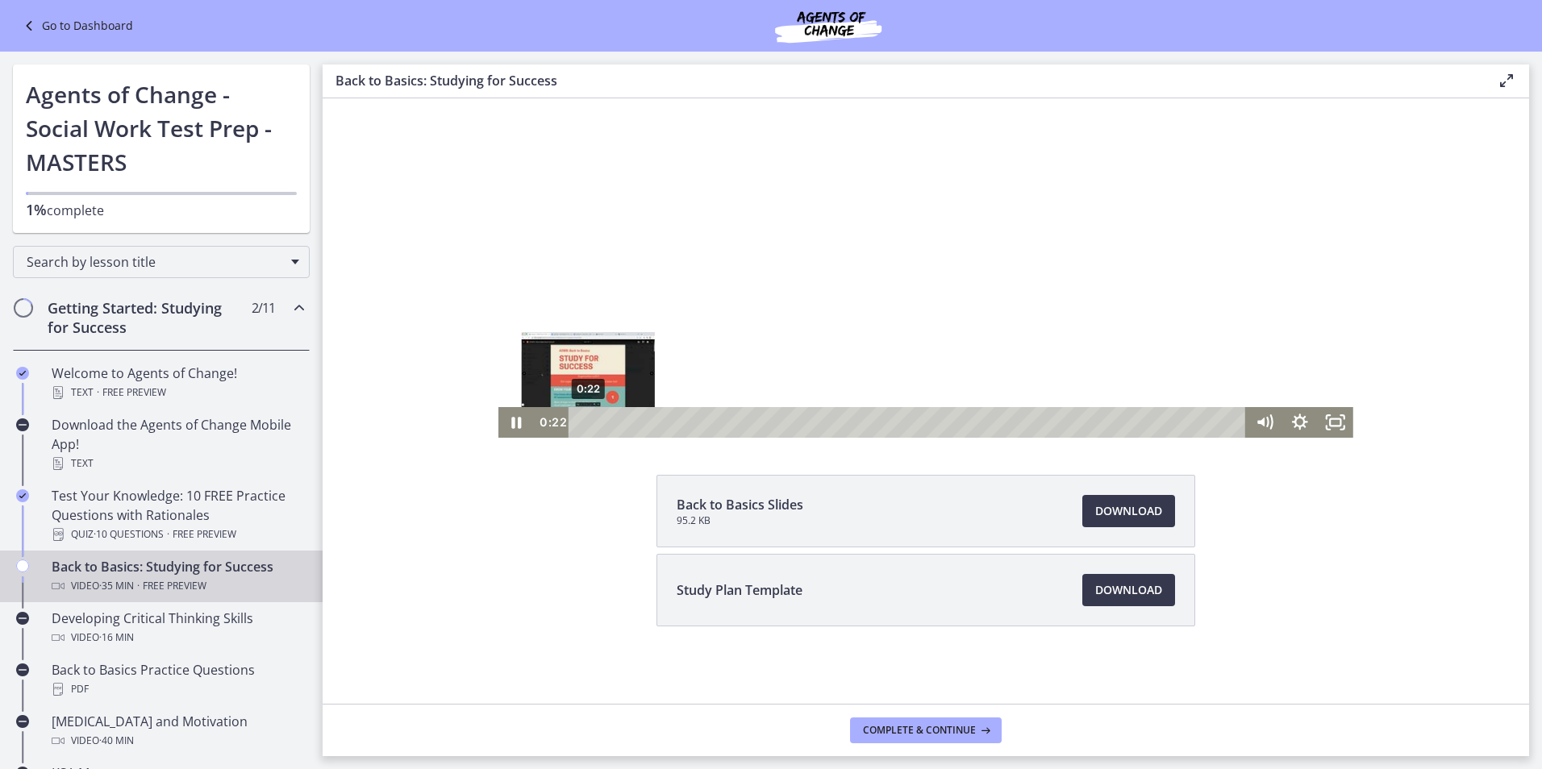
click at [582, 419] on div "0:22" at bounding box center [909, 422] width 656 height 31
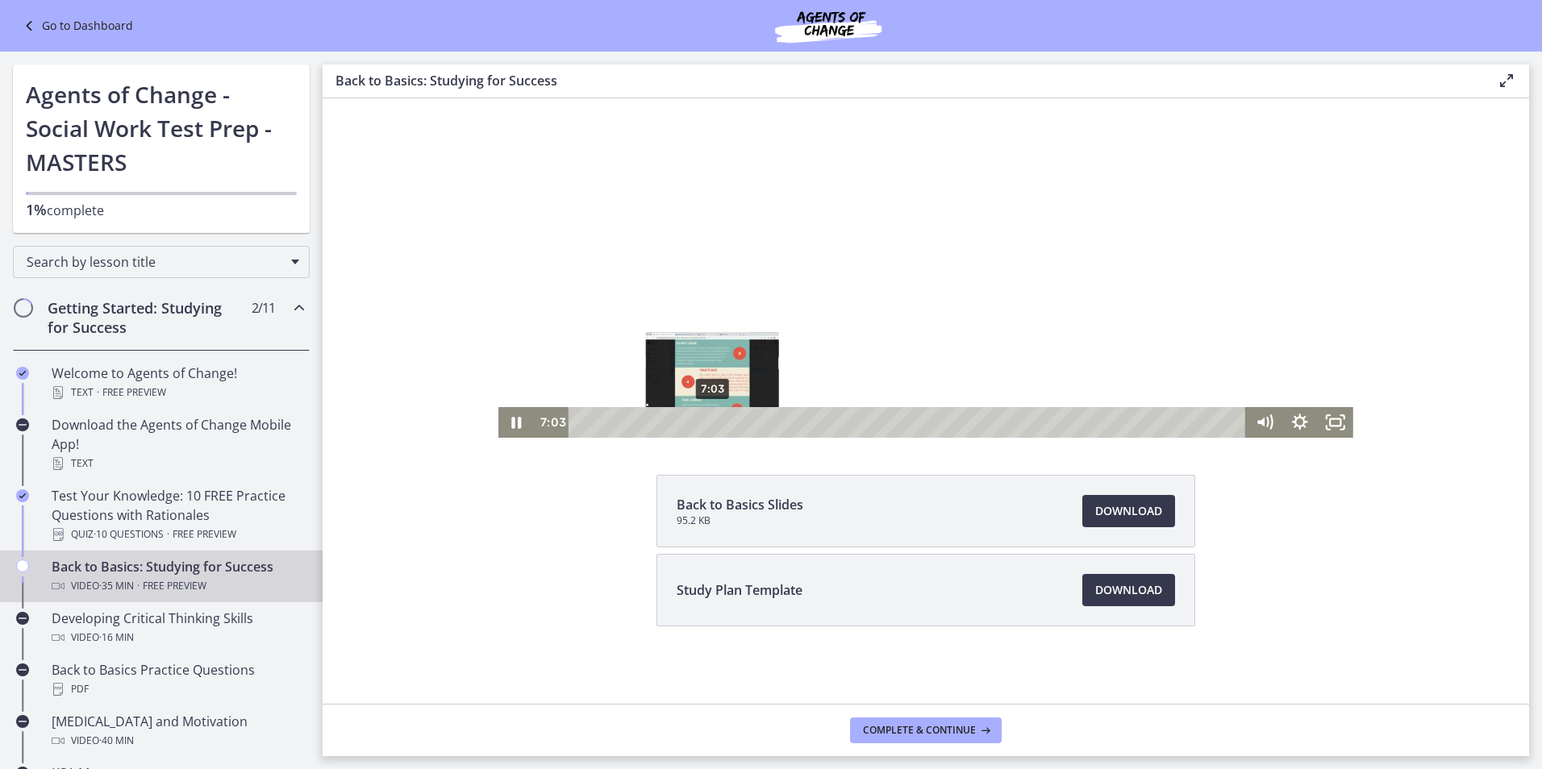
drag, startPoint x: 585, startPoint y: 419, endPoint x: 722, endPoint y: 420, distance: 137.1
click at [717, 420] on div "Playbar" at bounding box center [712, 423] width 10 height 10
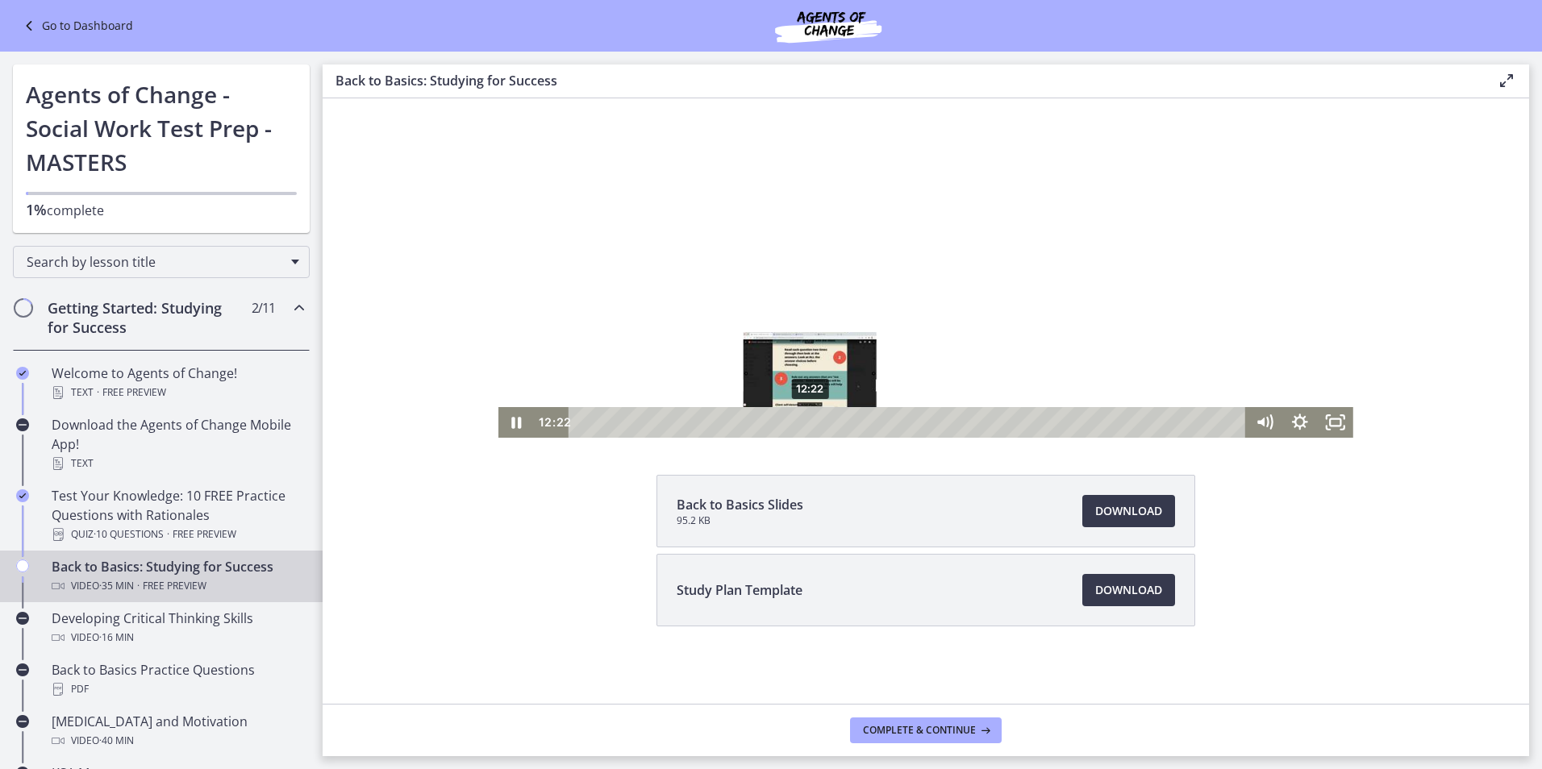
drag, startPoint x: 722, startPoint y: 420, endPoint x: 806, endPoint y: 419, distance: 83.9
click at [806, 419] on div "Playbar" at bounding box center [811, 423] width 10 height 10
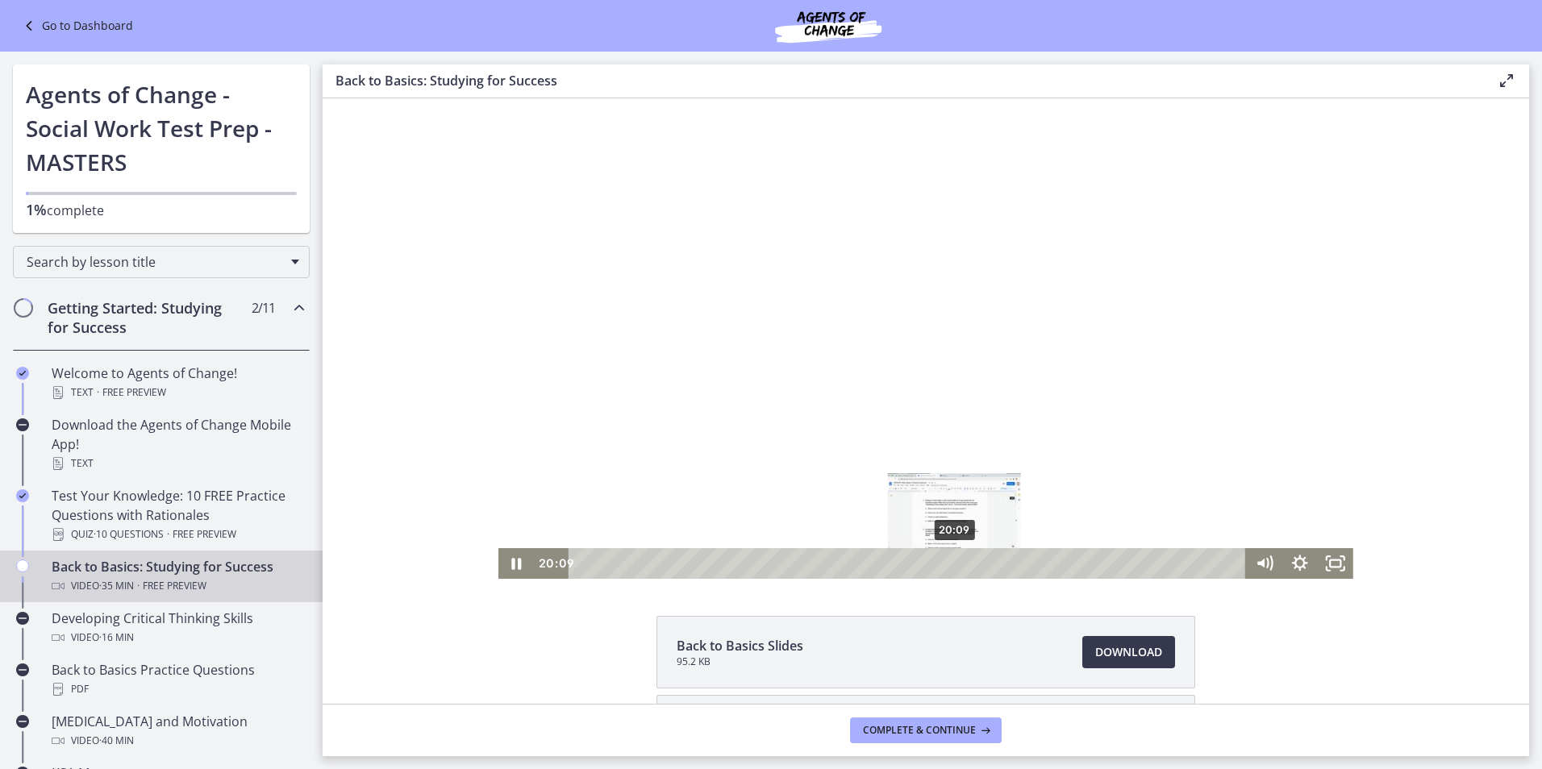
drag, startPoint x: 809, startPoint y: 562, endPoint x: 958, endPoint y: 562, distance: 149.2
click at [958, 562] on div "Playbar" at bounding box center [954, 564] width 10 height 10
click at [1060, 558] on div "24:17" at bounding box center [909, 563] width 656 height 31
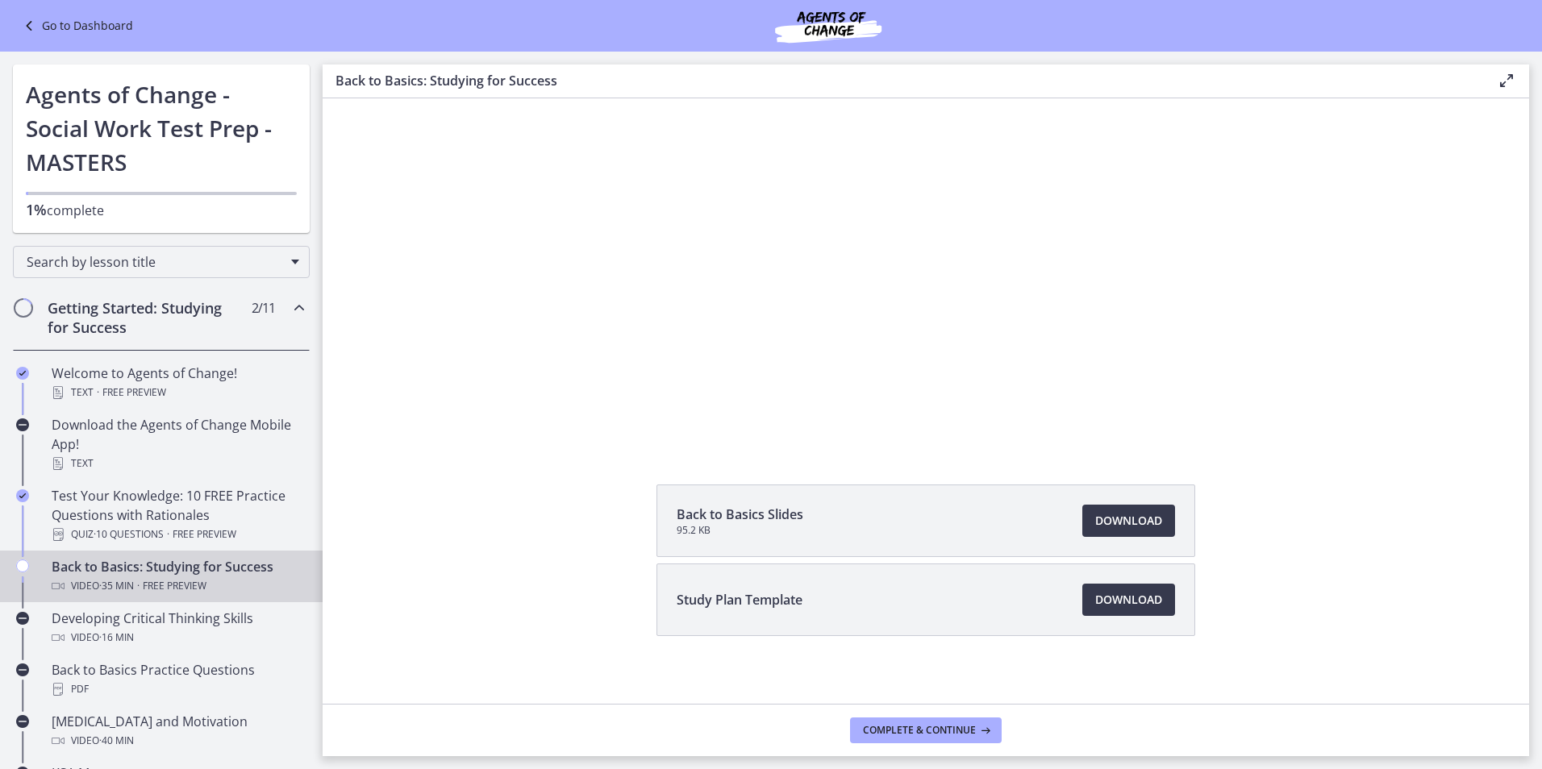
scroll to position [141, 0]
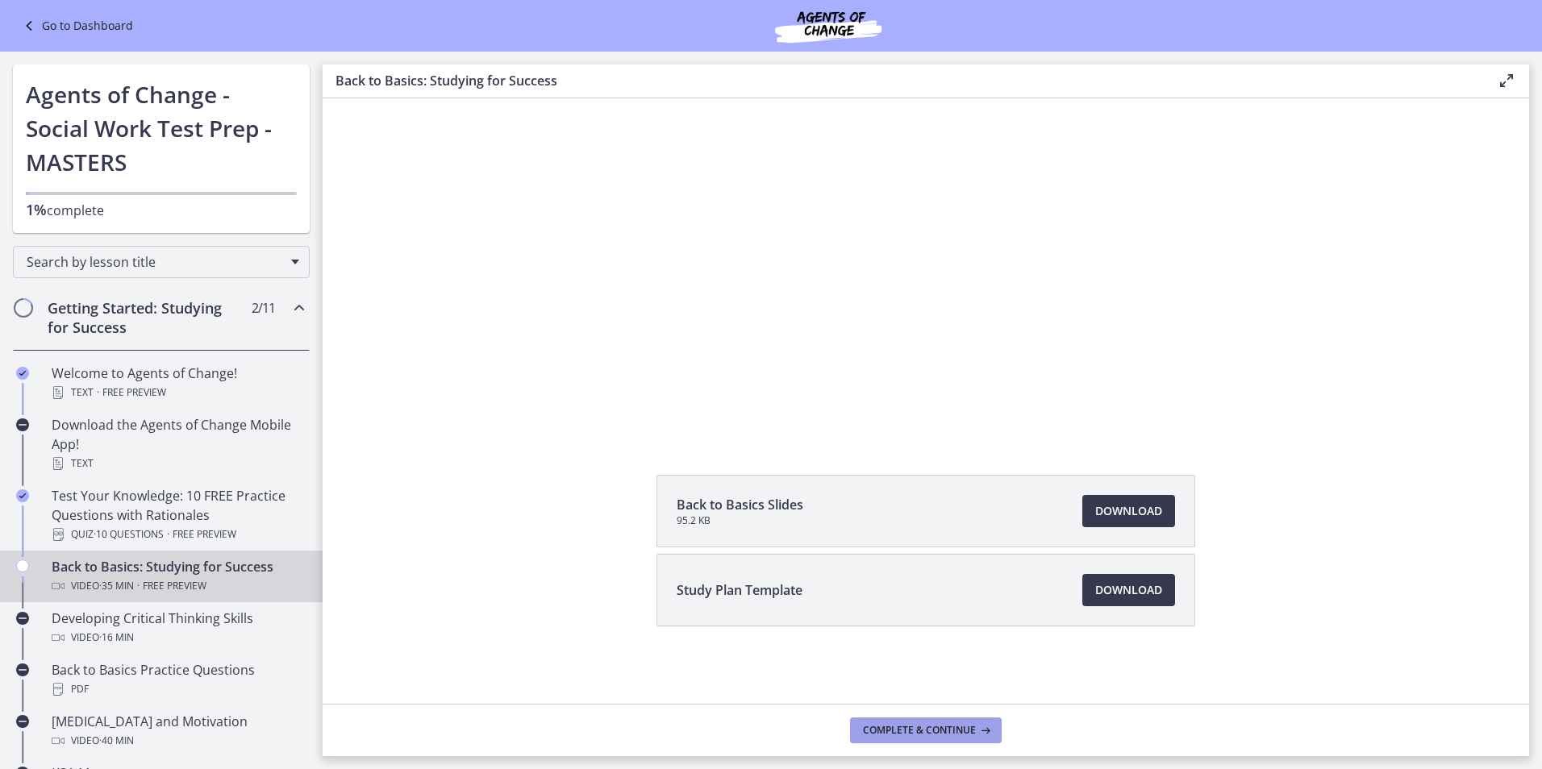
click at [960, 736] on span "Complete & continue" at bounding box center [919, 730] width 113 height 13
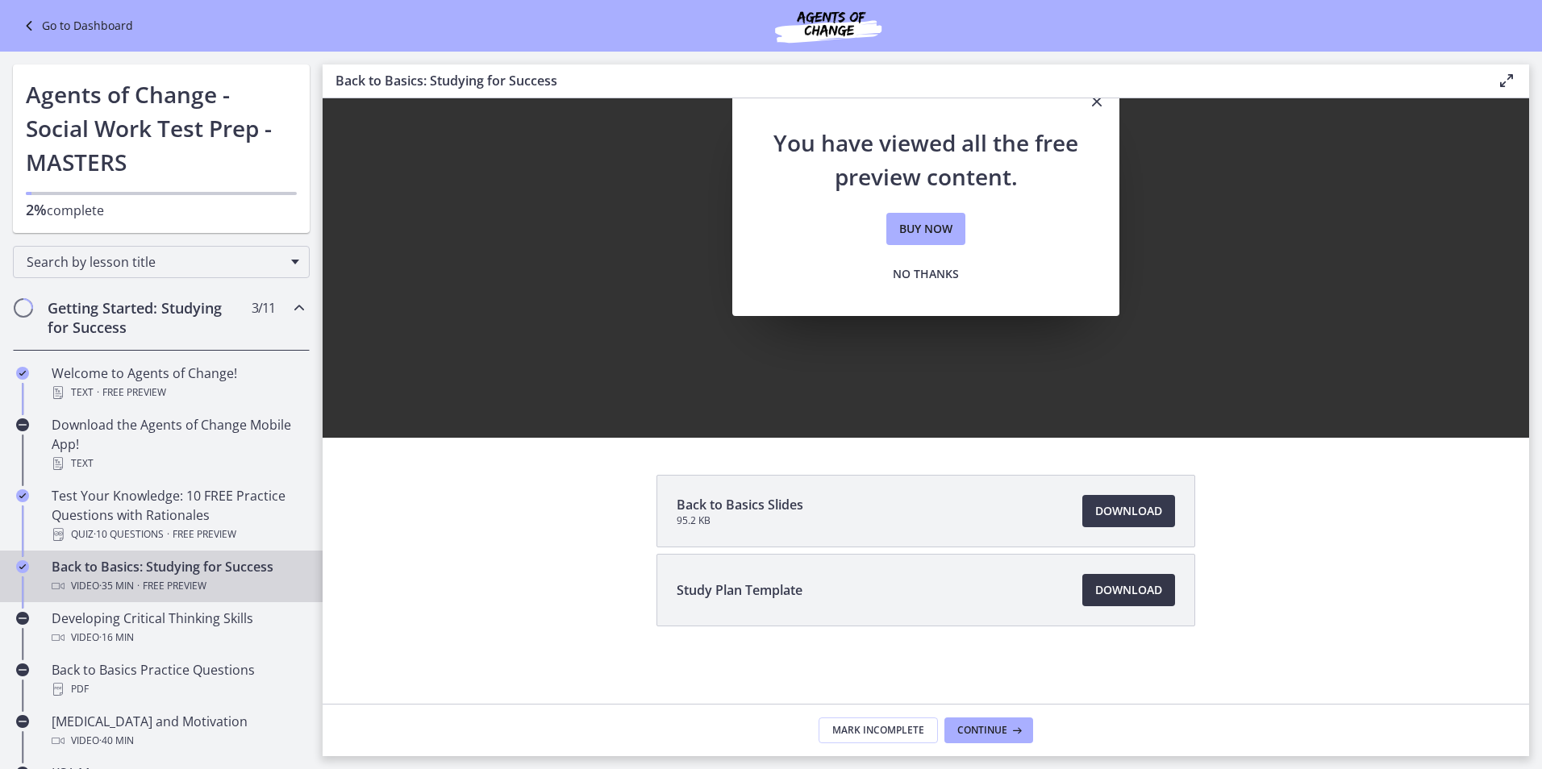
click at [1114, 596] on span "Download Opens in a new window" at bounding box center [1128, 590] width 67 height 19
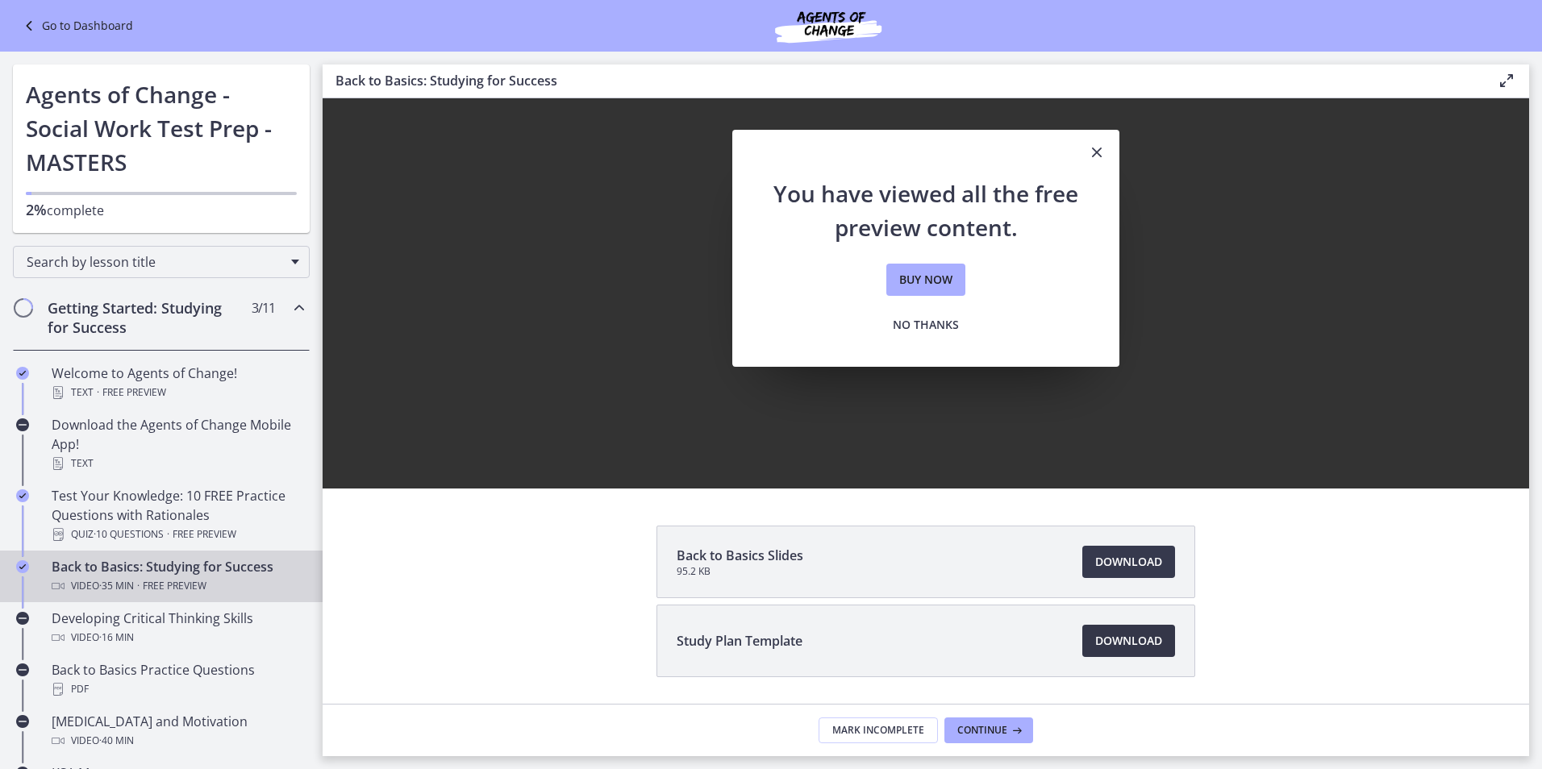
scroll to position [0, 0]
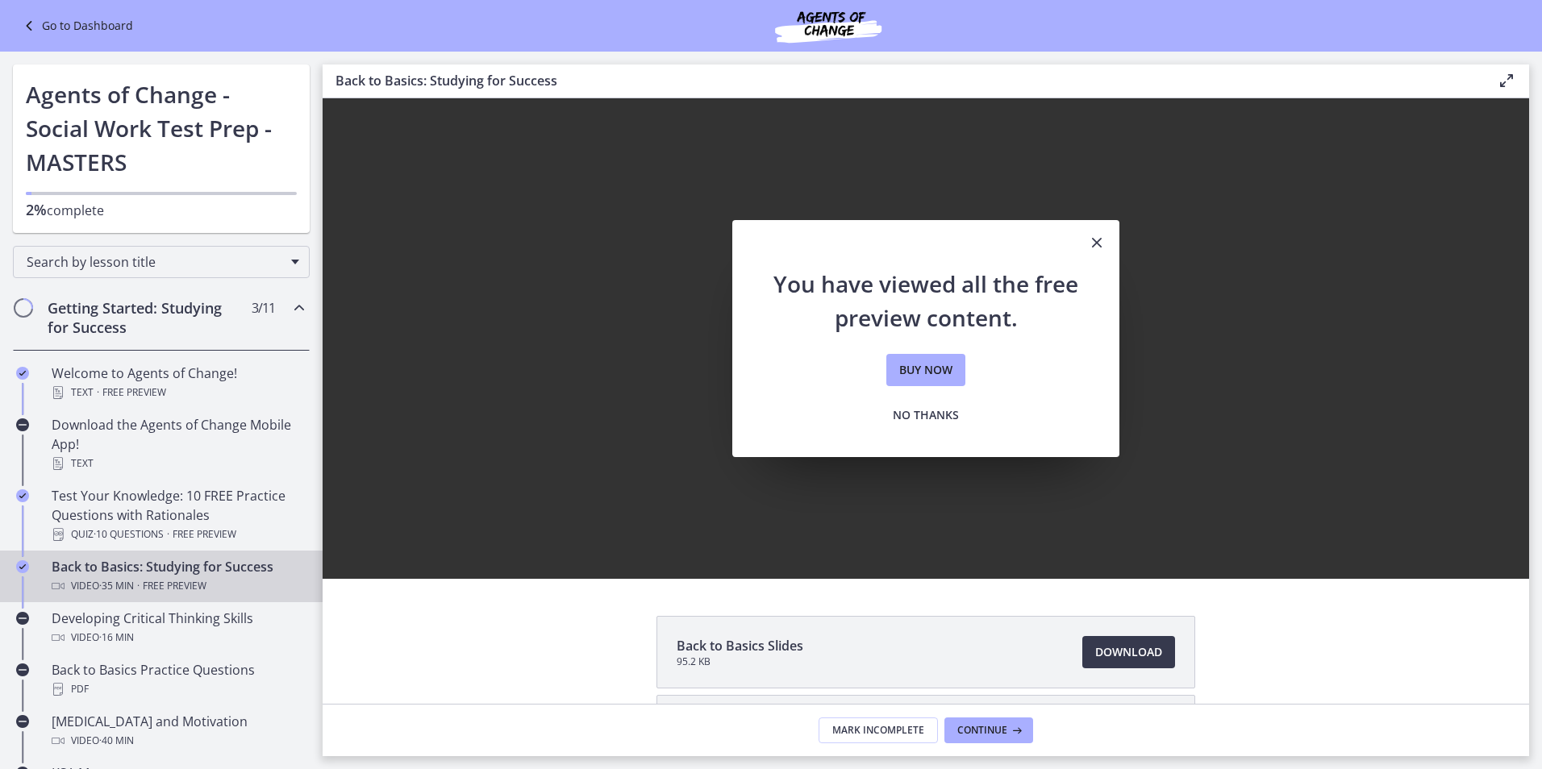
click at [1087, 240] on icon "Close" at bounding box center [1096, 242] width 19 height 19
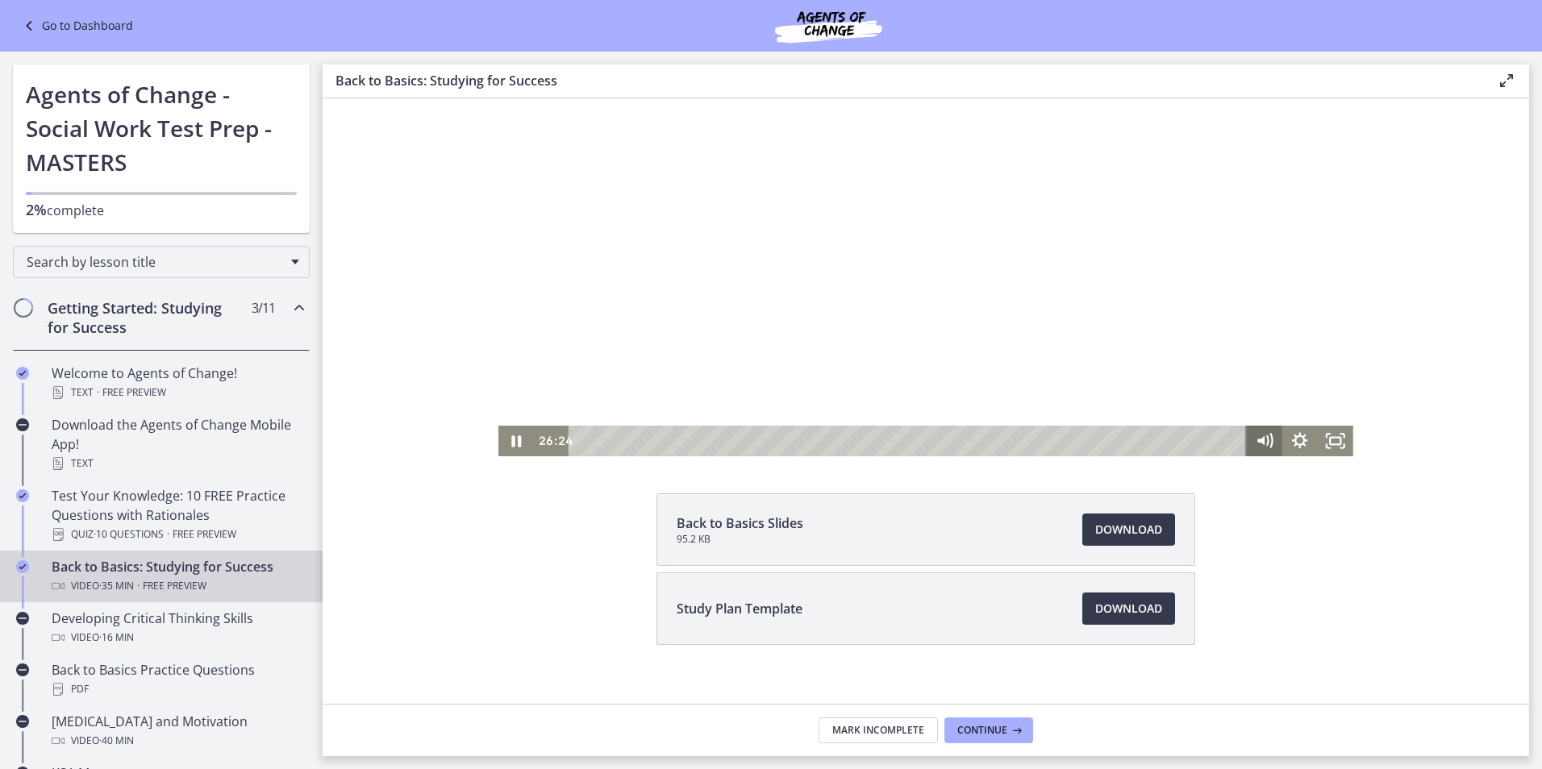
scroll to position [141, 0]
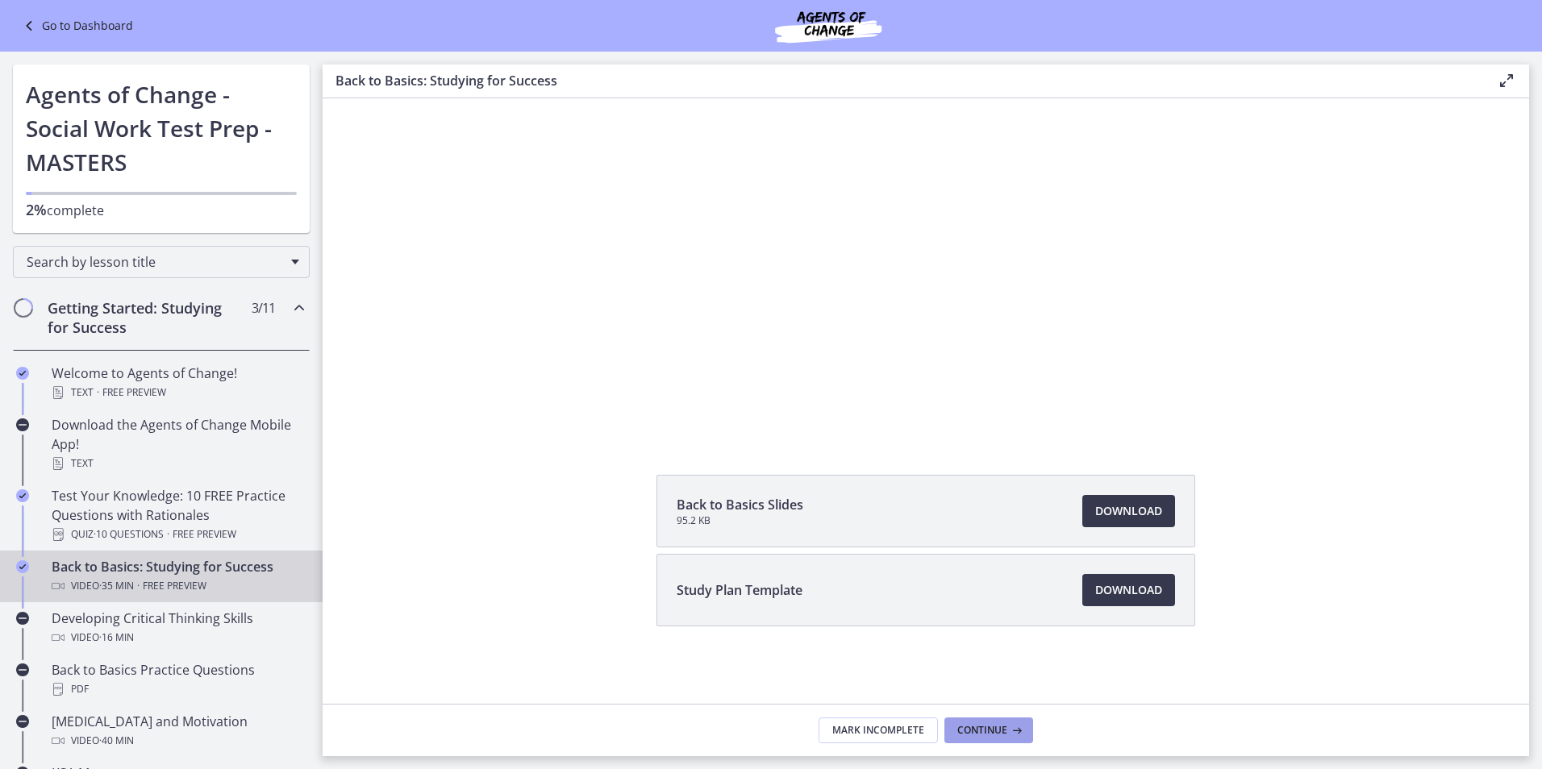
click at [1028, 734] on button "Continue" at bounding box center [988, 731] width 89 height 26
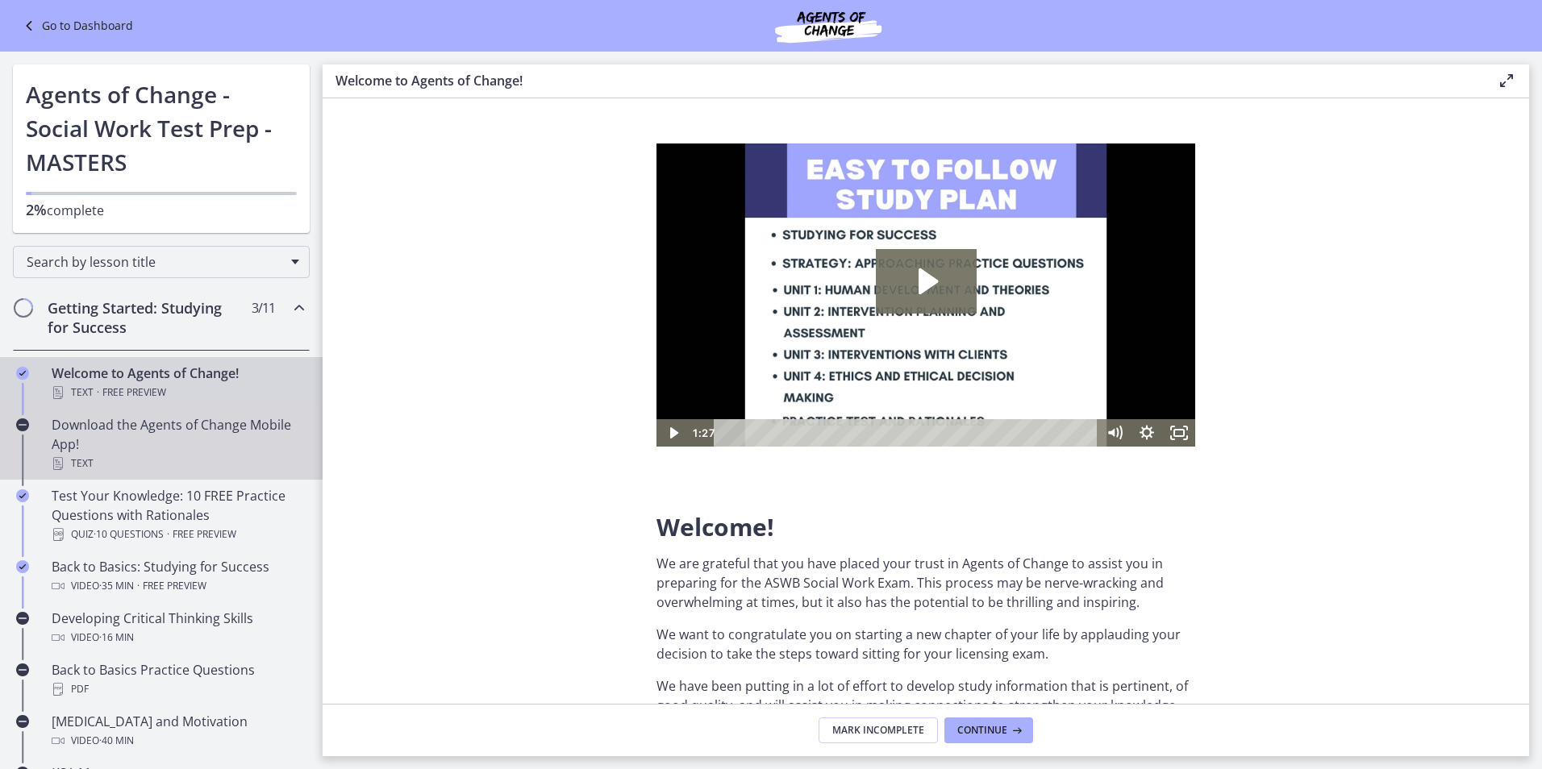
click at [55, 435] on div "Download the Agents of Change Mobile App! Text" at bounding box center [178, 444] width 252 height 58
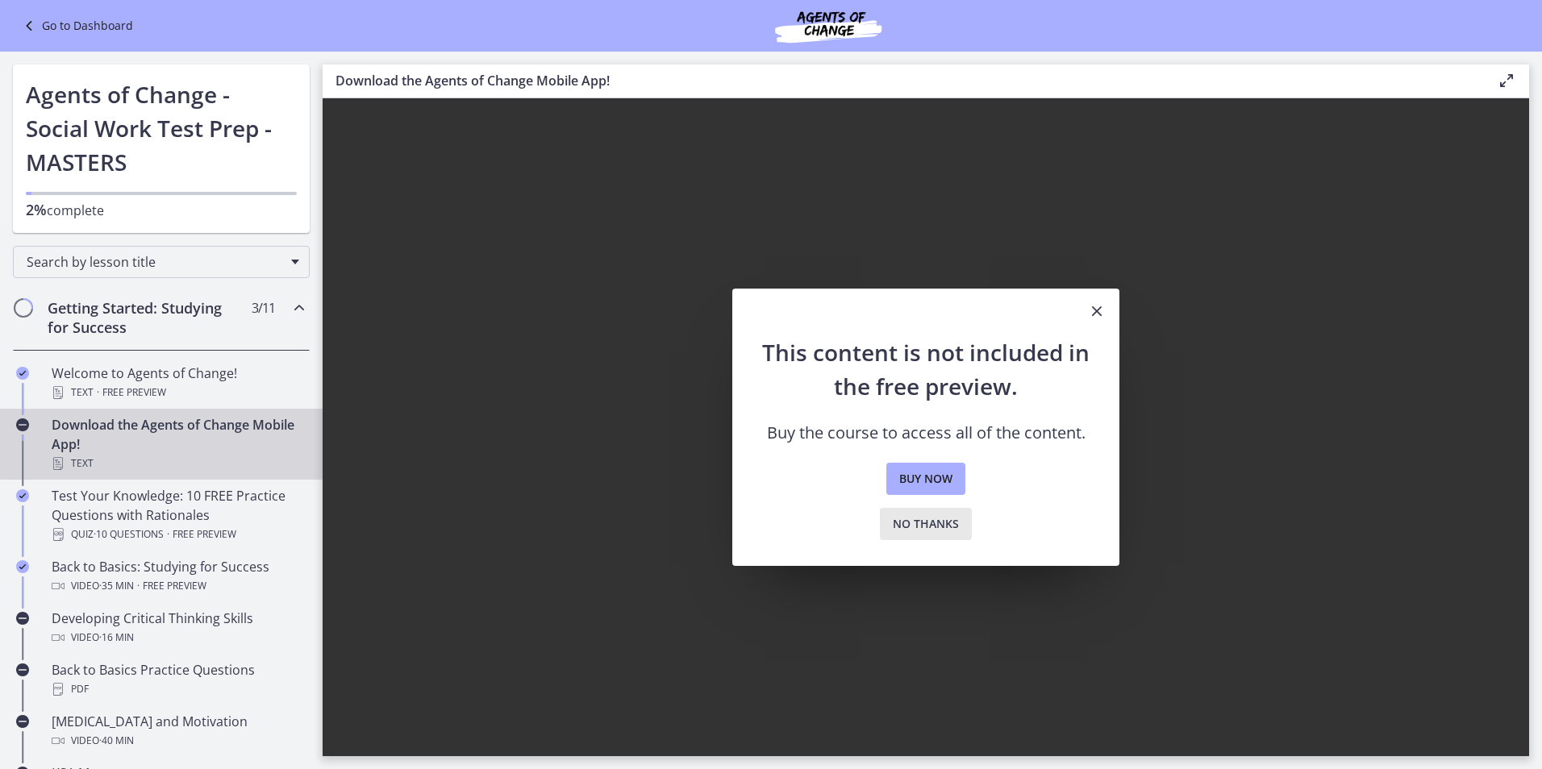
click at [939, 536] on button "No thanks" at bounding box center [926, 524] width 92 height 32
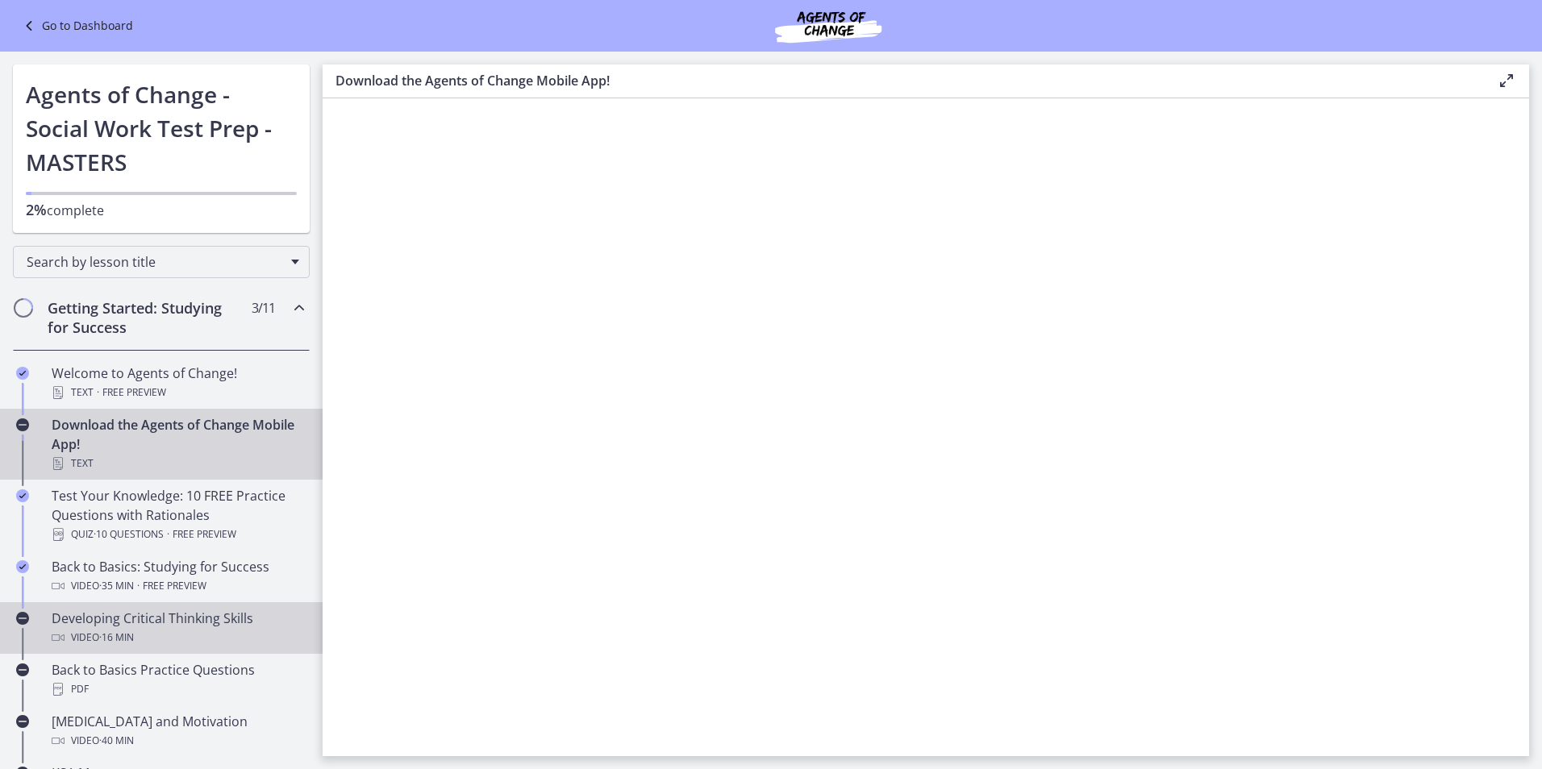
click at [106, 627] on div "Developing Critical Thinking Skills Video · 16 min" at bounding box center [178, 628] width 252 height 39
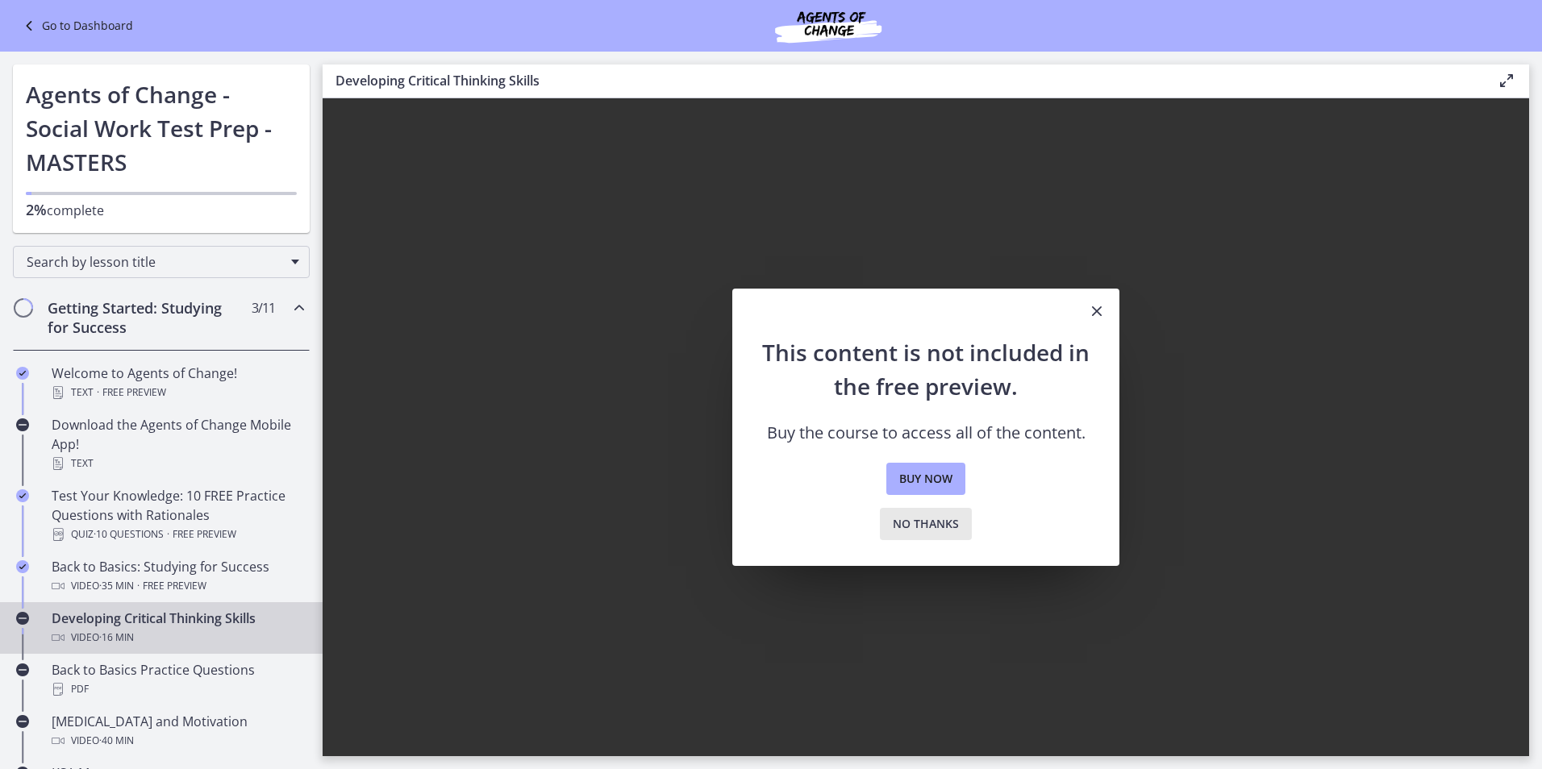
drag, startPoint x: 939, startPoint y: 529, endPoint x: 705, endPoint y: 519, distance: 234.1
click at [937, 529] on span "No thanks" at bounding box center [926, 523] width 66 height 19
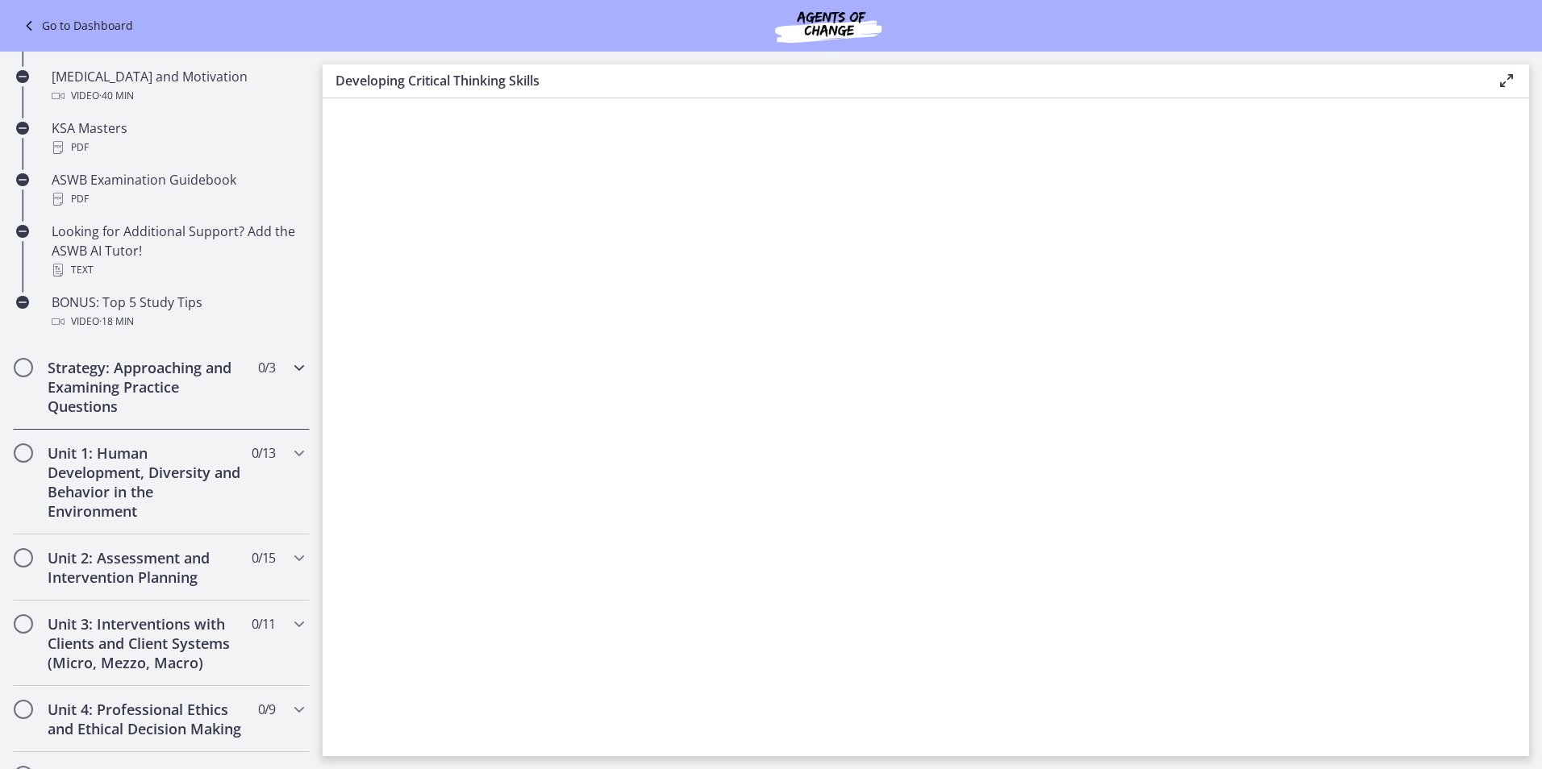
click at [97, 392] on h2 "Strategy: Approaching and Examining Practice Questions" at bounding box center [146, 387] width 197 height 58
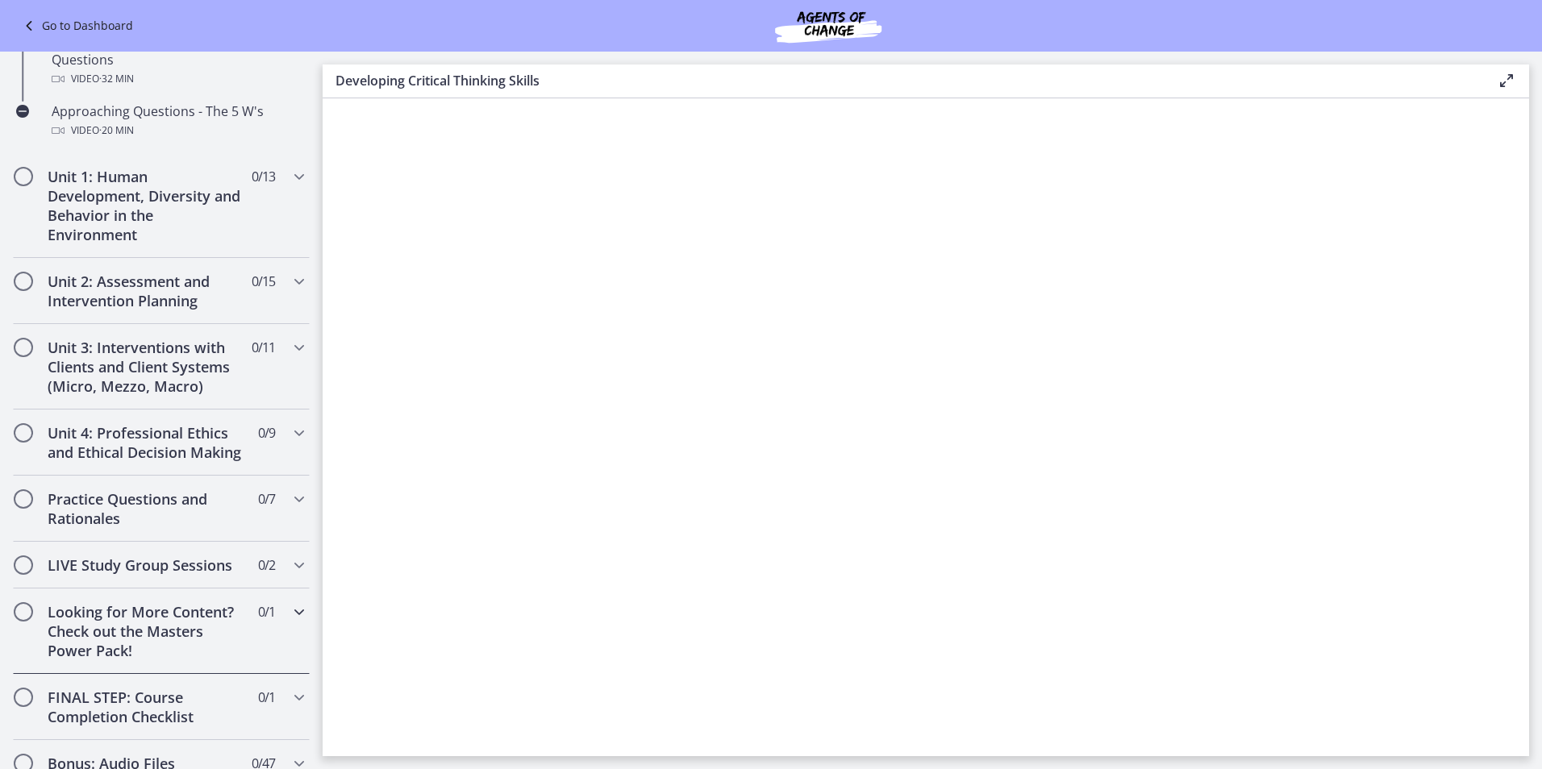
scroll to position [422, 0]
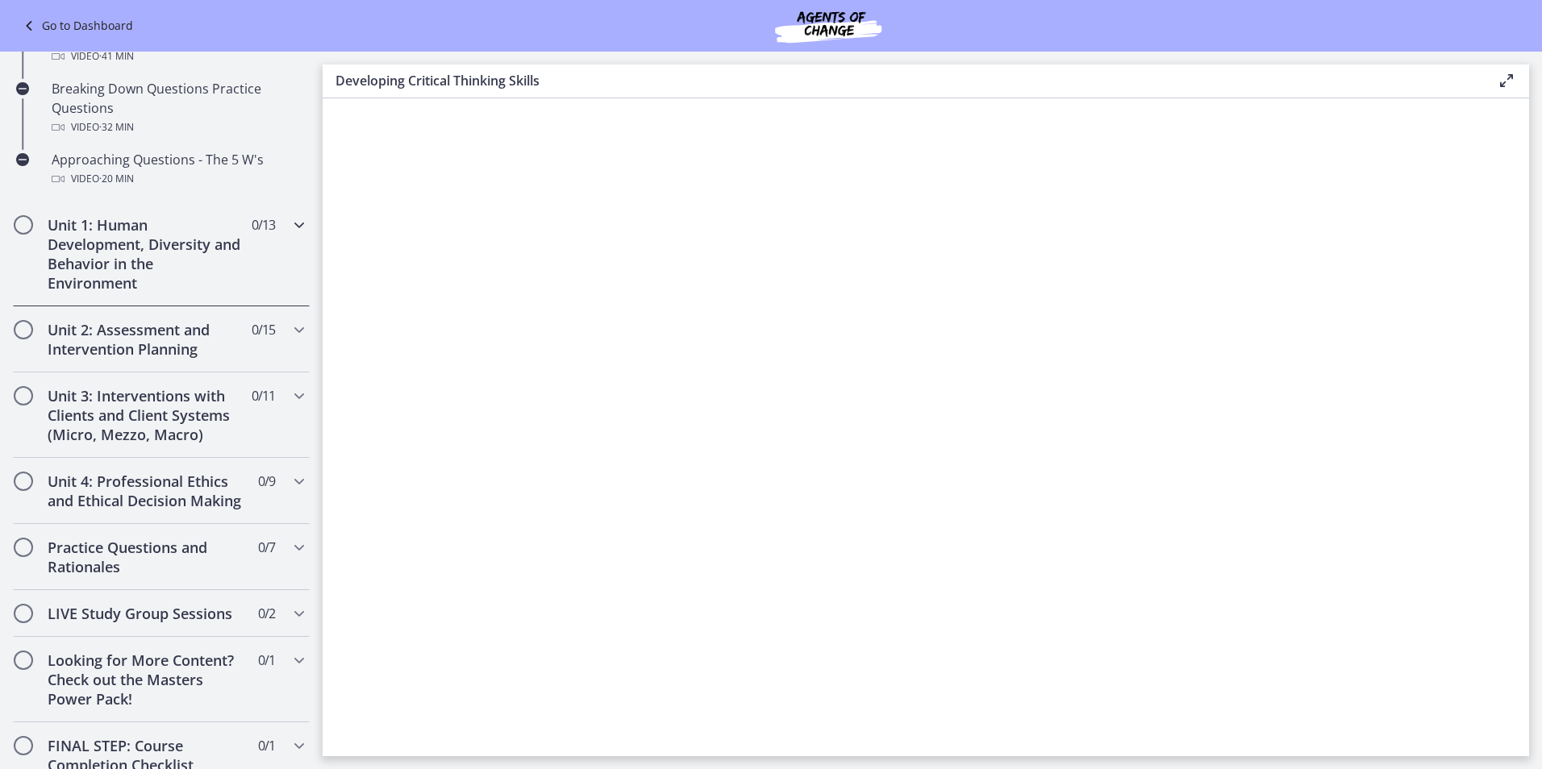
click at [17, 225] on span "Chapters" at bounding box center [23, 225] width 16 height 16
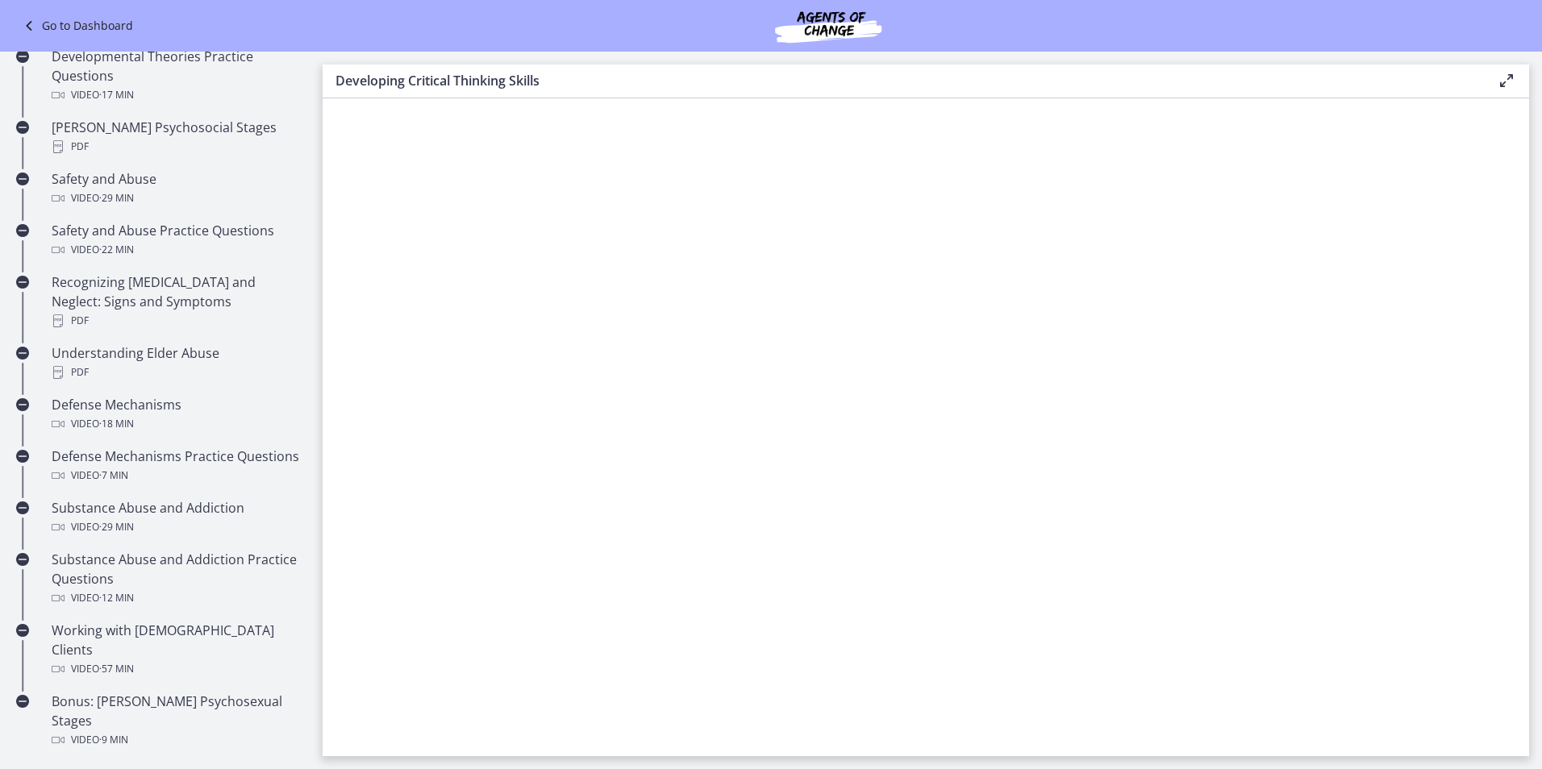
scroll to position [906, 0]
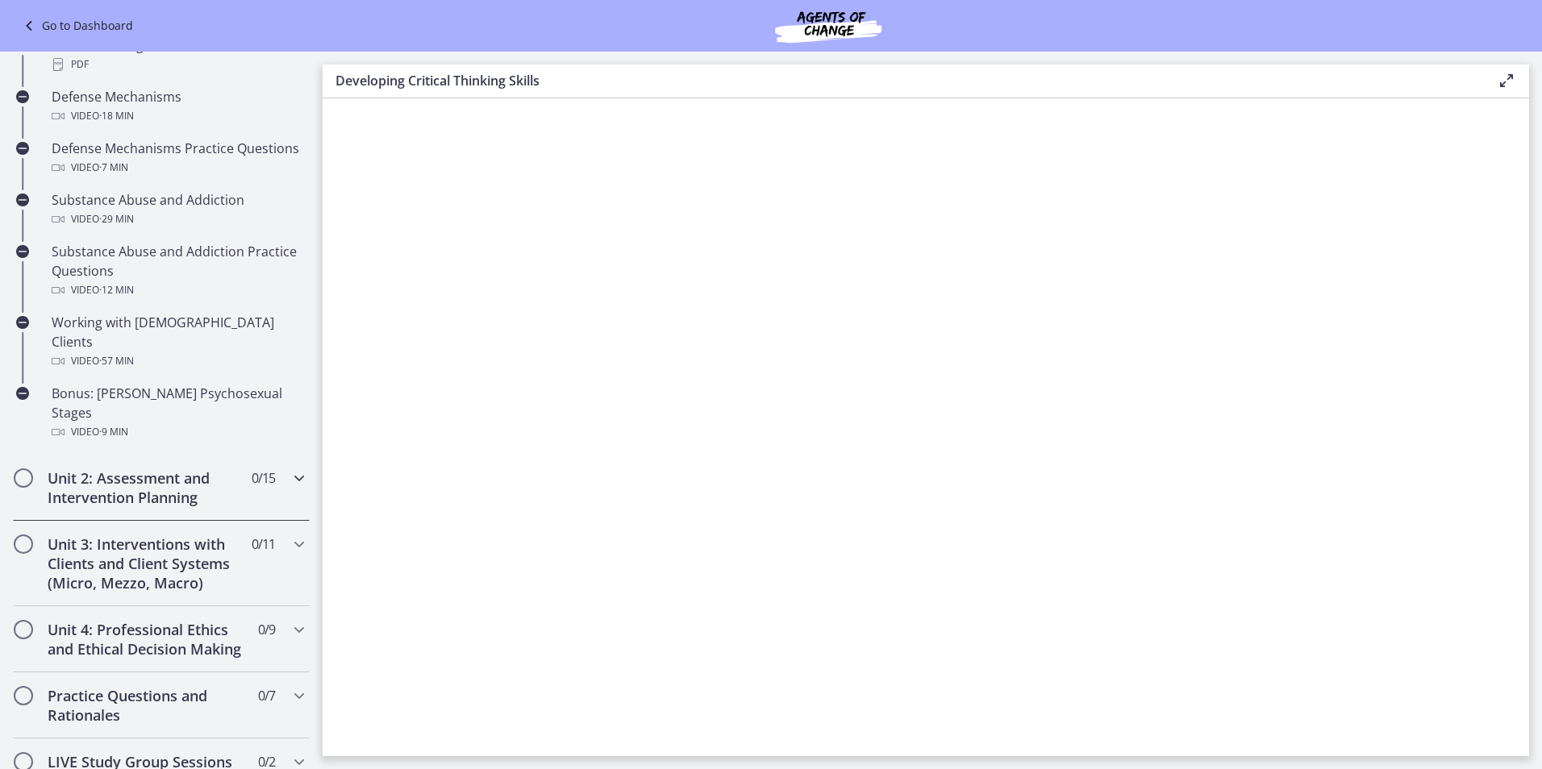
click at [27, 470] on span "Chapters" at bounding box center [23, 478] width 16 height 16
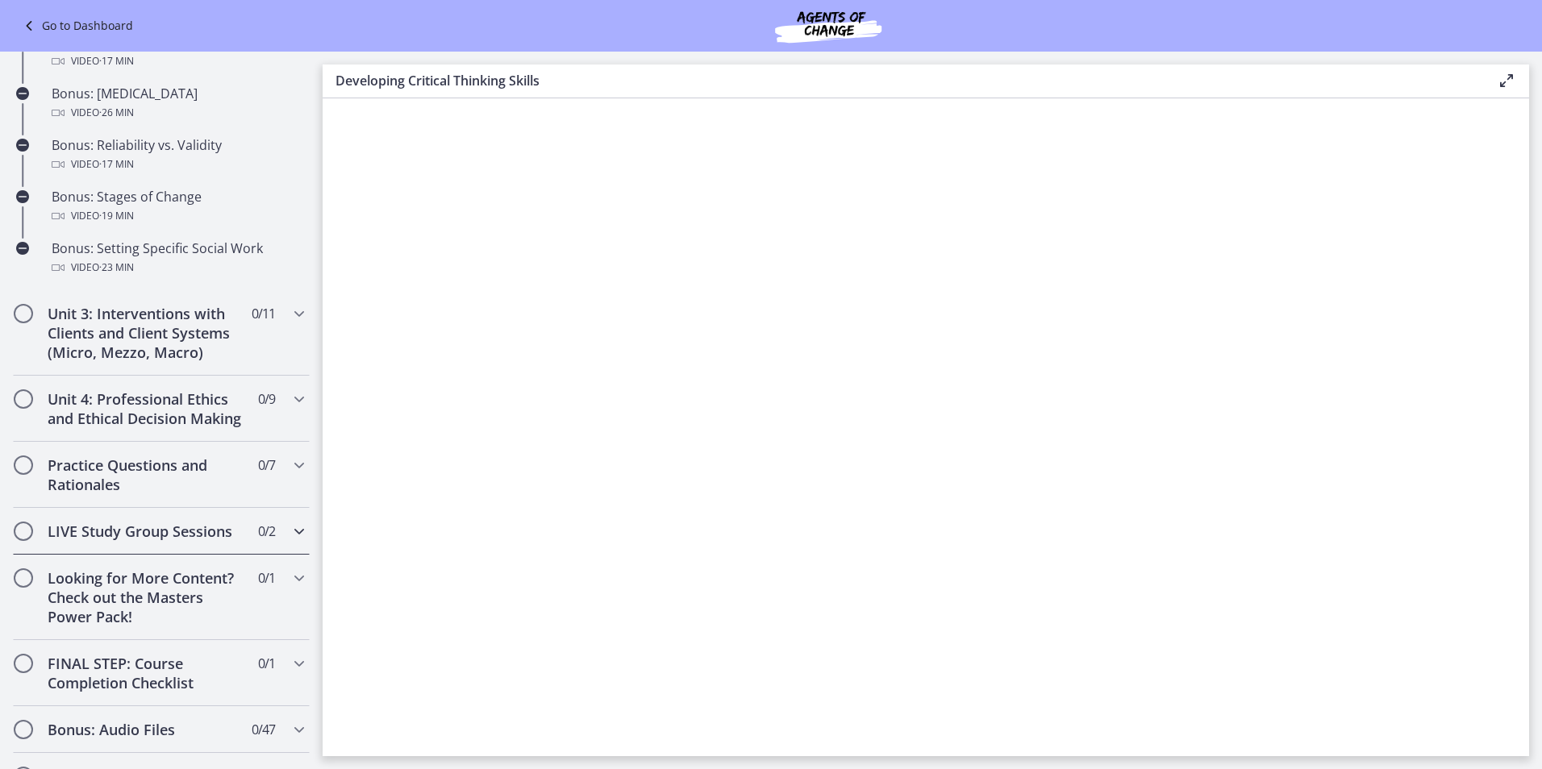
scroll to position [1389, 0]
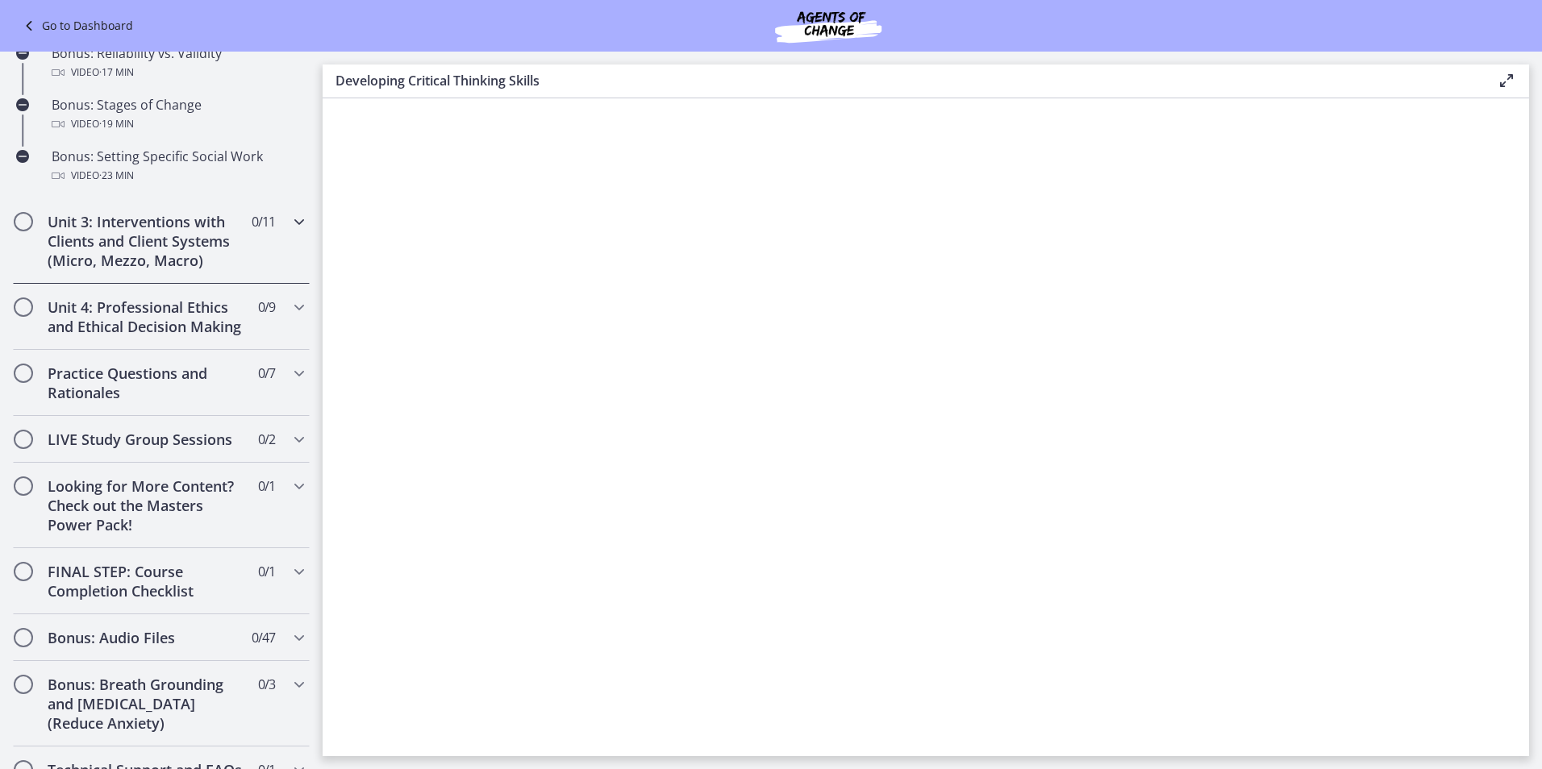
click at [71, 256] on h2 "Unit 3: Interventions with Clients and Client Systems (Micro, Mezzo, Macro)" at bounding box center [146, 241] width 197 height 58
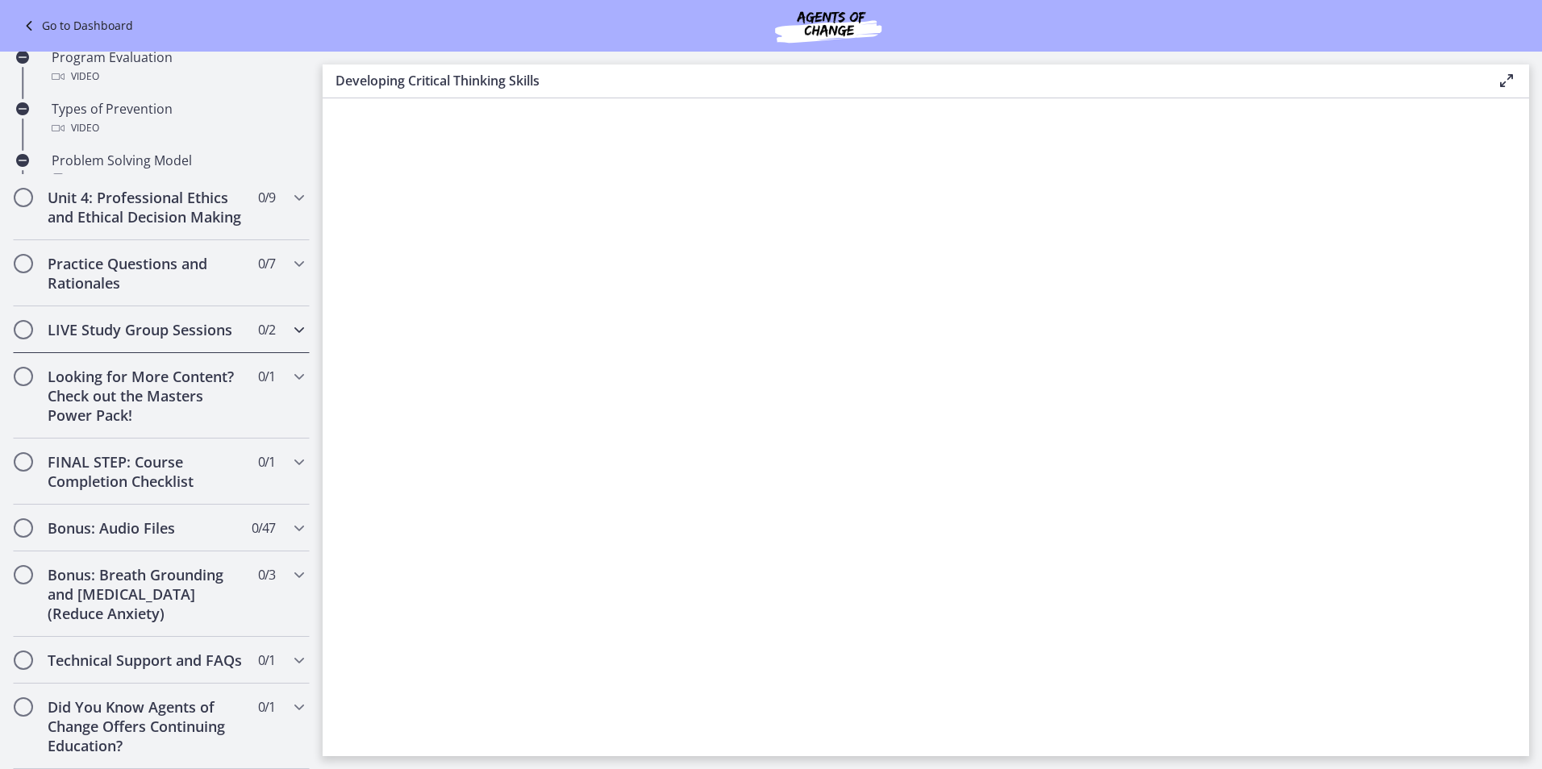
scroll to position [1175, 0]
click at [65, 279] on div "Practice Questions and Rationales 0 / 7 Completed" at bounding box center [161, 273] width 297 height 66
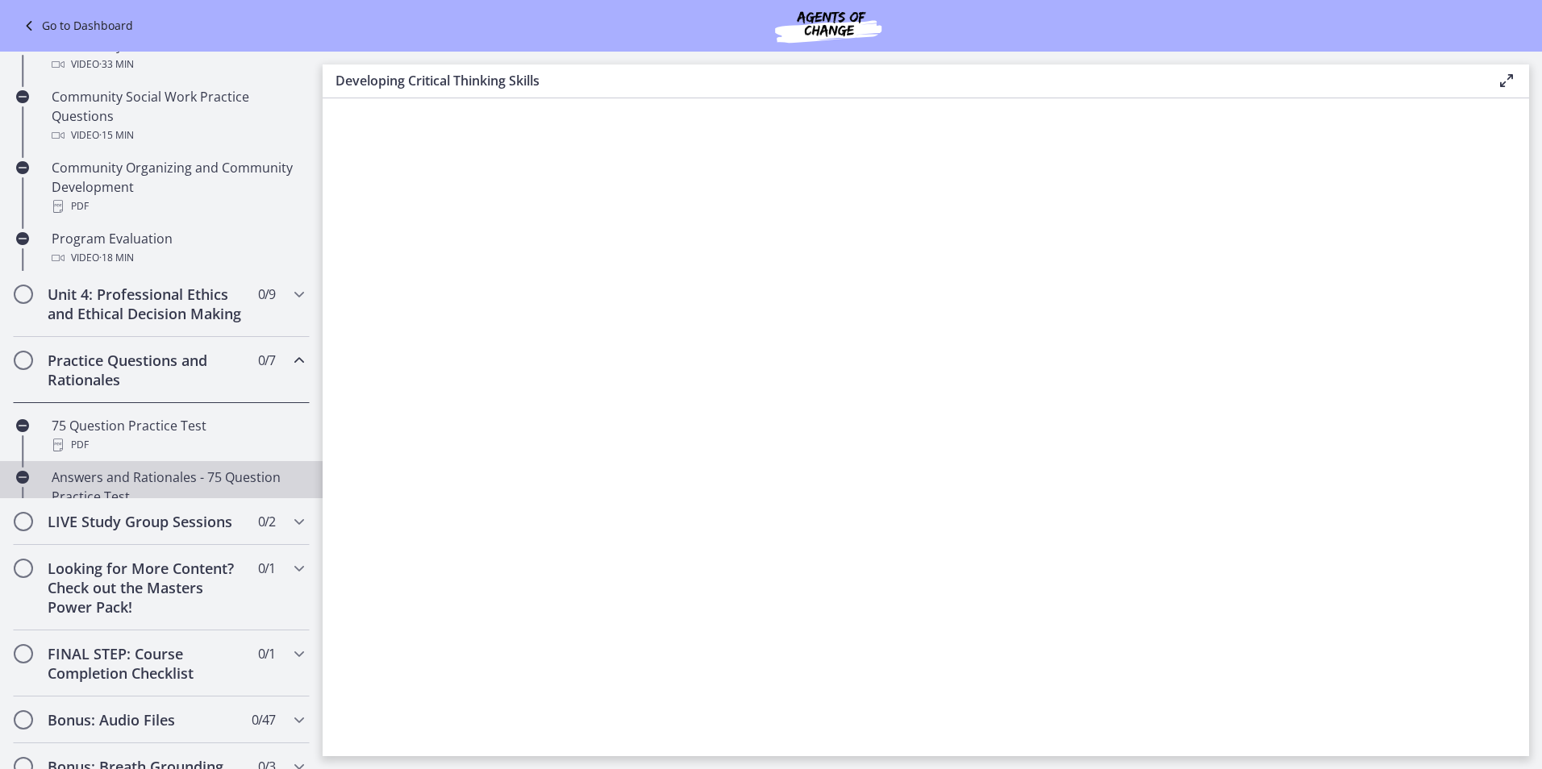
scroll to position [653, 0]
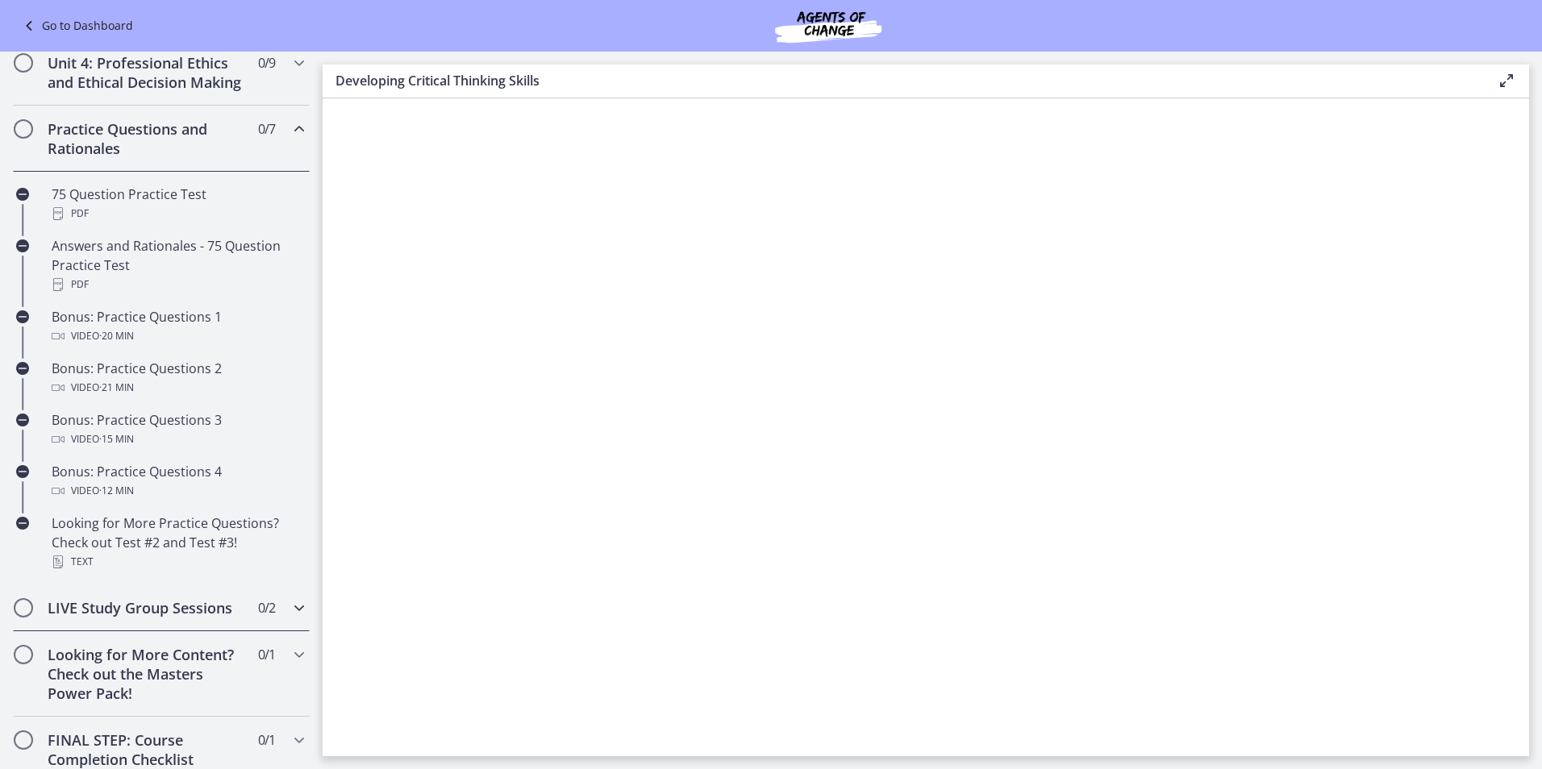
click at [84, 618] on h2 "LIVE Study Group Sessions" at bounding box center [146, 607] width 197 height 19
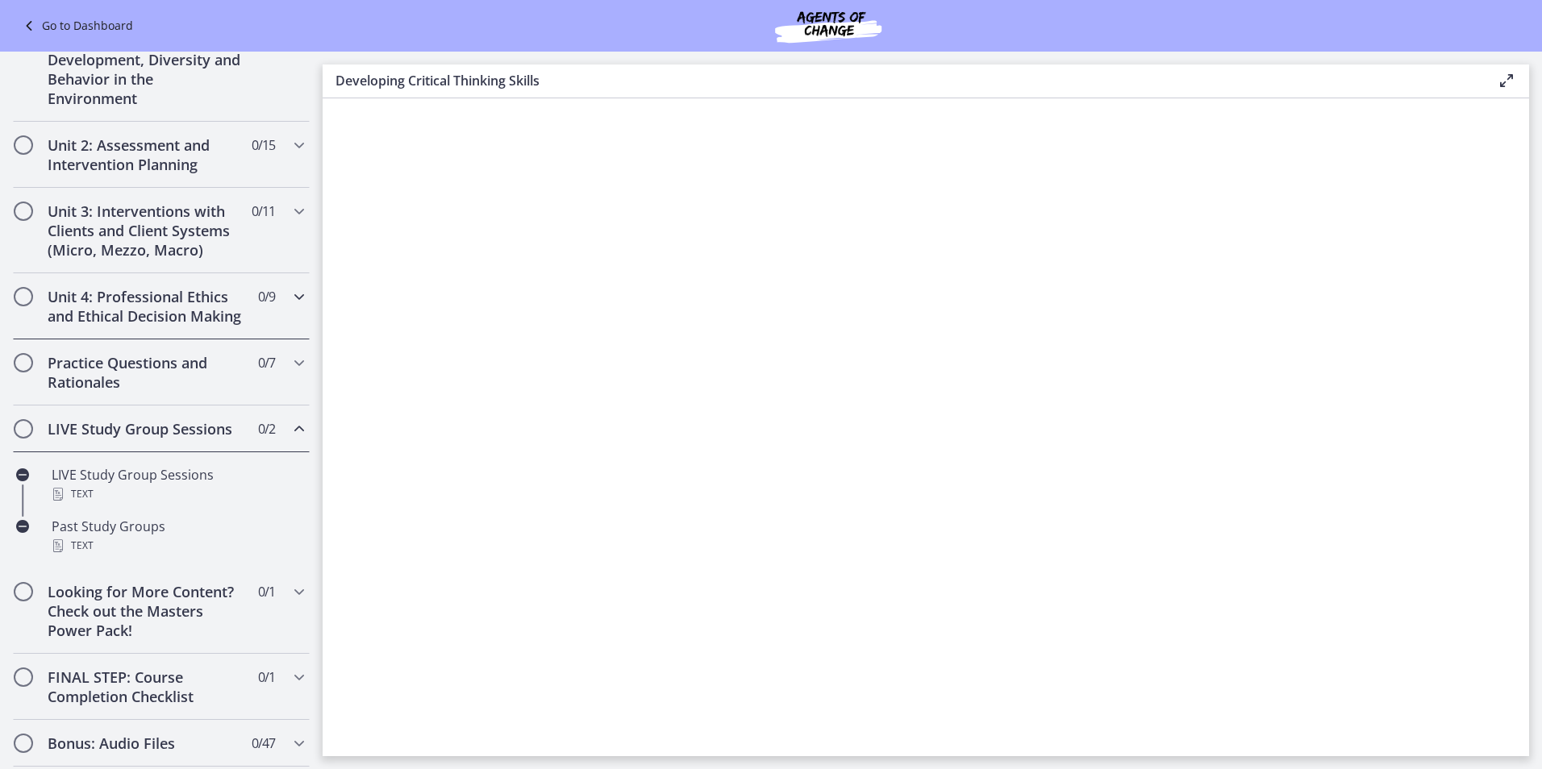
scroll to position [169, 0]
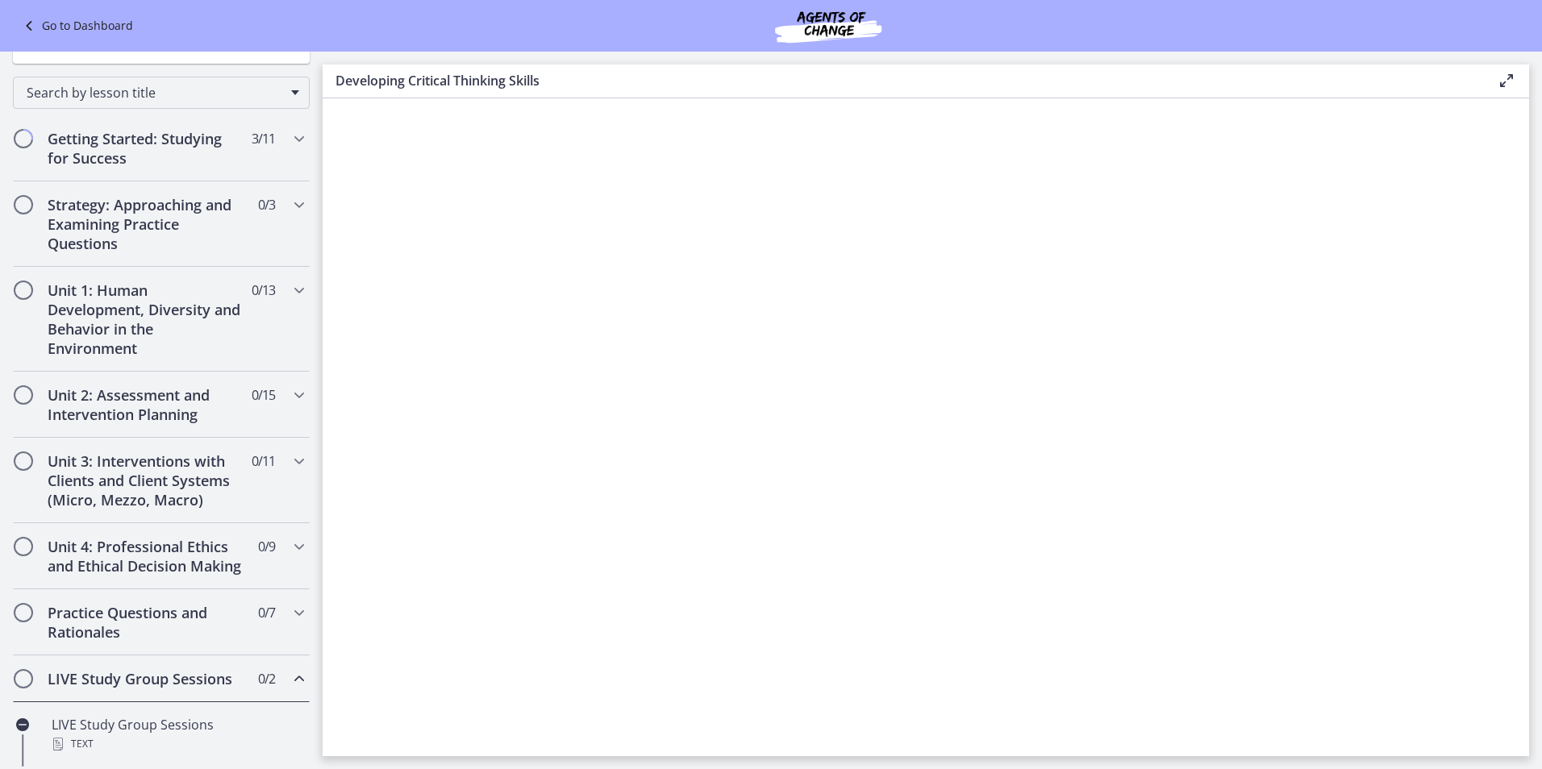
click at [168, 689] on h2 "LIVE Study Group Sessions" at bounding box center [146, 678] width 197 height 19
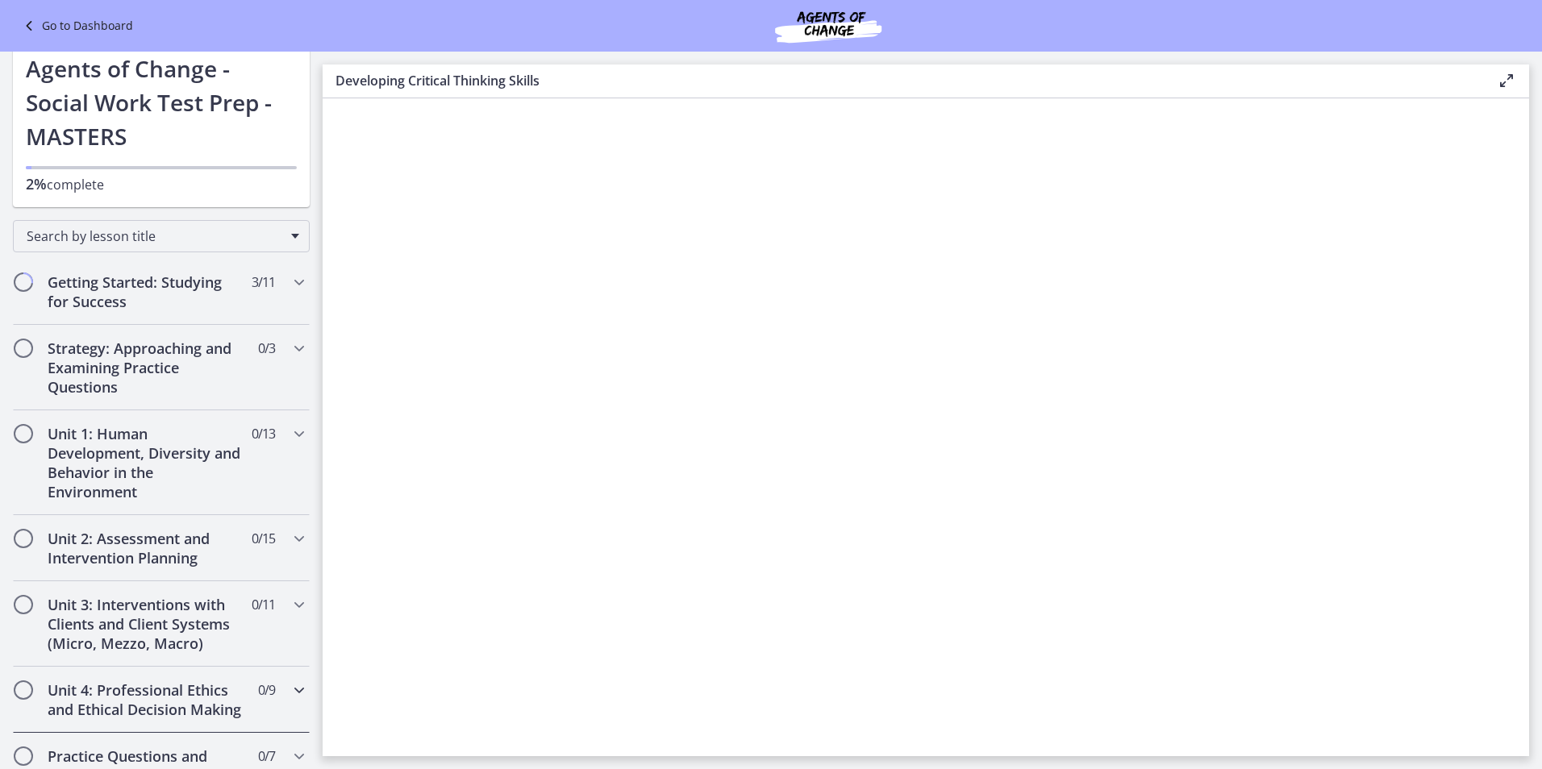
scroll to position [0, 0]
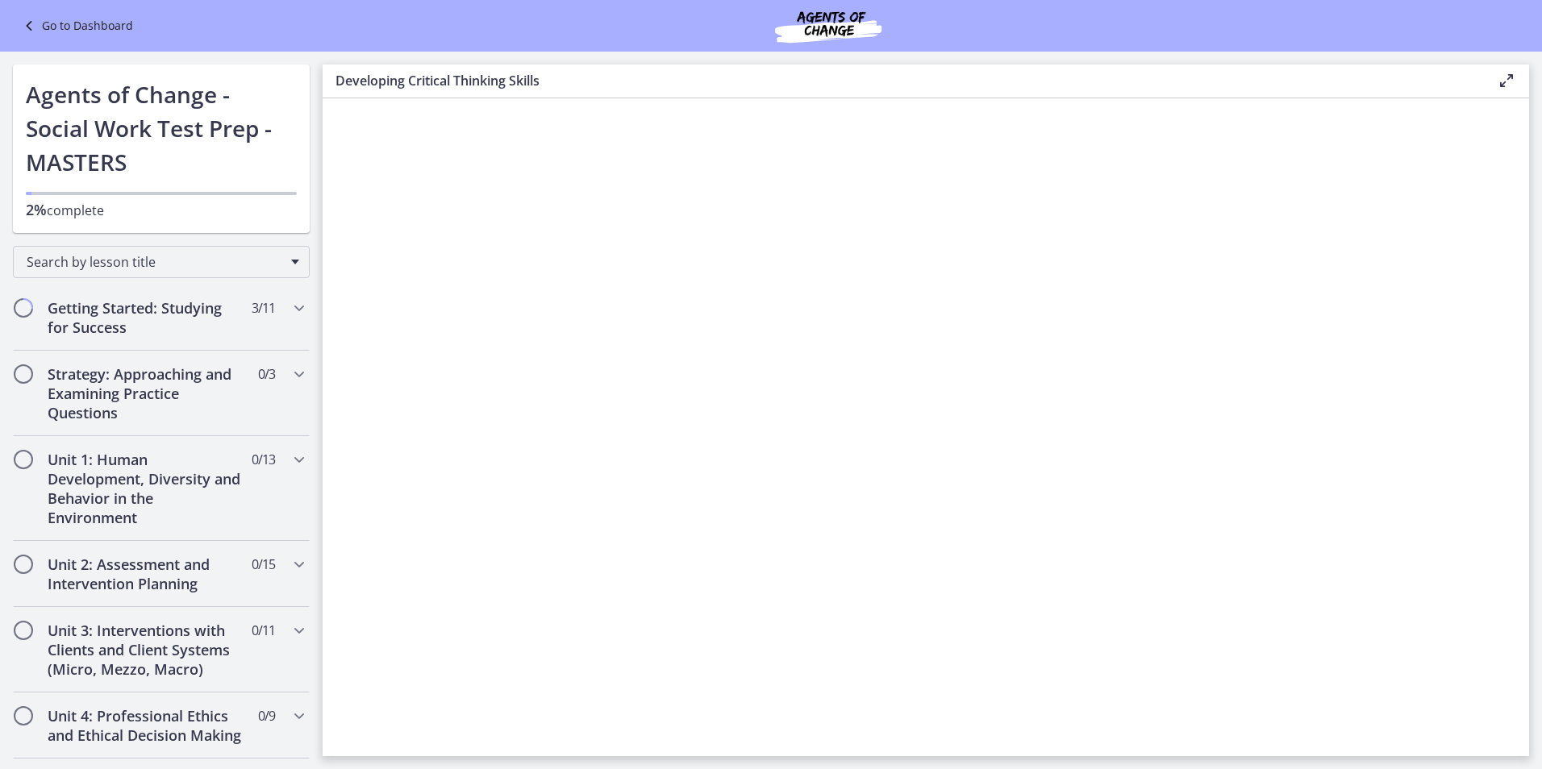
click at [67, 25] on link "Go to Dashboard" at bounding box center [76, 25] width 114 height 19
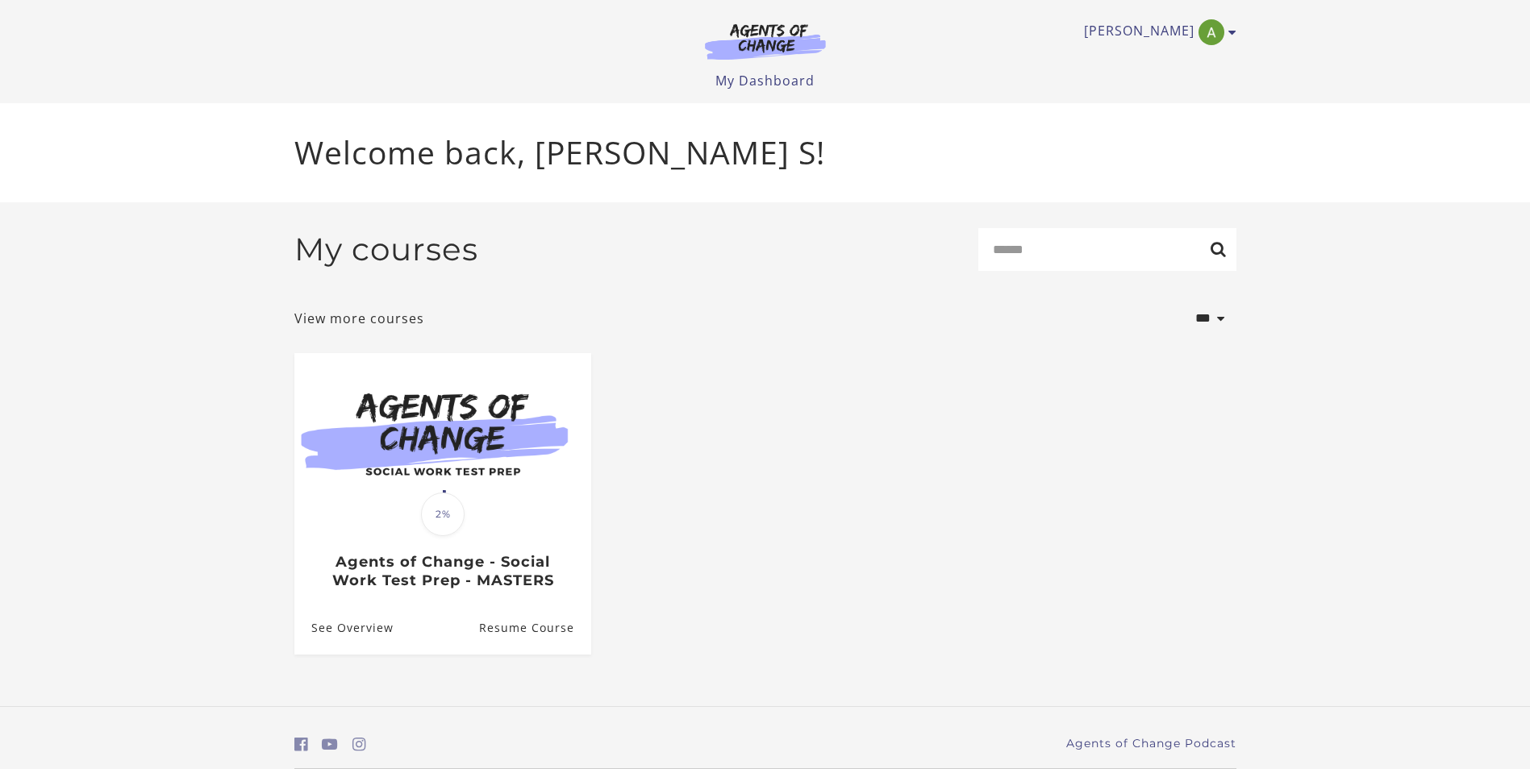
click at [1239, 36] on div "Alicia S My Account Support Sign Out Toggle menu Menu My Dashboard My Account S…" at bounding box center [765, 51] width 968 height 103
click at [1226, 35] on link "Alicia S" at bounding box center [1156, 32] width 144 height 26
click at [1166, 60] on link "My Account" at bounding box center [1169, 58] width 142 height 27
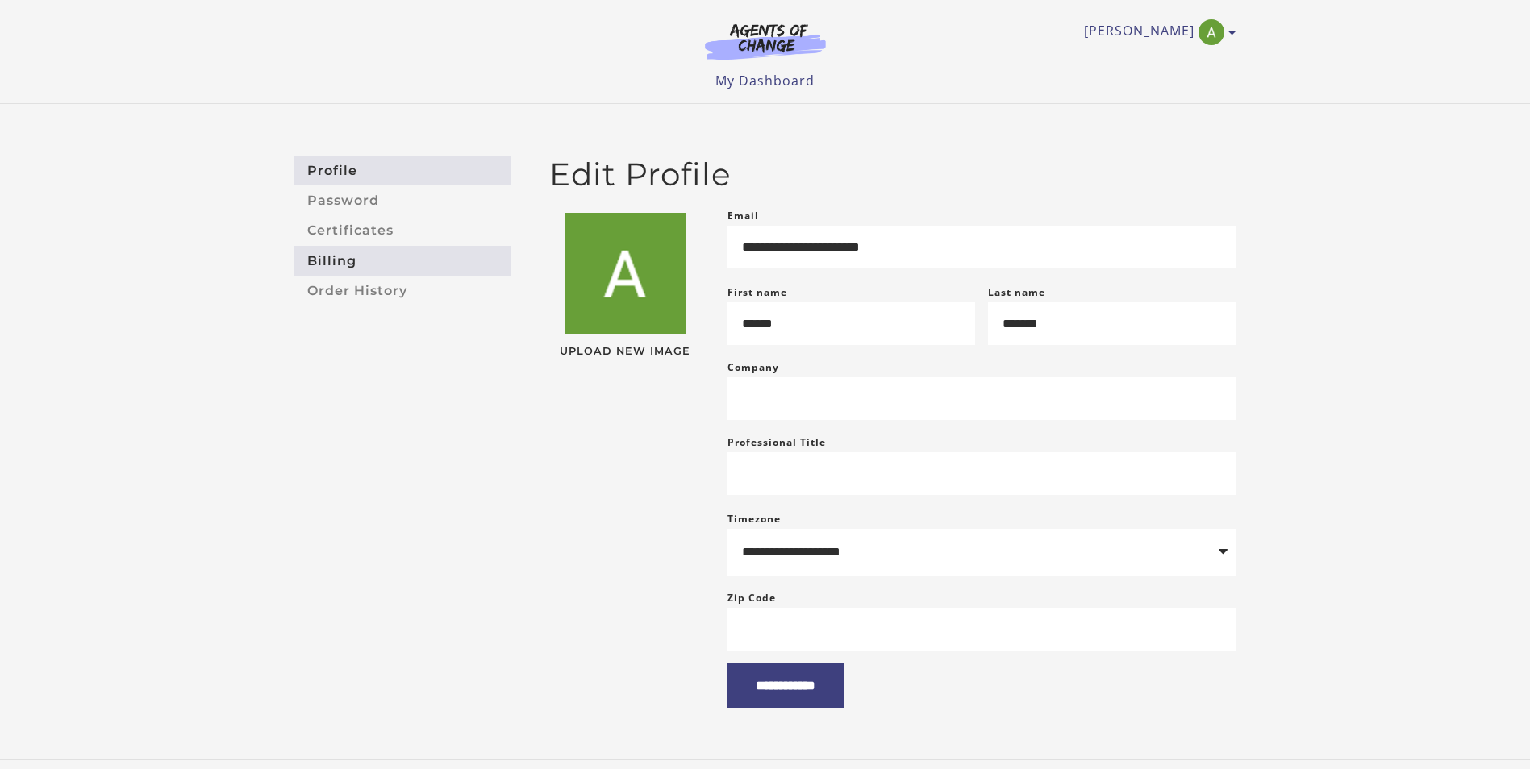
click at [335, 265] on link "Billing" at bounding box center [402, 261] width 216 height 30
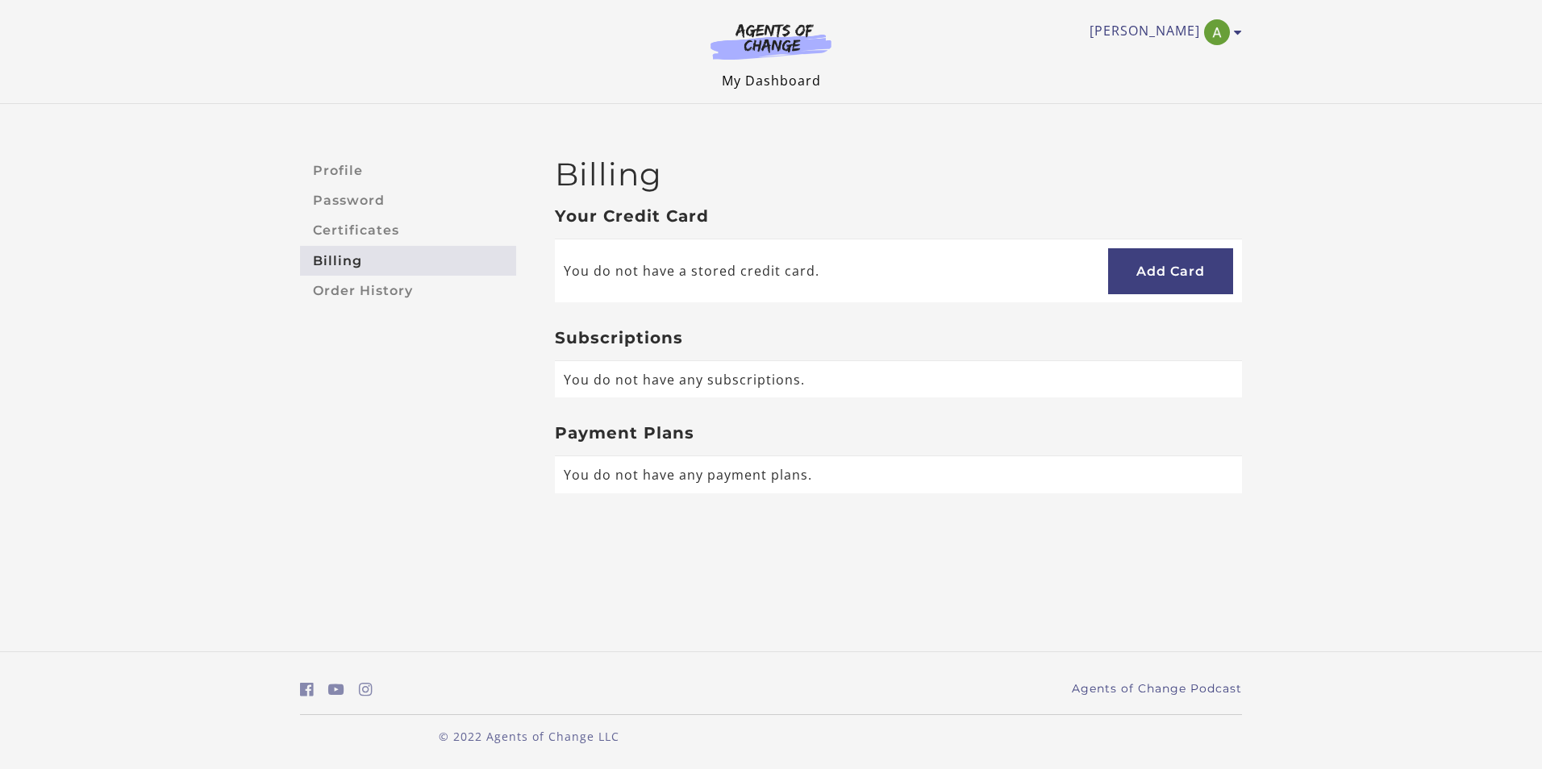
click at [756, 78] on link "My Dashboard" at bounding box center [771, 81] width 99 height 18
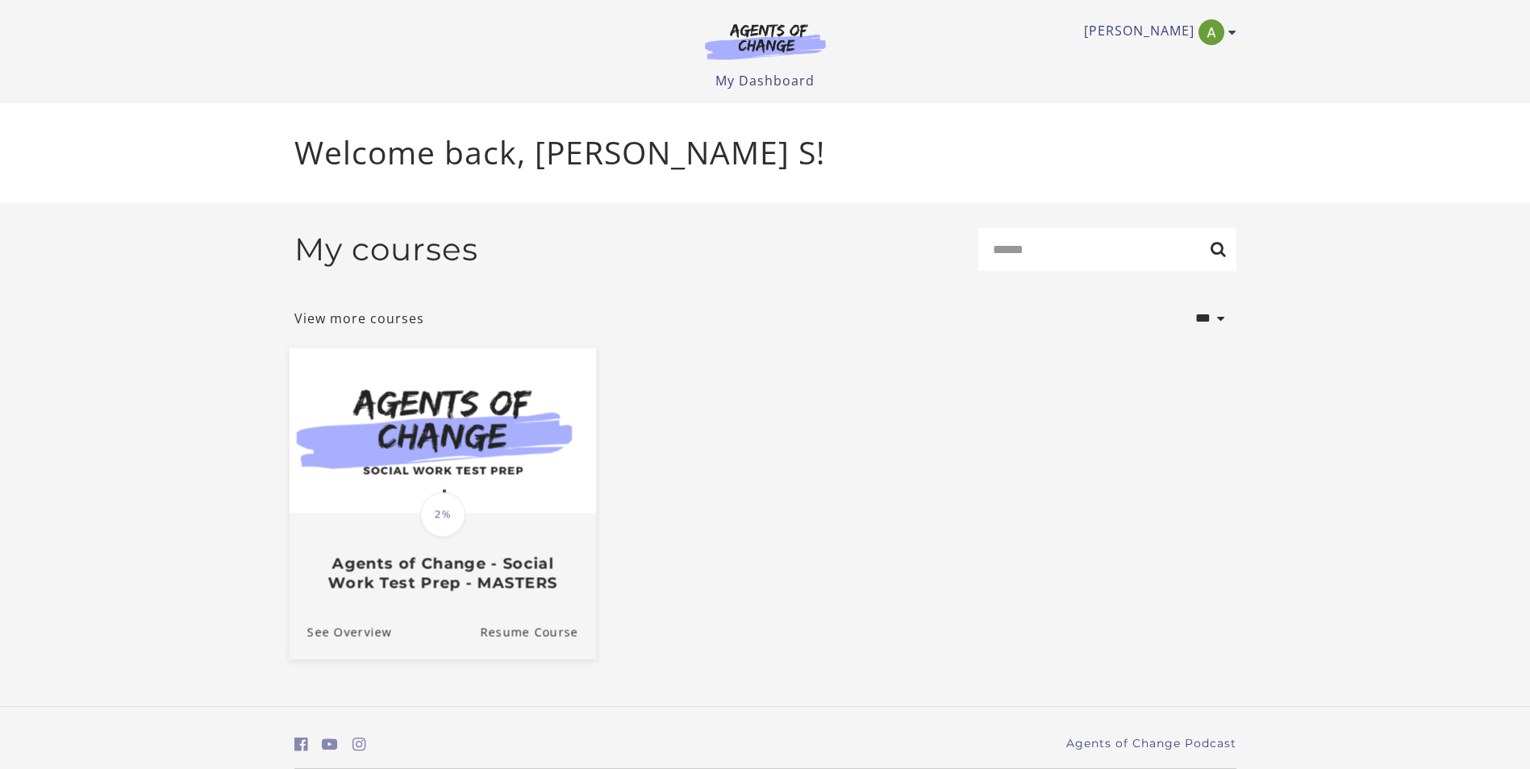
click at [369, 489] on img at bounding box center [442, 430] width 306 height 165
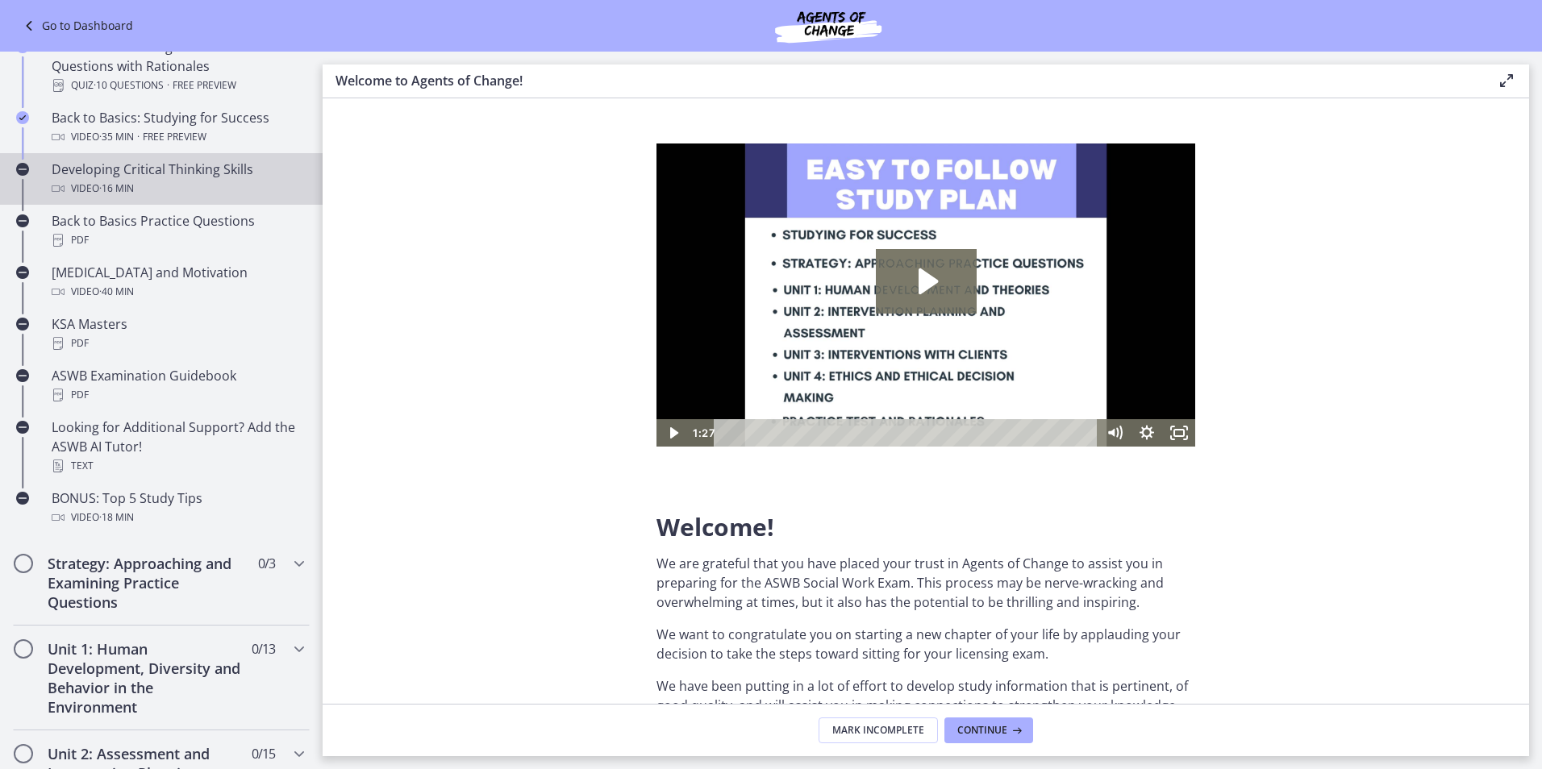
scroll to position [564, 0]
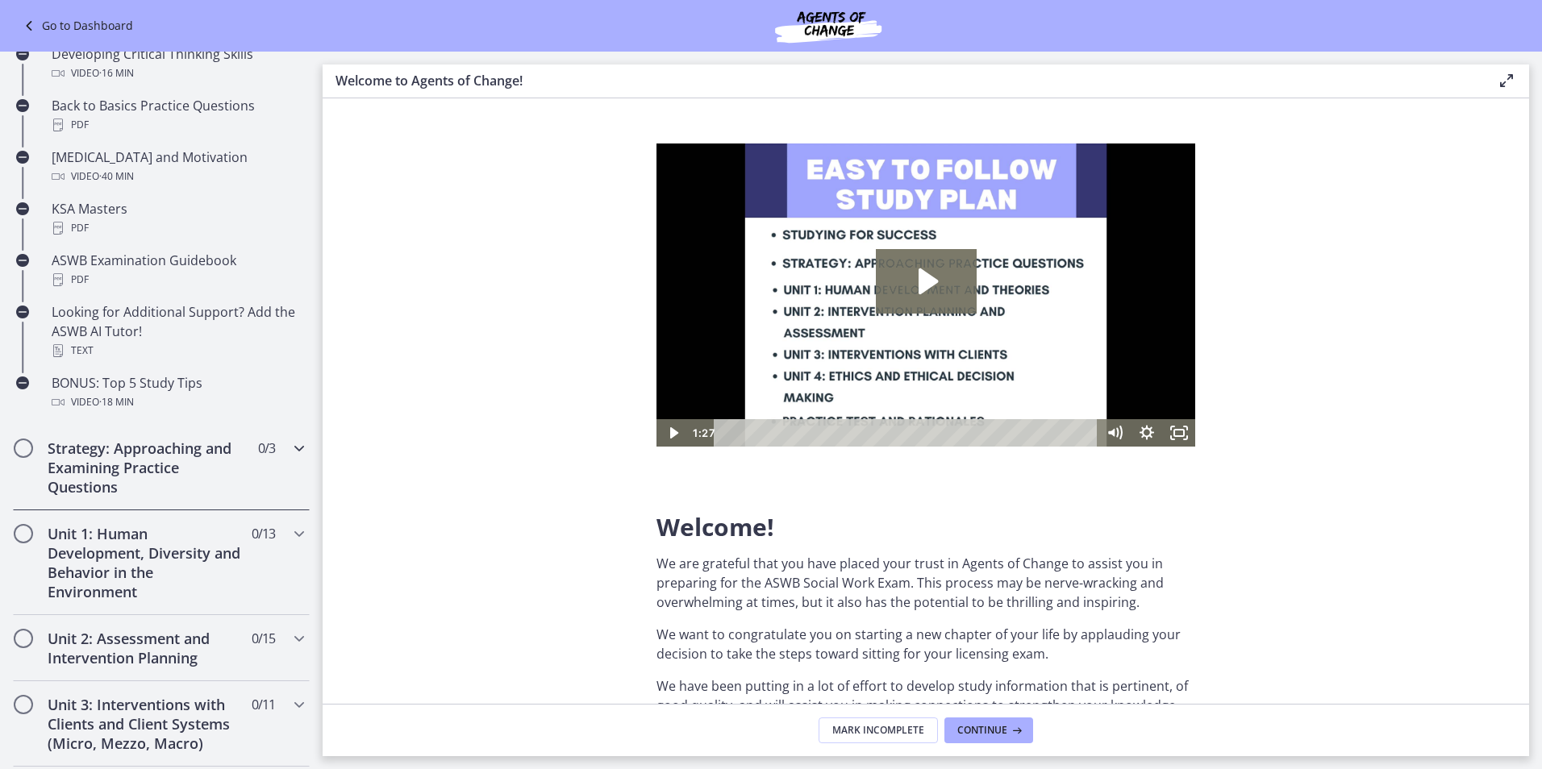
click at [109, 469] on h2 "Strategy: Approaching and Examining Practice Questions" at bounding box center [146, 468] width 197 height 58
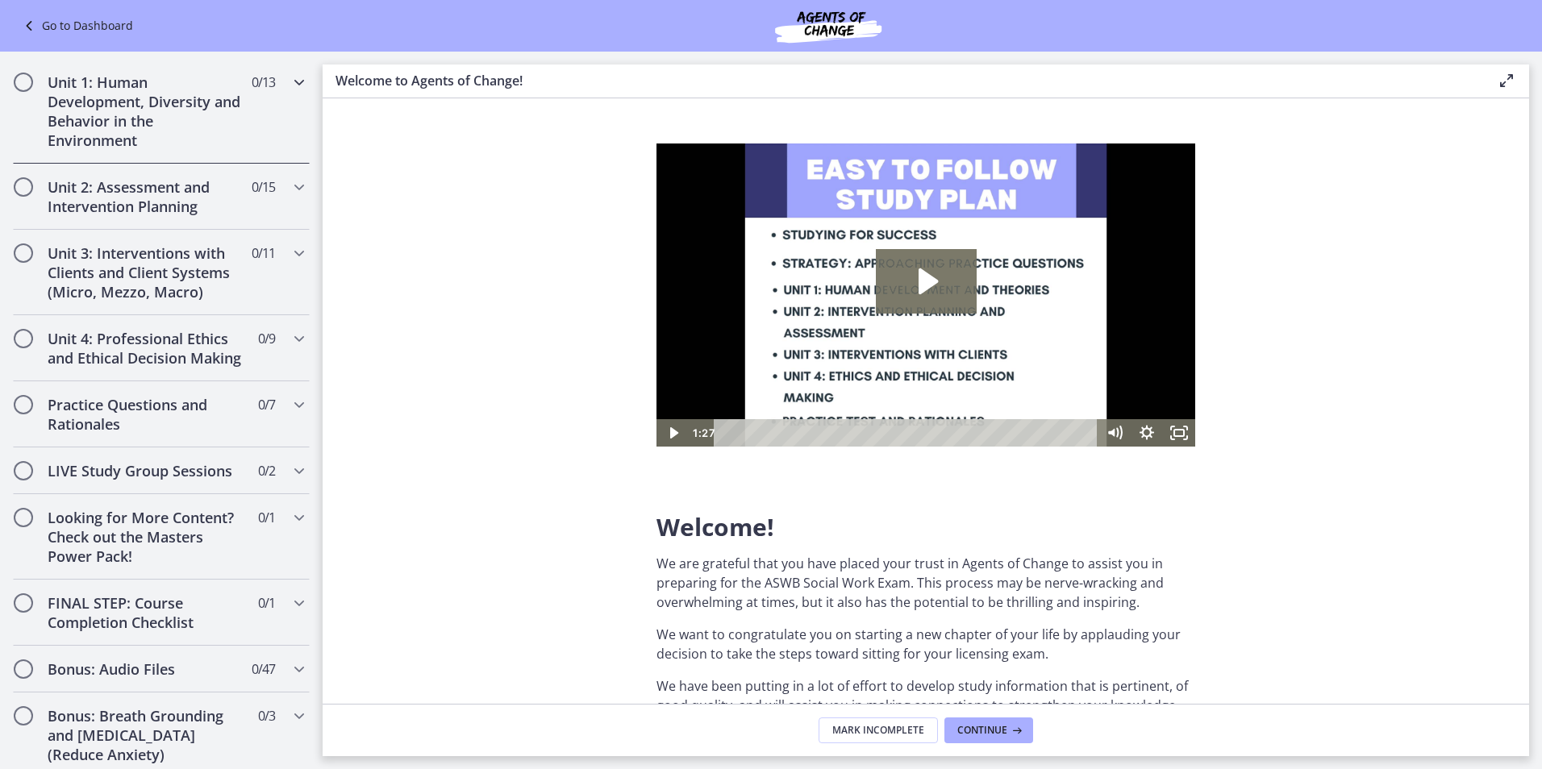
click at [110, 128] on h2 "Unit 1: Human Development, Diversity and Behavior in the Environment" at bounding box center [146, 111] width 197 height 77
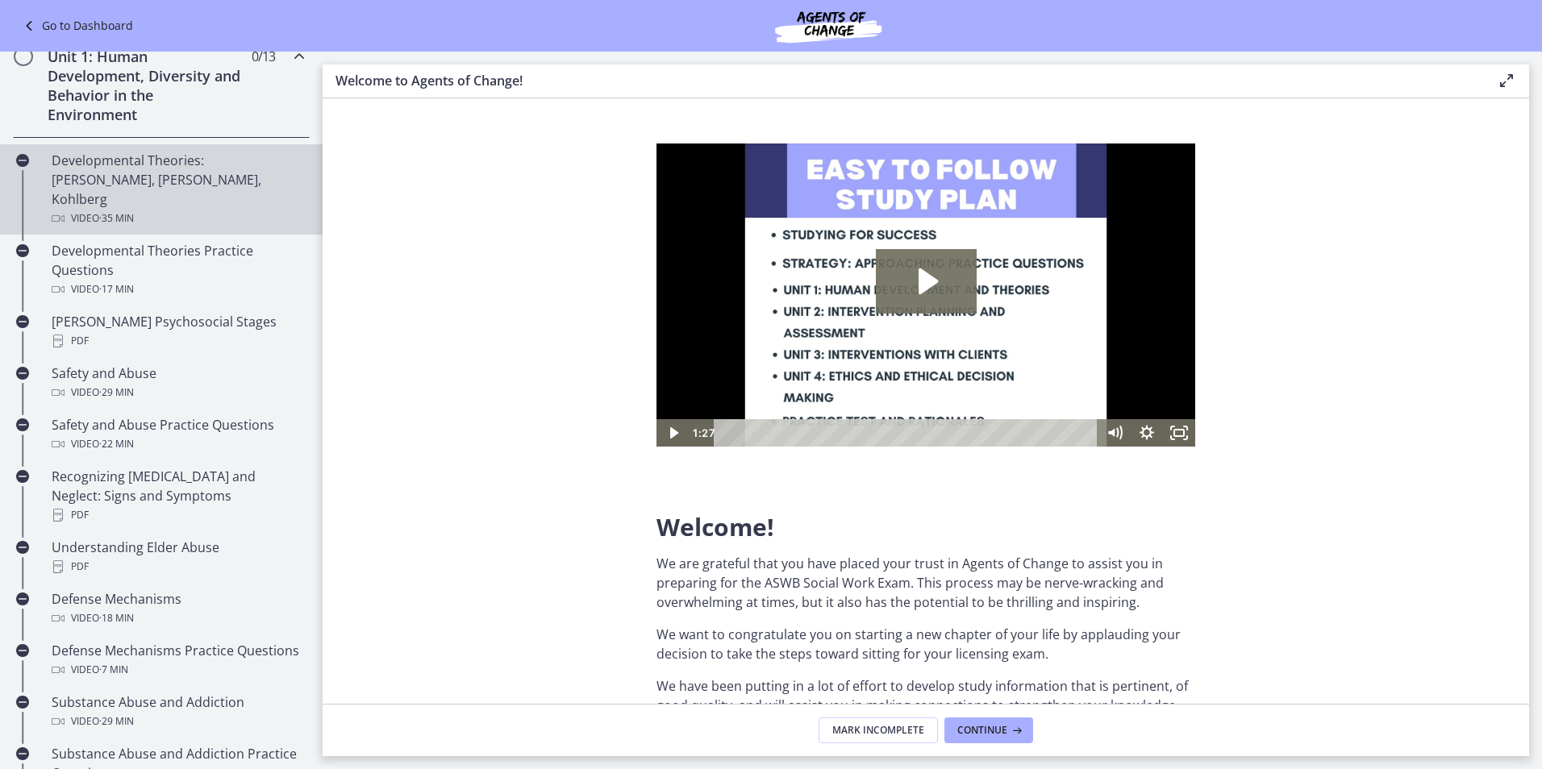
scroll to position [323, 0]
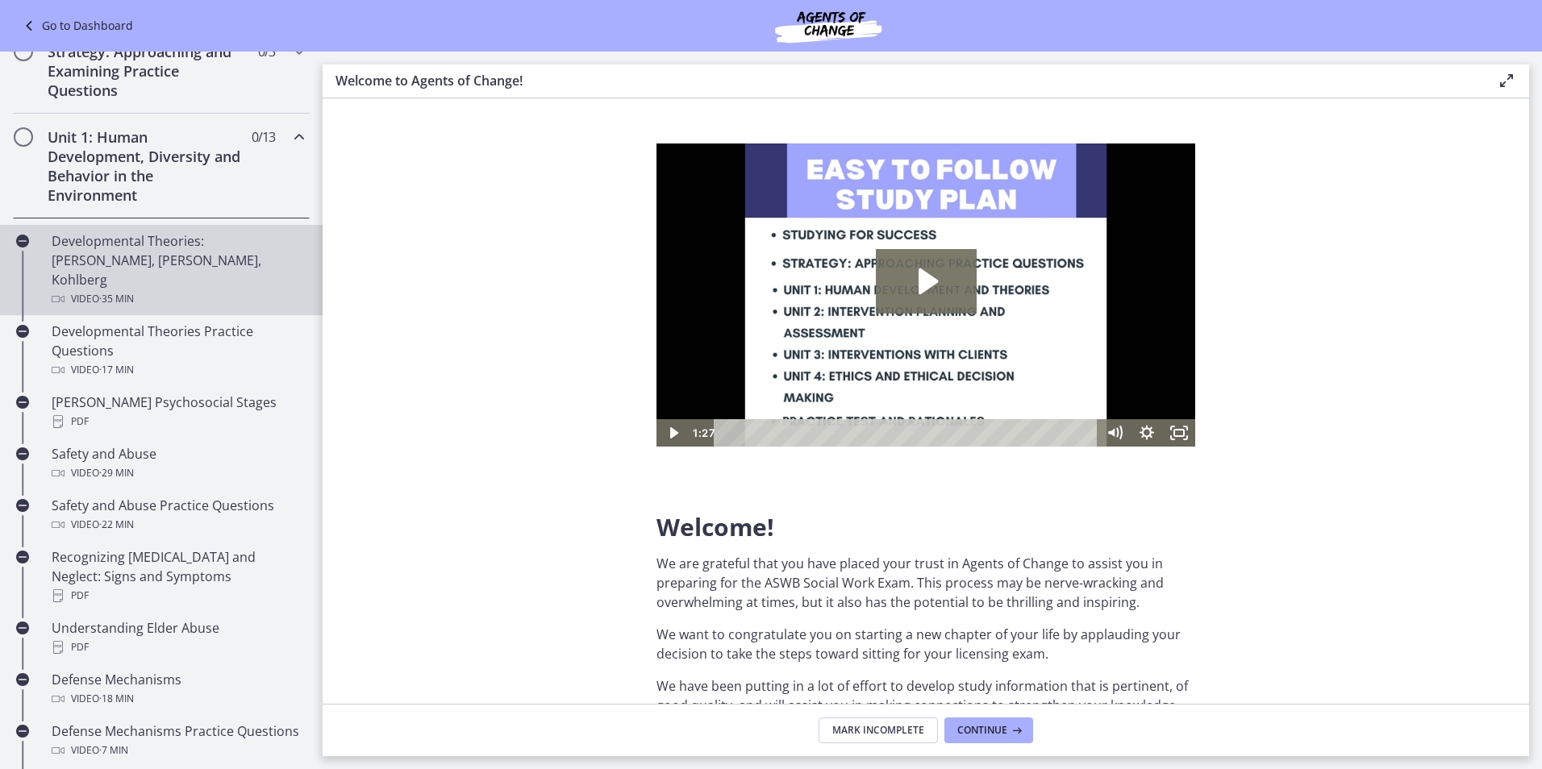
click at [180, 291] on link "Developmental Theories: Erikson, Piaget, Kohlberg Video · 35 min" at bounding box center [161, 270] width 323 height 90
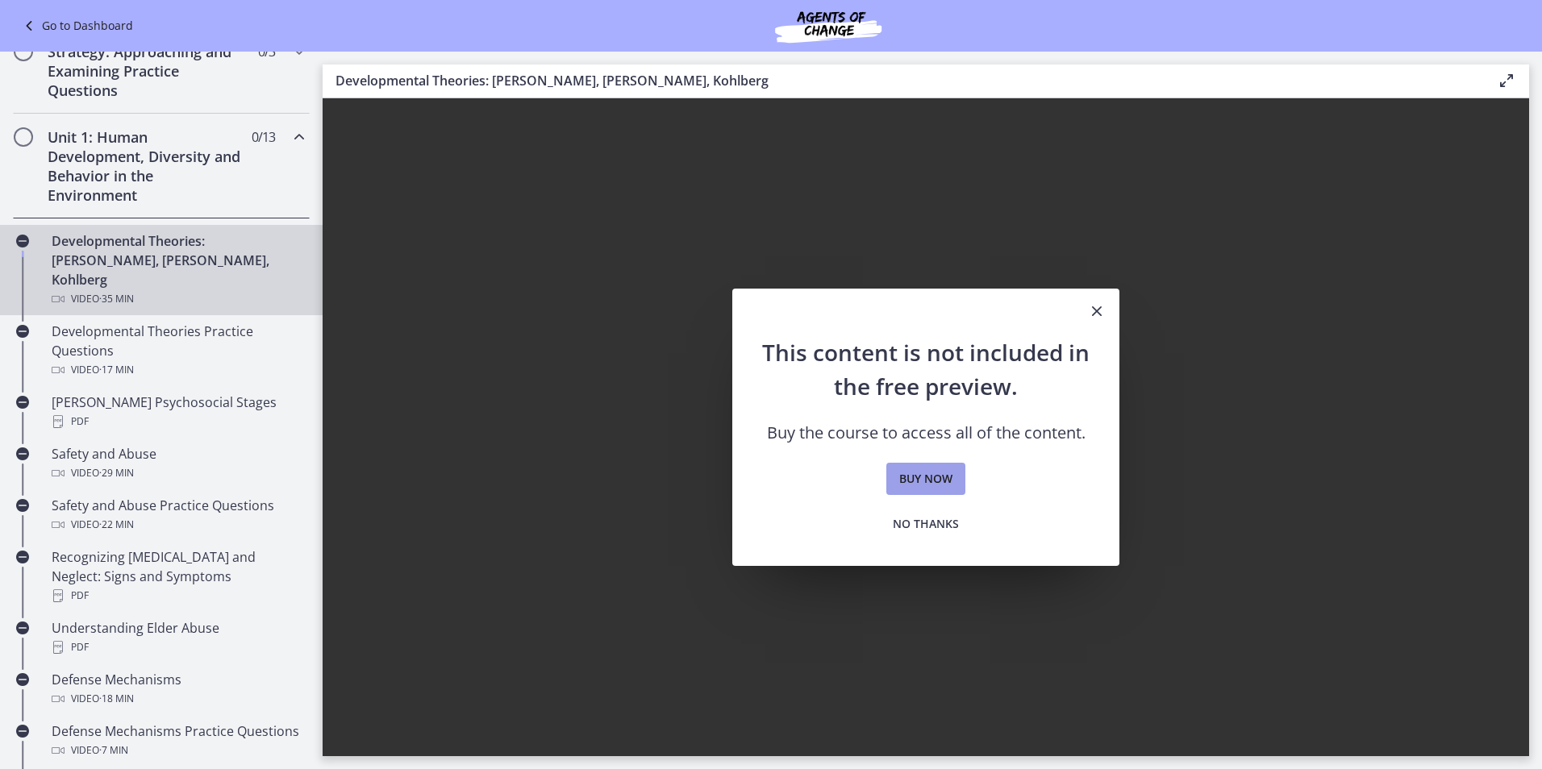
click at [951, 488] on span "Buy now" at bounding box center [925, 478] width 53 height 19
